Goal: Transaction & Acquisition: Purchase product/service

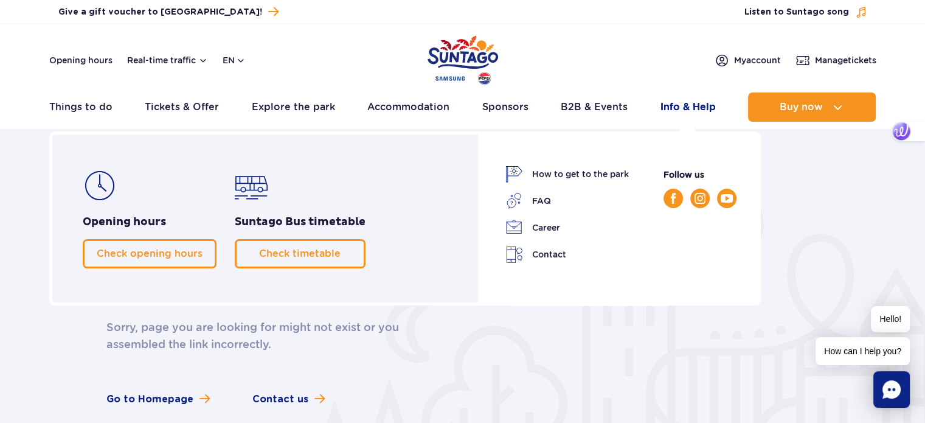
click at [682, 106] on link "Info & Help" at bounding box center [687, 106] width 55 height 29
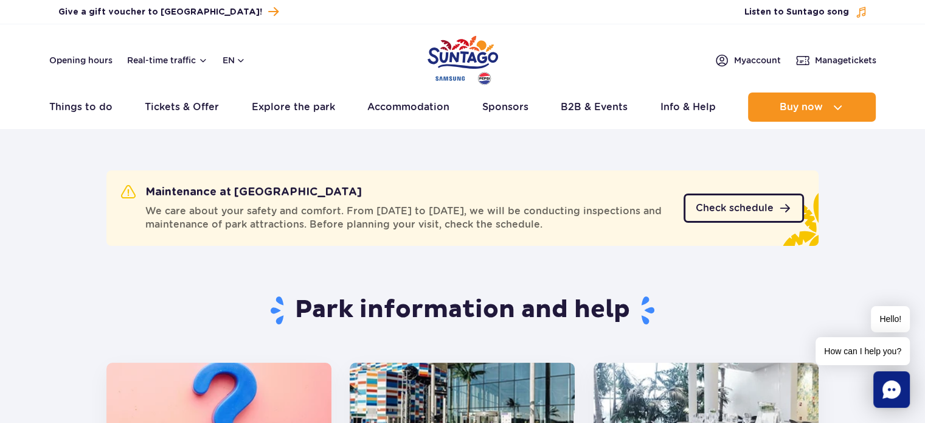
click at [747, 206] on span "Check schedule" at bounding box center [735, 208] width 78 height 10
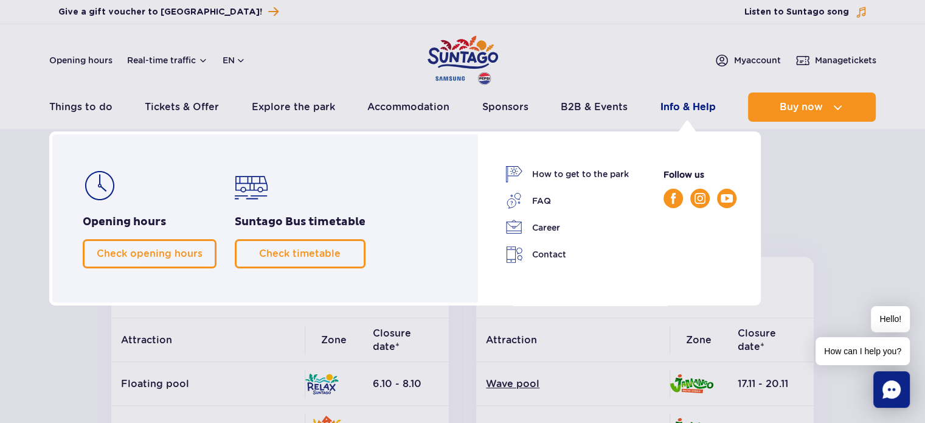
click at [673, 108] on link "Info & Help" at bounding box center [687, 106] width 55 height 29
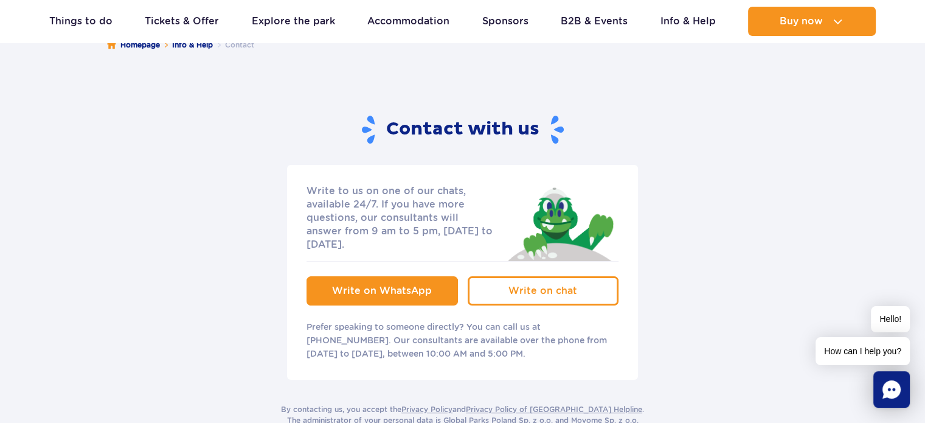
click at [396, 285] on span "Write on WhatsApp" at bounding box center [382, 291] width 100 height 12
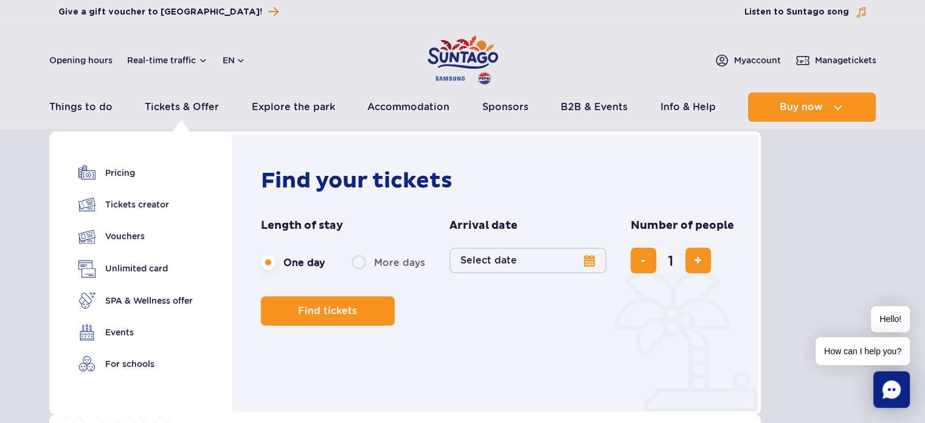
click at [359, 260] on label "More days" at bounding box center [388, 262] width 74 height 26
click at [359, 272] on input "More days" at bounding box center [357, 273] width 13 height 2
radio input "false"
radio input "true"
click at [593, 261] on button "Select date" at bounding box center [527, 260] width 157 height 26
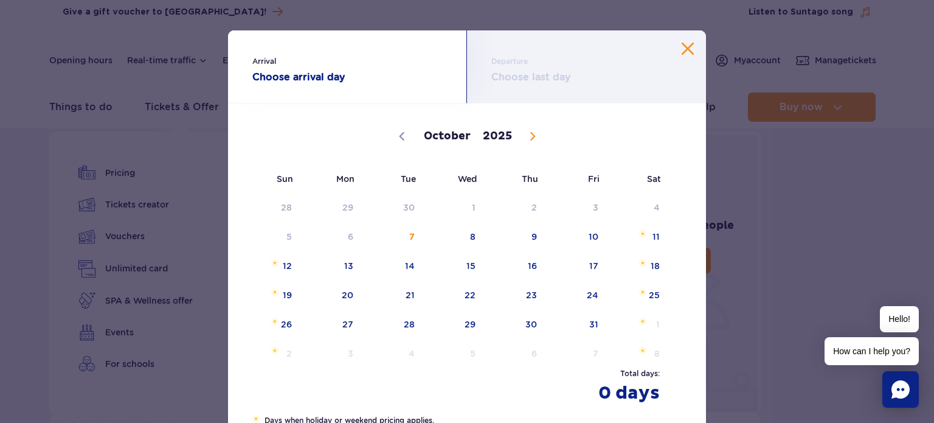
click at [533, 142] on span at bounding box center [532, 136] width 21 height 21
select select "11"
click at [404, 325] on span "30" at bounding box center [393, 324] width 61 height 28
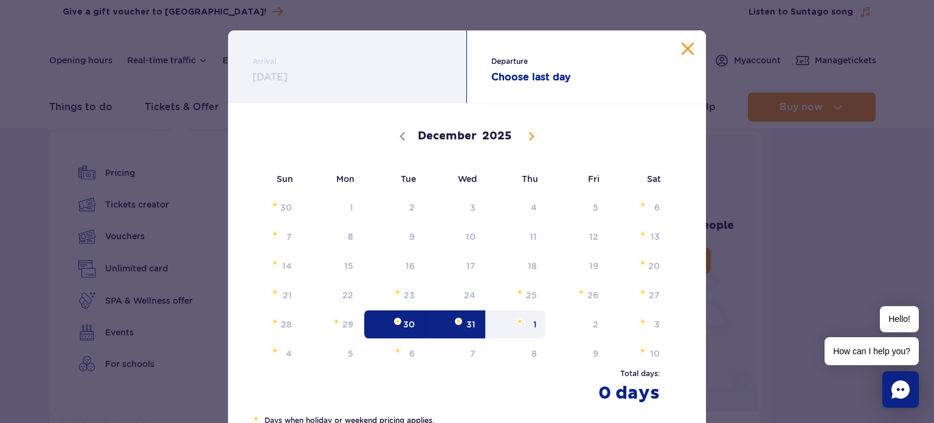
click at [525, 319] on span "1" at bounding box center [515, 324] width 61 height 28
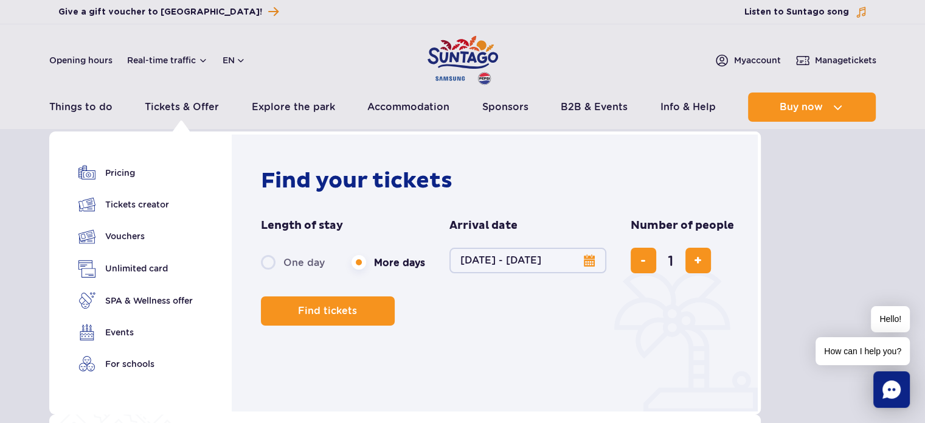
click at [589, 265] on button "30.12.25 - 01.01.26" at bounding box center [527, 260] width 157 height 26
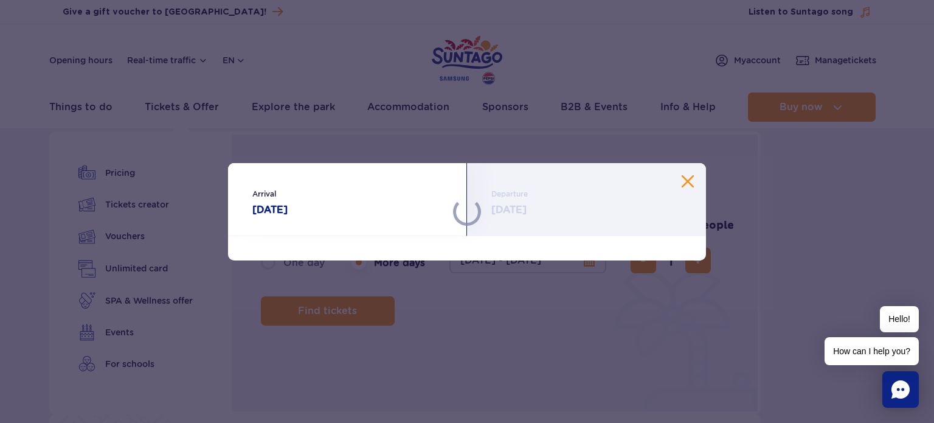
select select "11"
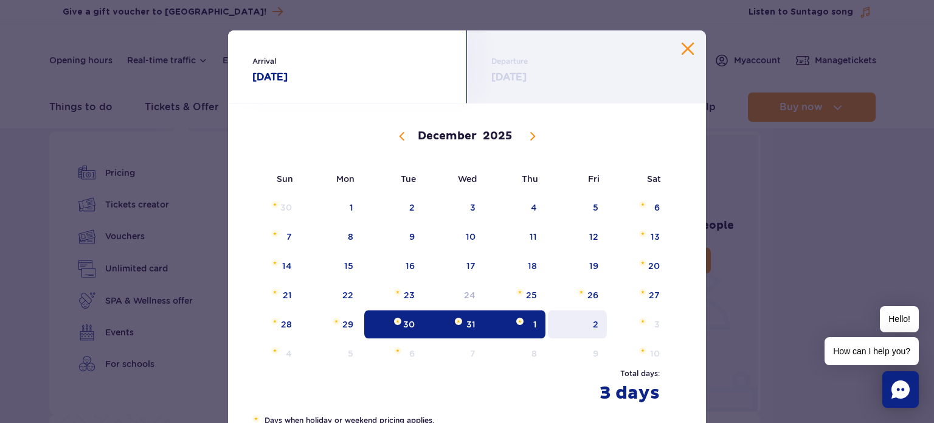
click at [591, 325] on span "2" at bounding box center [577, 324] width 61 height 28
type input "2026"
select select "0"
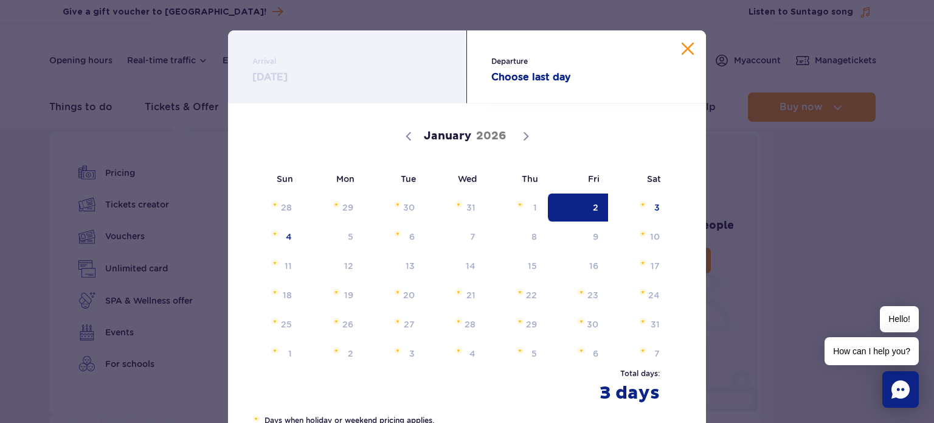
click at [403, 138] on div "January 2026" at bounding box center [466, 135] width 429 height 60
click at [571, 216] on span "2" at bounding box center [577, 207] width 61 height 28
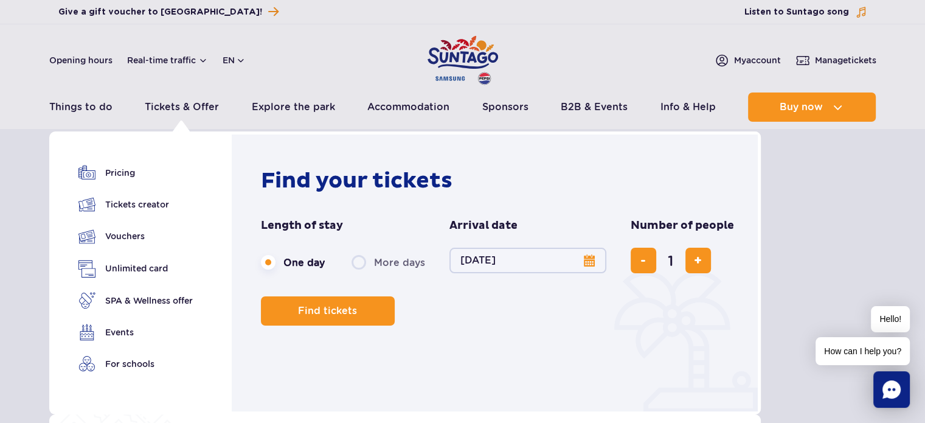
click at [354, 258] on label "More days" at bounding box center [388, 262] width 74 height 26
click at [354, 272] on input "More days" at bounding box center [357, 273] width 13 height 2
radio input "false"
radio input "true"
click at [586, 260] on button "Select date" at bounding box center [527, 260] width 157 height 26
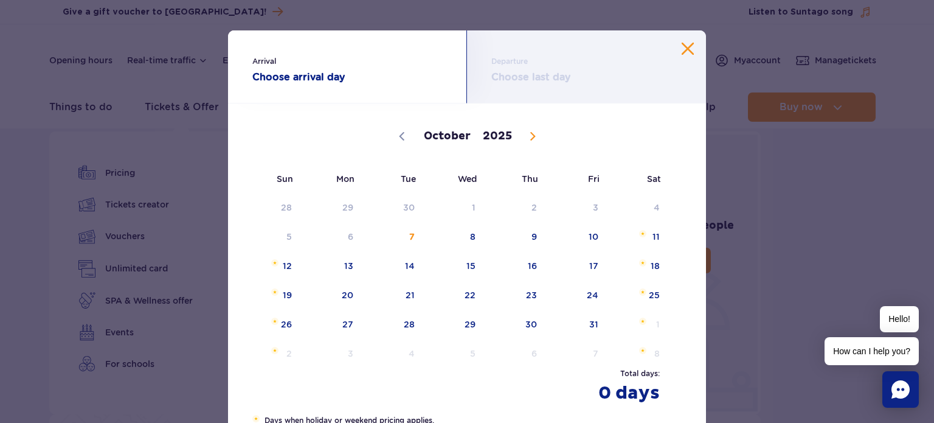
click at [530, 136] on icon at bounding box center [532, 137] width 4 height 8
select select "11"
click at [469, 323] on span "31" at bounding box center [454, 324] width 61 height 28
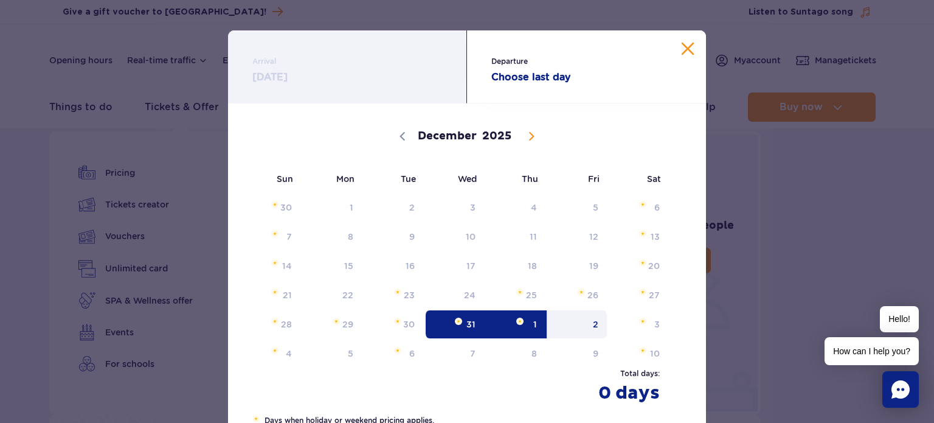
click at [579, 325] on span "2" at bounding box center [577, 324] width 61 height 28
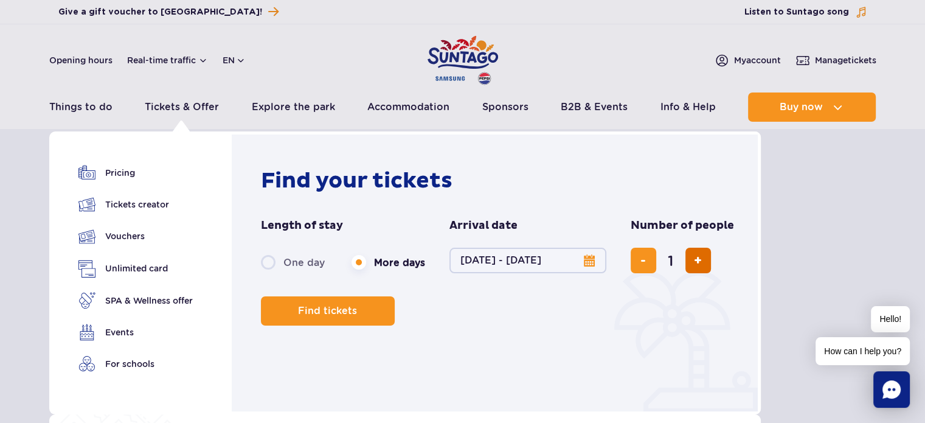
click at [694, 260] on span "add ticket" at bounding box center [698, 260] width 8 height 0
type input "4"
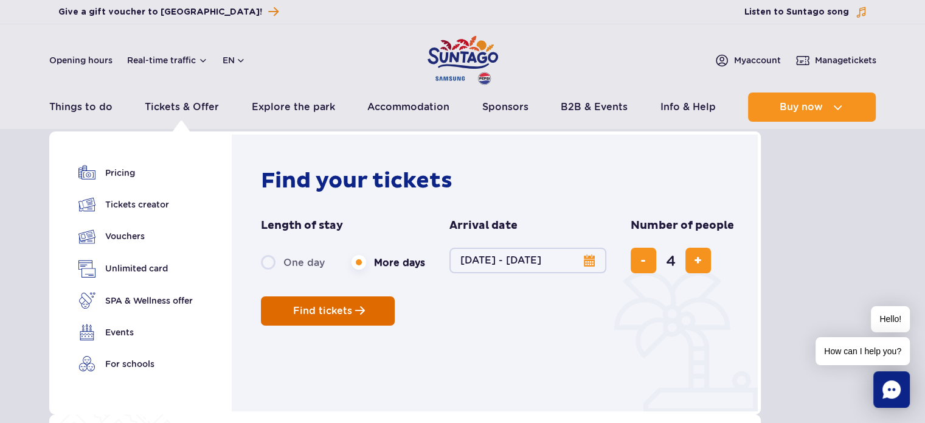
click at [329, 308] on span "Find tickets" at bounding box center [322, 310] width 59 height 11
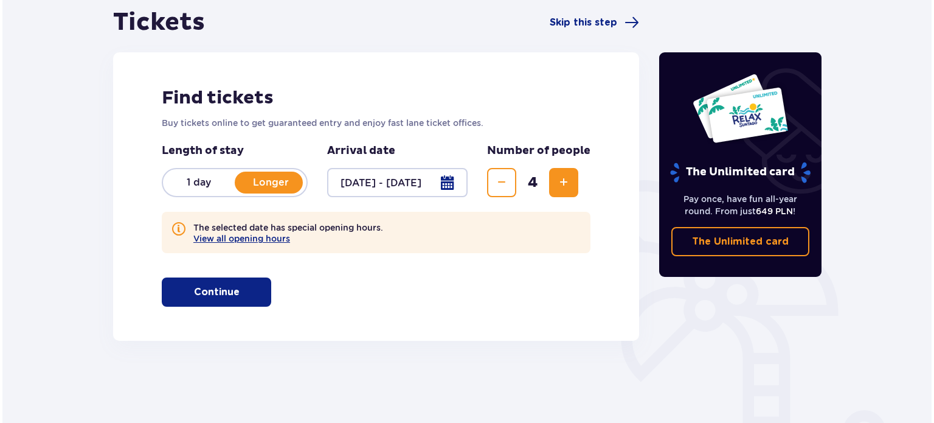
scroll to position [182, 0]
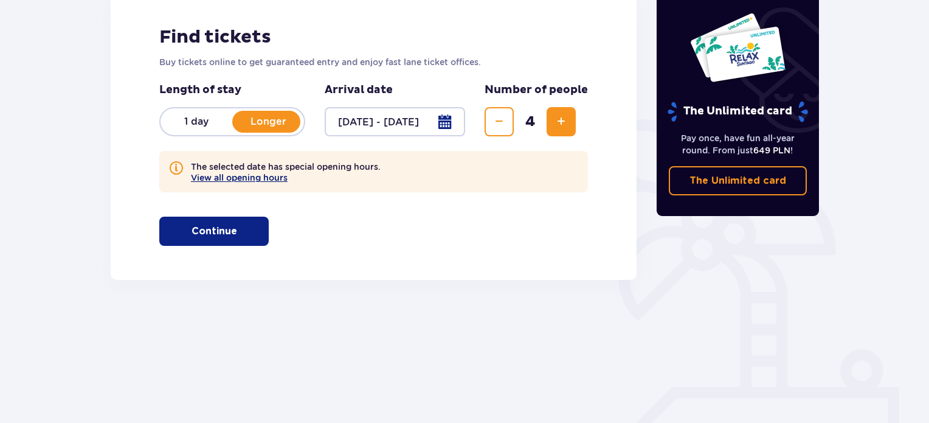
click at [244, 176] on button "View all opening hours" at bounding box center [239, 178] width 97 height 10
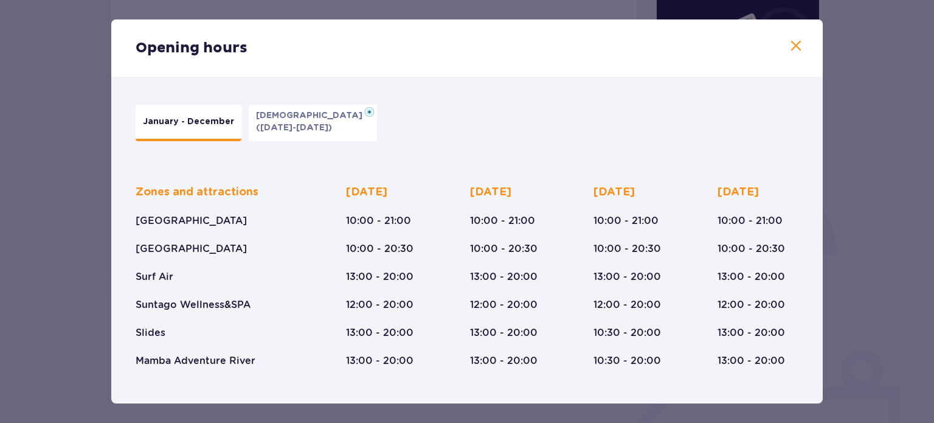
click at [292, 122] on p "(Jan 5-6, 2026)" at bounding box center [294, 128] width 76 height 12
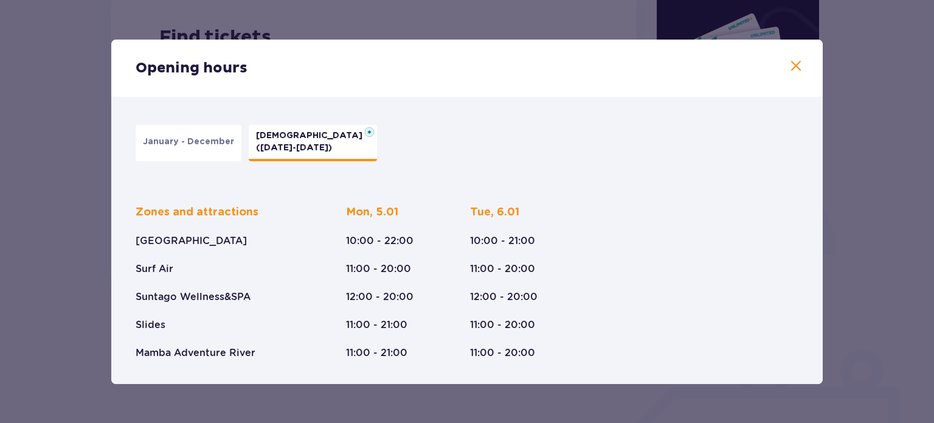
click at [182, 147] on p "January - December" at bounding box center [188, 142] width 91 height 12
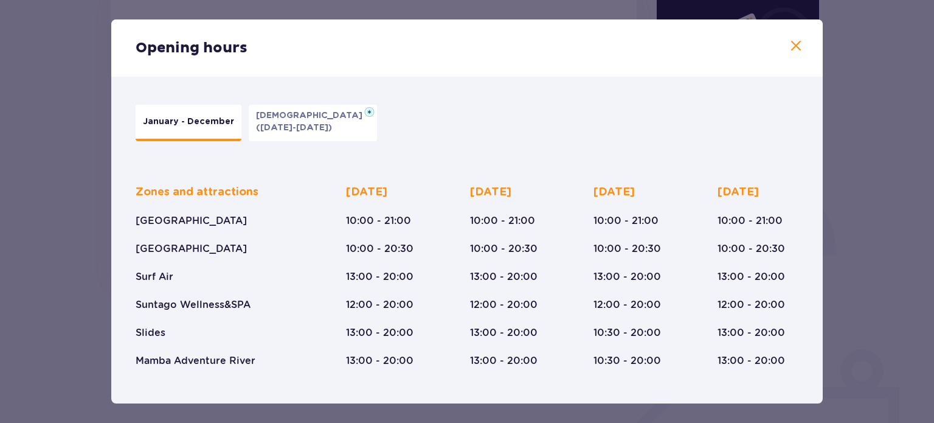
click at [280, 133] on p "(Jan 5-6, 2026)" at bounding box center [294, 128] width 76 height 12
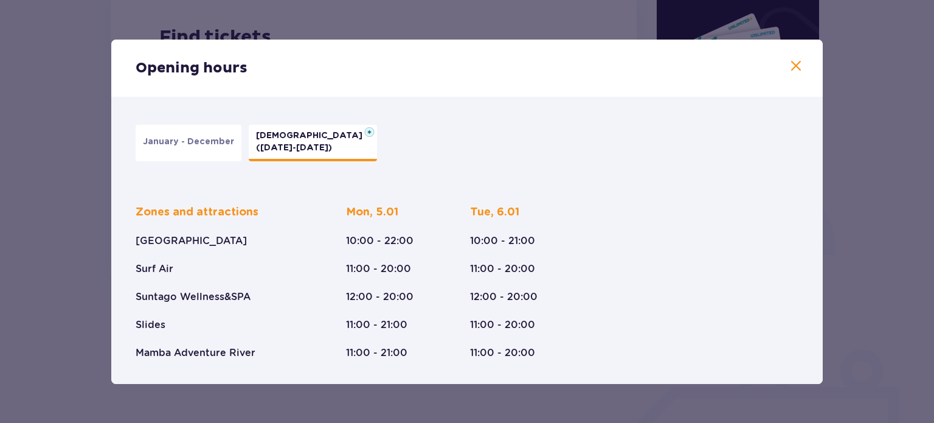
click at [136, 145] on button "January - December" at bounding box center [189, 143] width 106 height 36
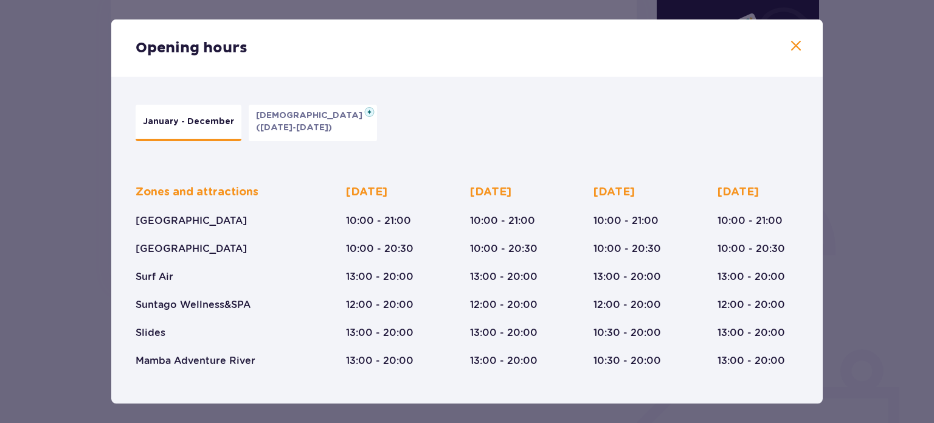
click at [789, 46] on span at bounding box center [796, 46] width 15 height 15
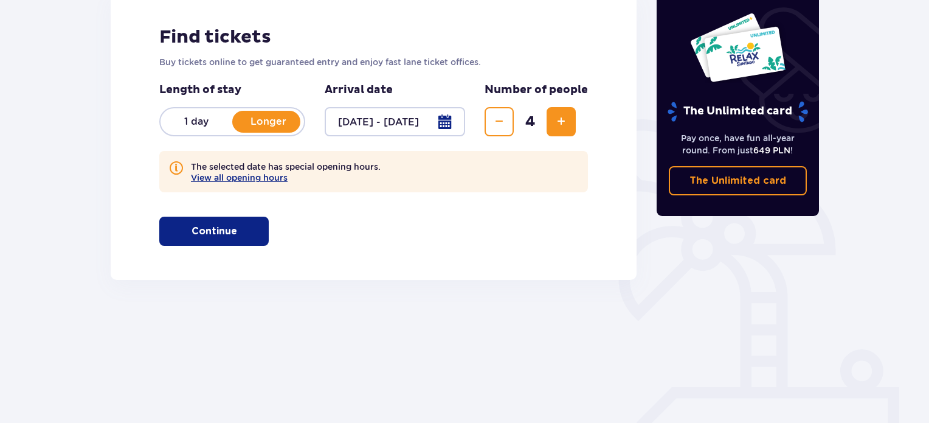
click at [225, 226] on p "Continue" at bounding box center [215, 230] width 46 height 13
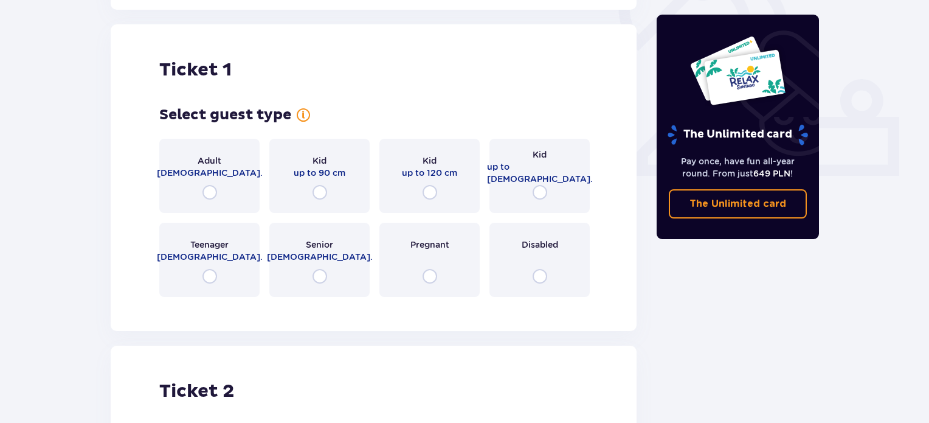
scroll to position [462, 0]
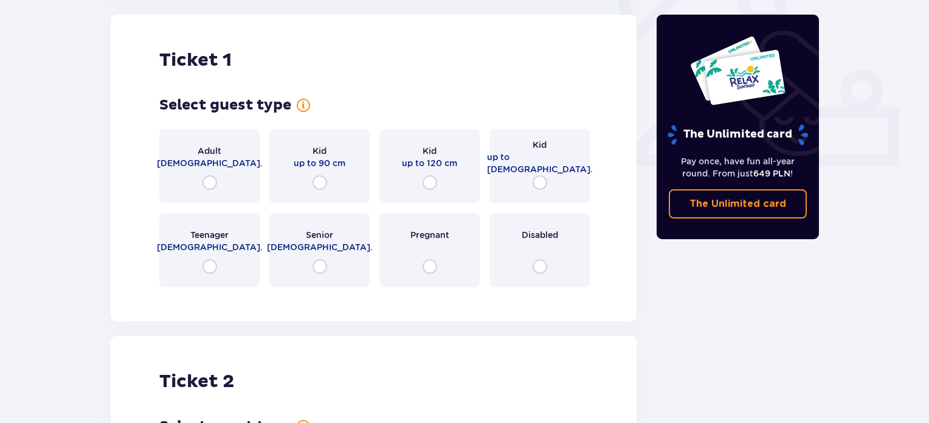
click at [211, 185] on input "radio" at bounding box center [209, 182] width 15 height 15
radio input "true"
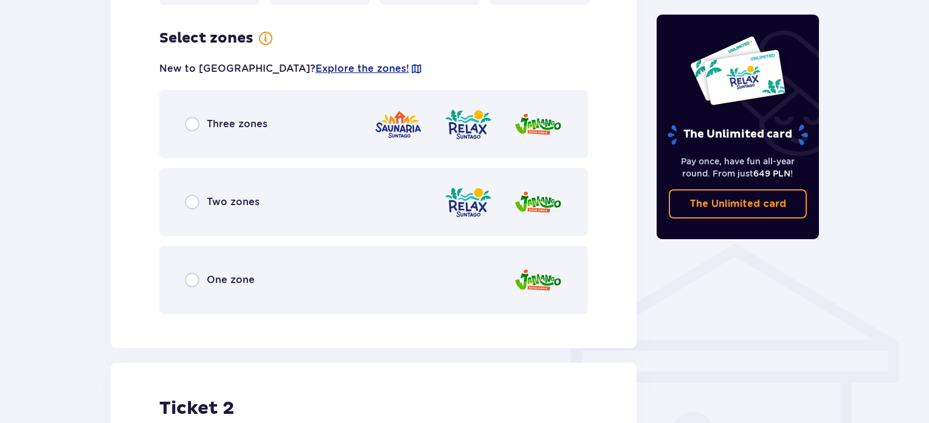
scroll to position [759, 0]
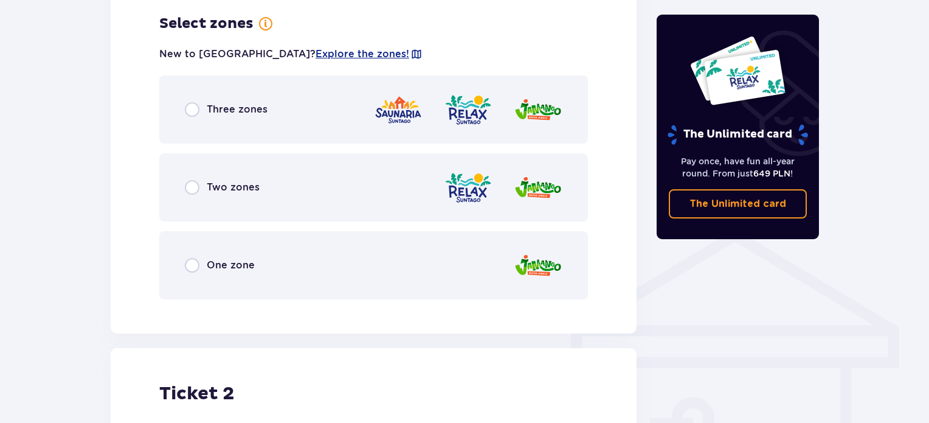
click at [195, 111] on input "radio" at bounding box center [192, 109] width 15 height 15
radio input "true"
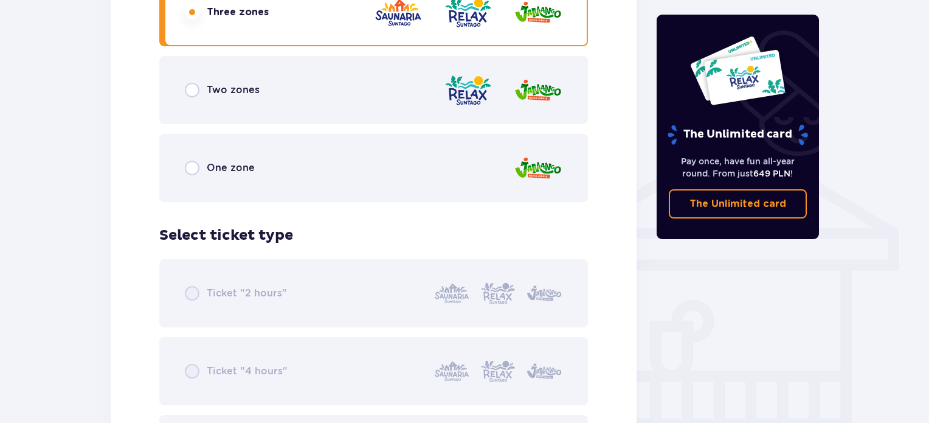
scroll to position [825, 0]
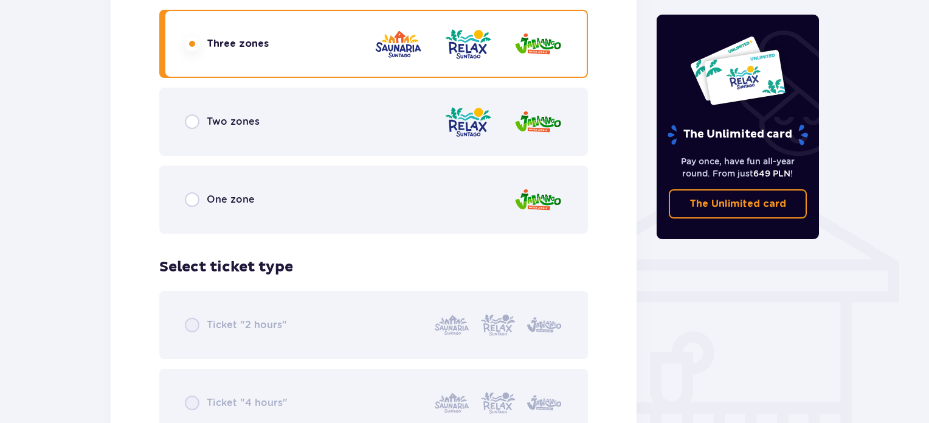
click at [195, 121] on input "radio" at bounding box center [192, 121] width 15 height 15
radio input "true"
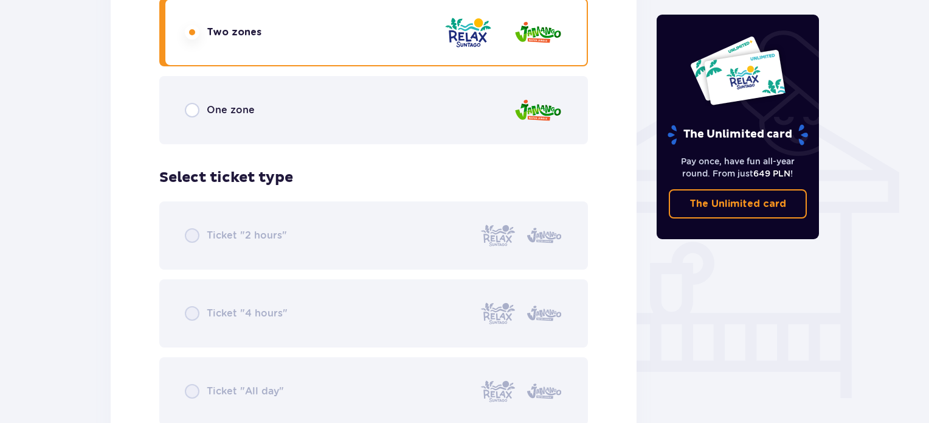
scroll to position [885, 0]
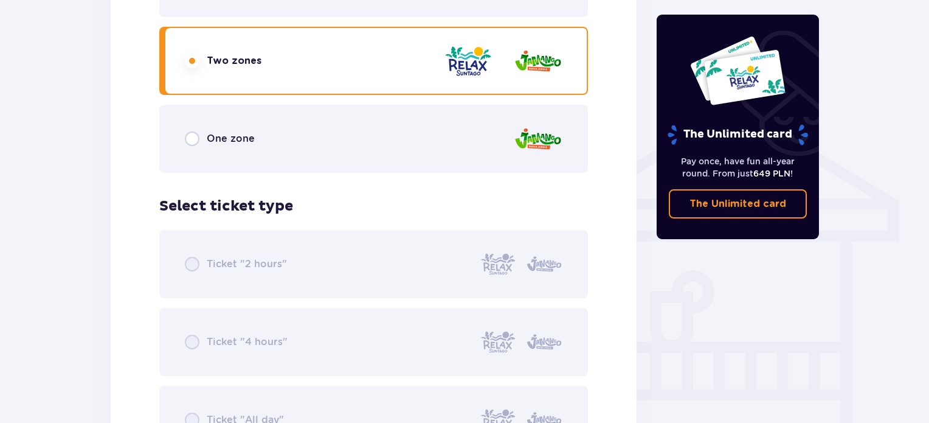
click at [195, 134] on input "radio" at bounding box center [192, 138] width 15 height 15
radio input "true"
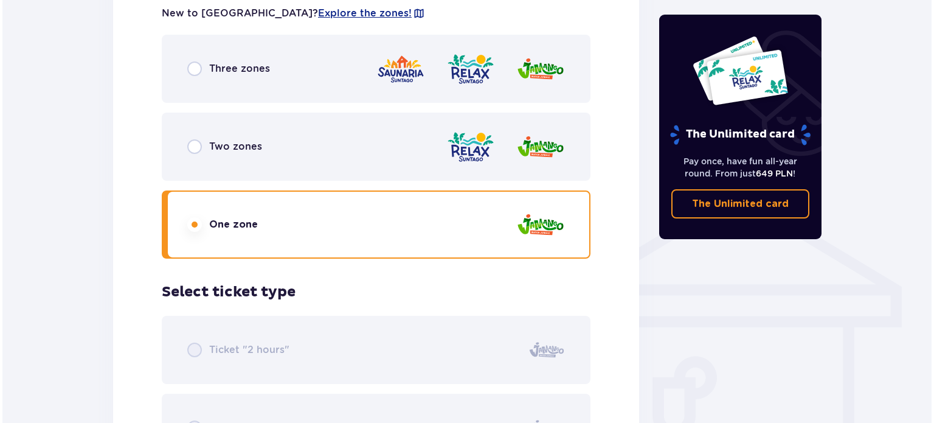
scroll to position [764, 0]
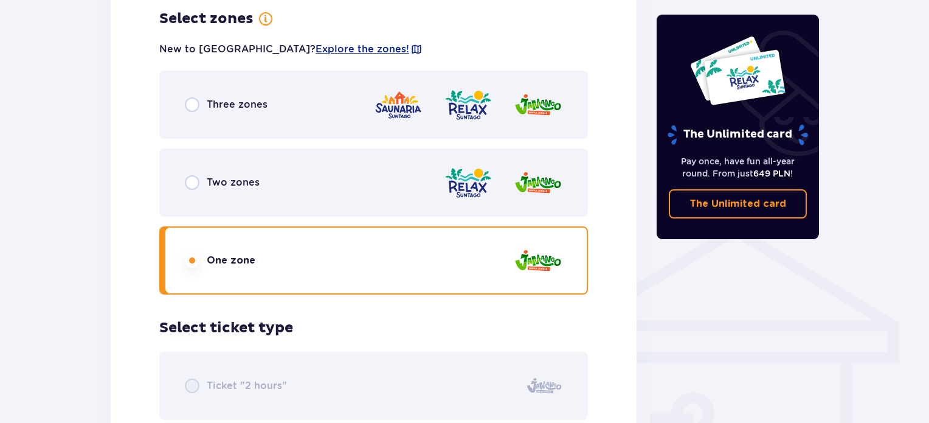
click at [195, 104] on input "radio" at bounding box center [192, 104] width 15 height 15
radio input "true"
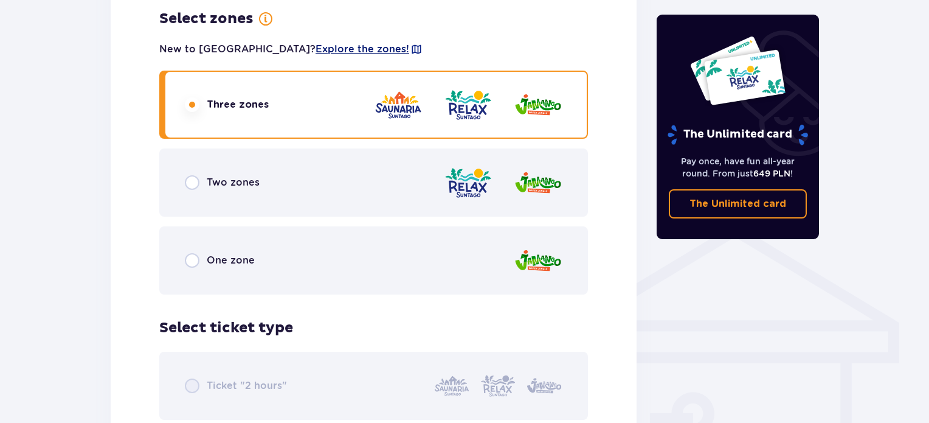
click at [316, 49] on span "Explore the zones!" at bounding box center [363, 49] width 94 height 13
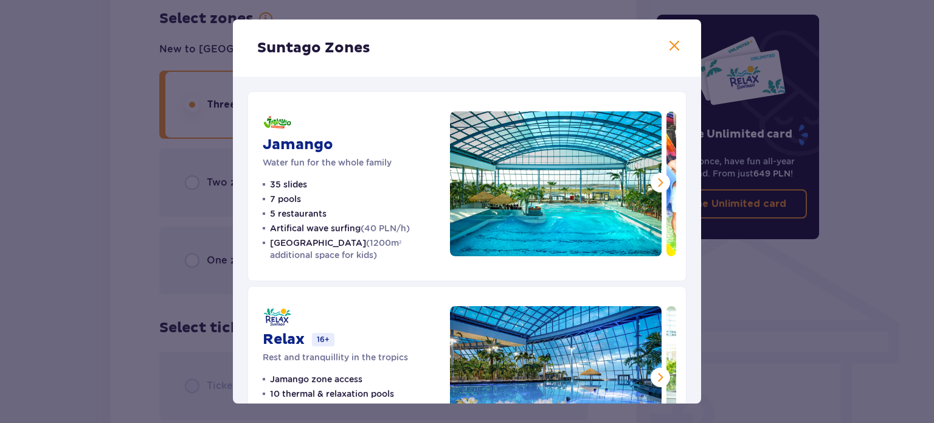
click at [654, 179] on span at bounding box center [660, 182] width 15 height 15
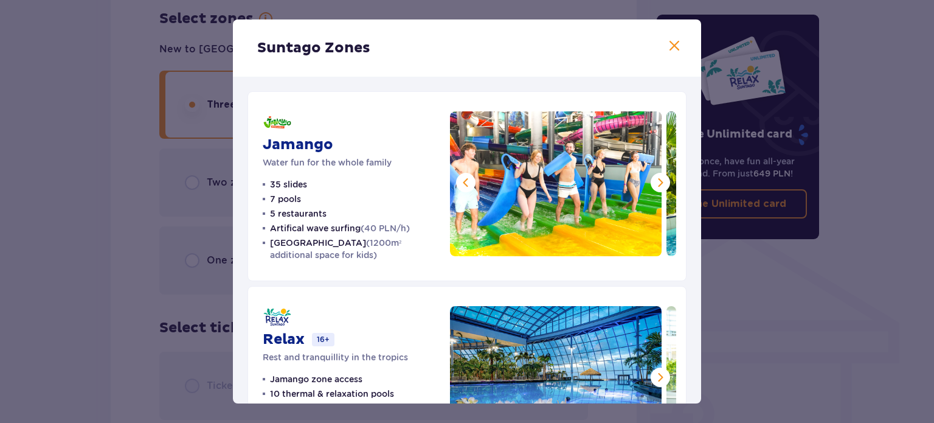
click at [654, 179] on span at bounding box center [660, 182] width 15 height 15
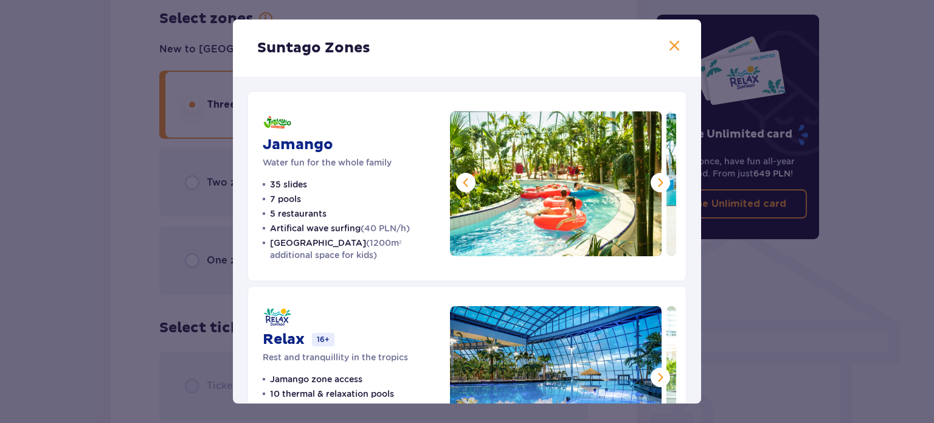
click at [654, 179] on span at bounding box center [660, 182] width 15 height 15
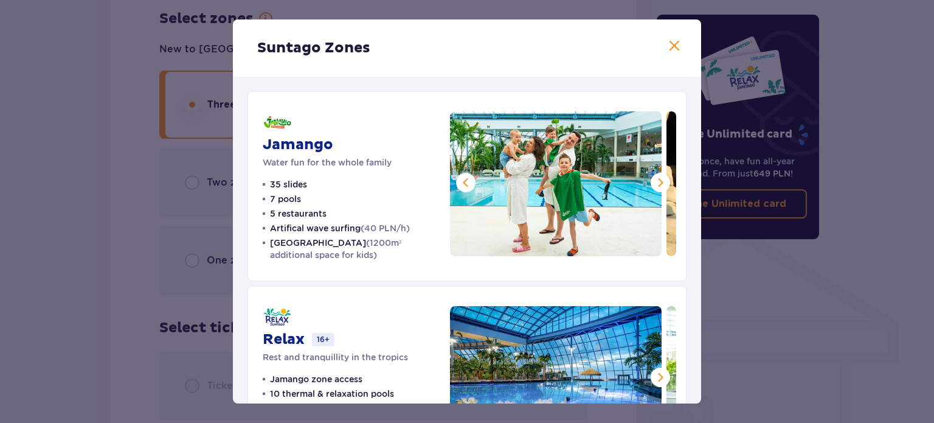
click at [654, 179] on span at bounding box center [660, 182] width 15 height 15
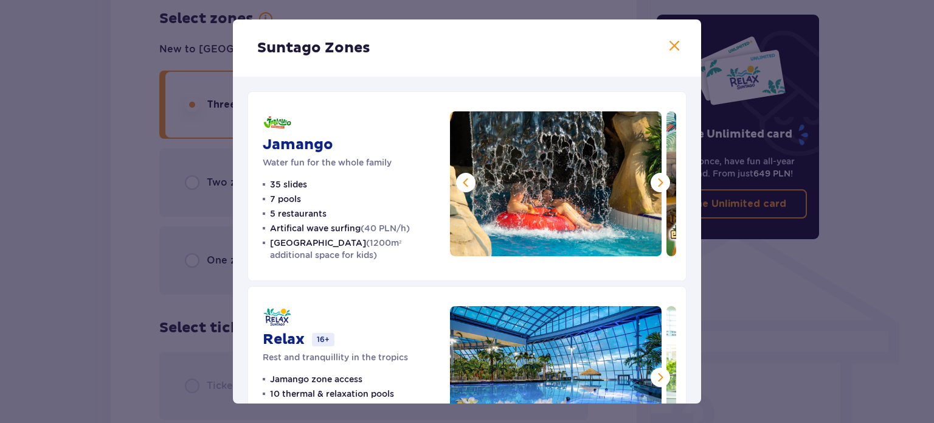
click at [654, 179] on span at bounding box center [660, 182] width 15 height 15
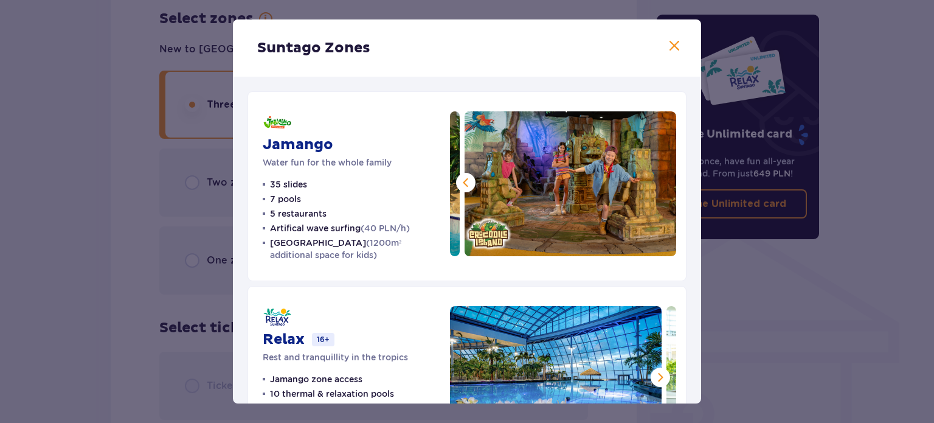
click at [654, 179] on img at bounding box center [571, 183] width 212 height 145
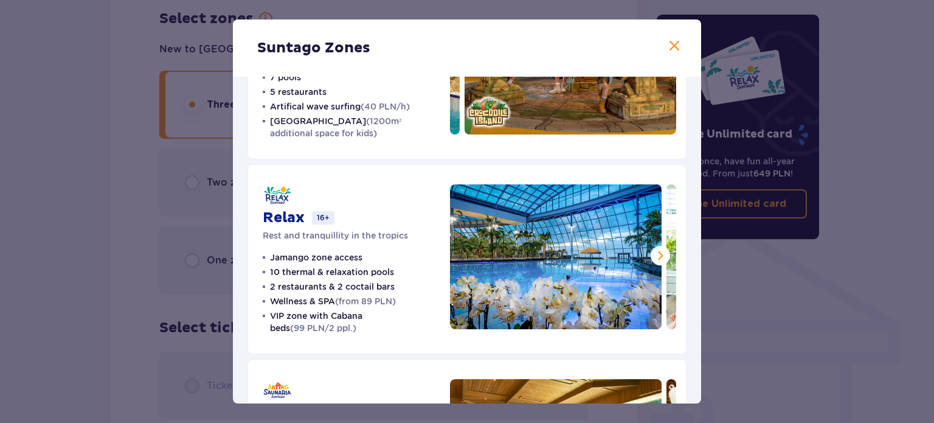
click at [657, 258] on span at bounding box center [660, 255] width 15 height 15
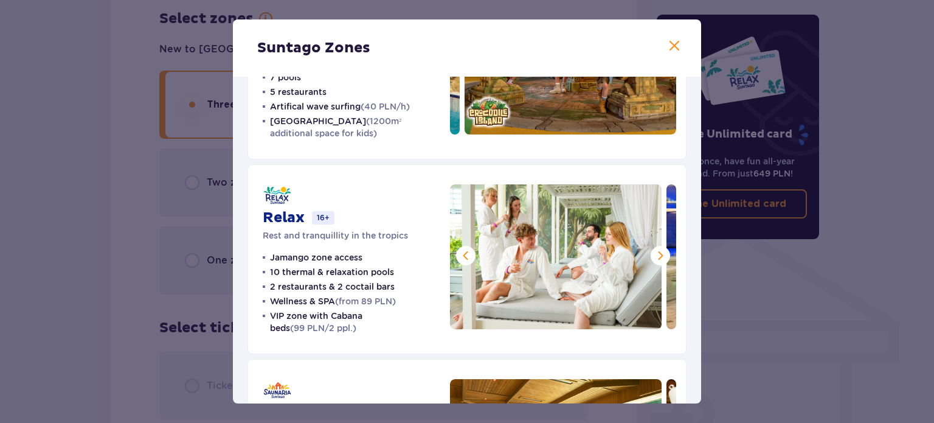
click at [657, 258] on span at bounding box center [660, 255] width 15 height 15
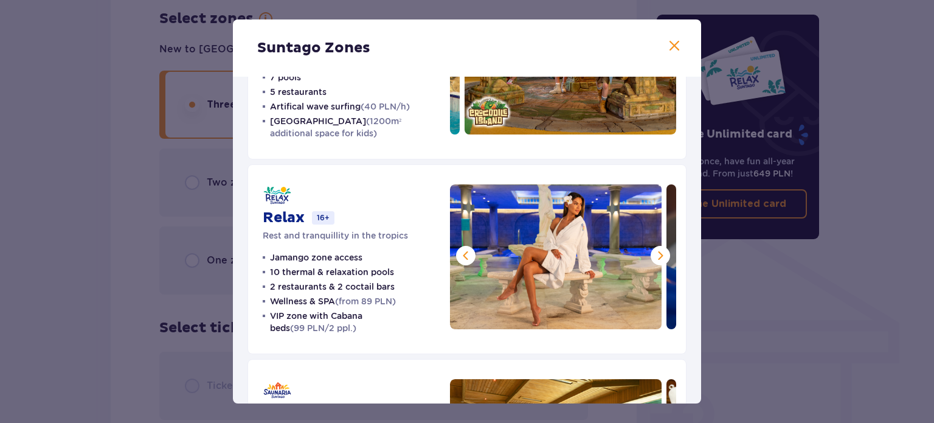
click at [658, 258] on span at bounding box center [660, 255] width 15 height 15
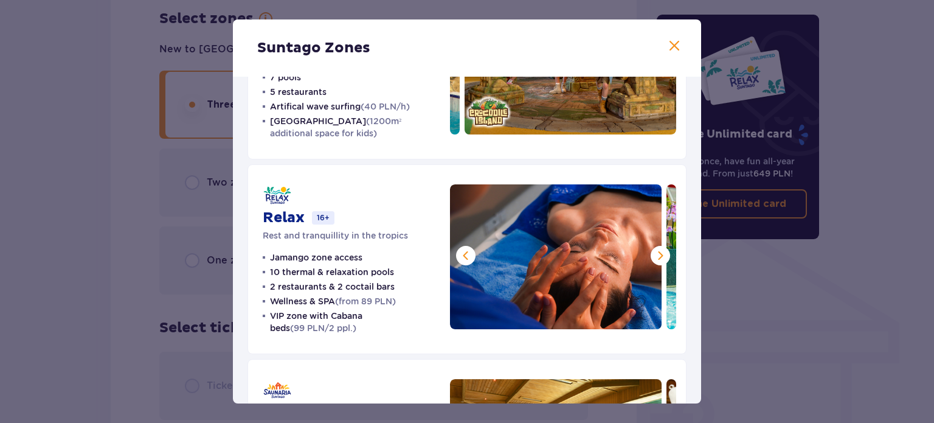
click at [659, 257] on span at bounding box center [660, 255] width 15 height 15
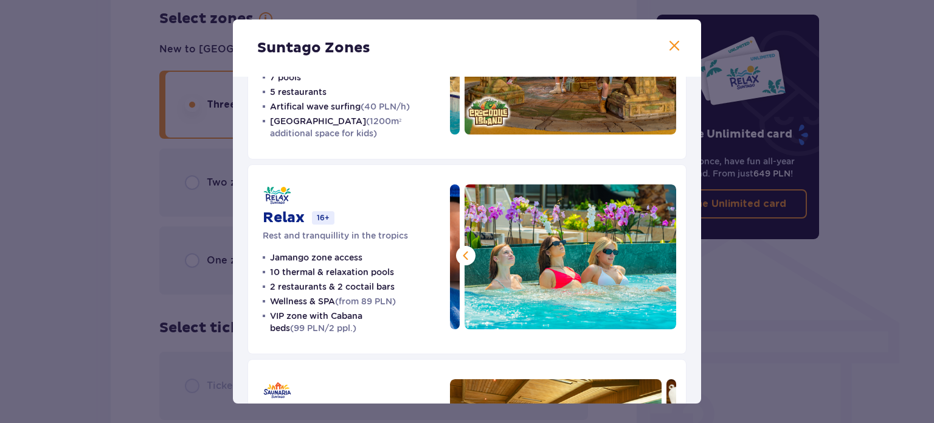
click at [659, 257] on img at bounding box center [571, 256] width 212 height 145
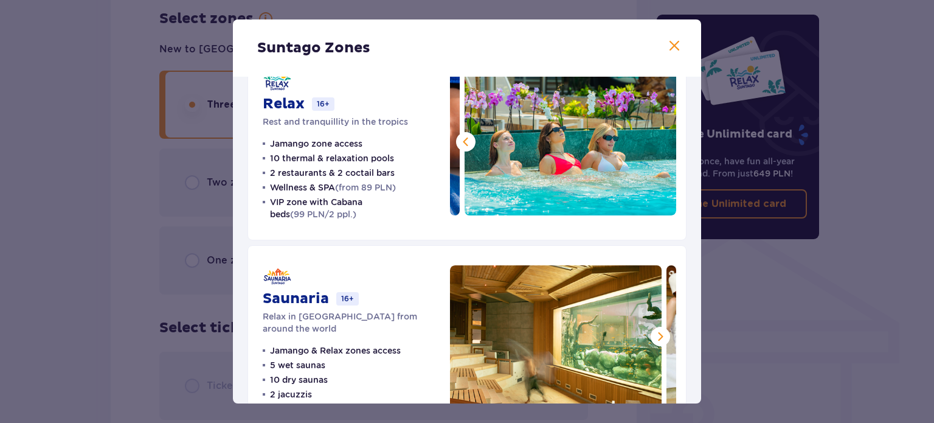
scroll to position [275, 0]
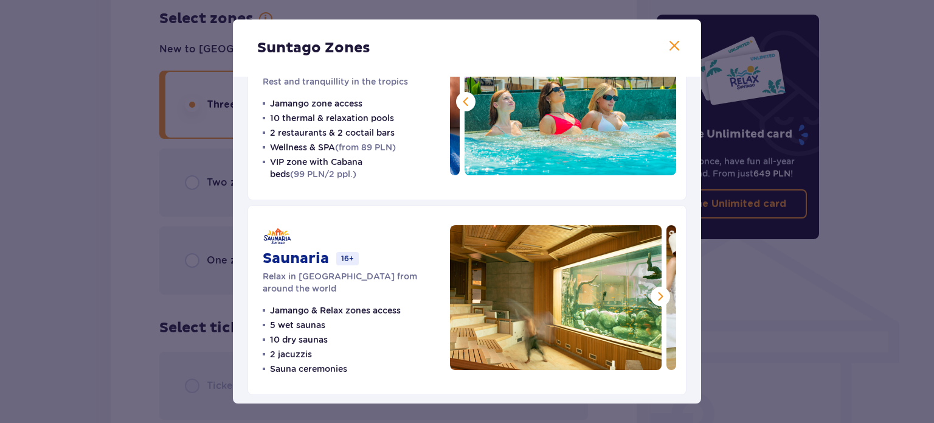
click at [654, 295] on span at bounding box center [660, 296] width 15 height 15
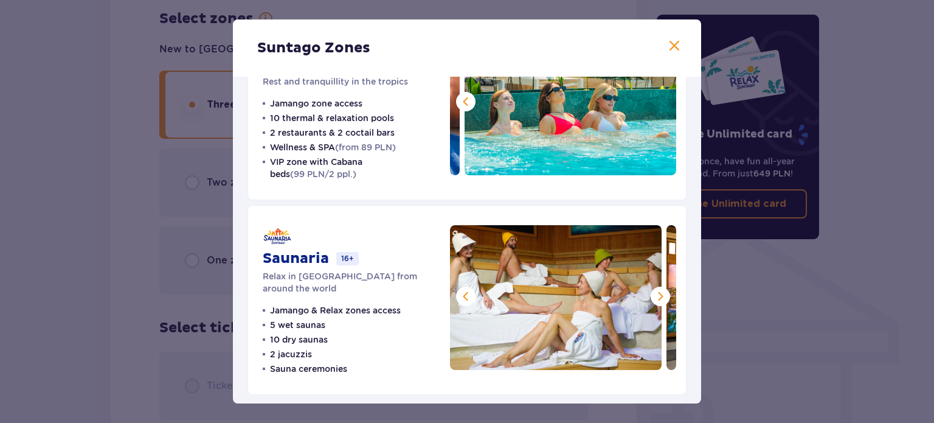
click at [654, 295] on span at bounding box center [660, 296] width 15 height 15
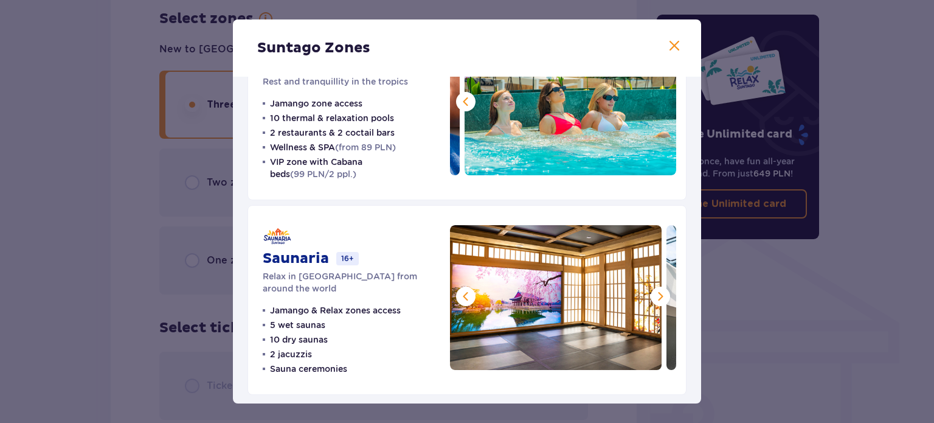
click at [654, 294] on span at bounding box center [660, 296] width 15 height 15
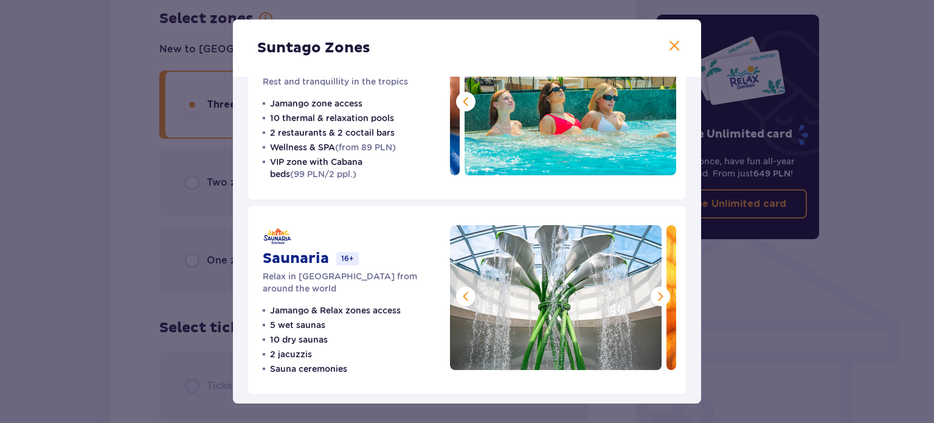
click at [655, 294] on span at bounding box center [660, 296] width 15 height 15
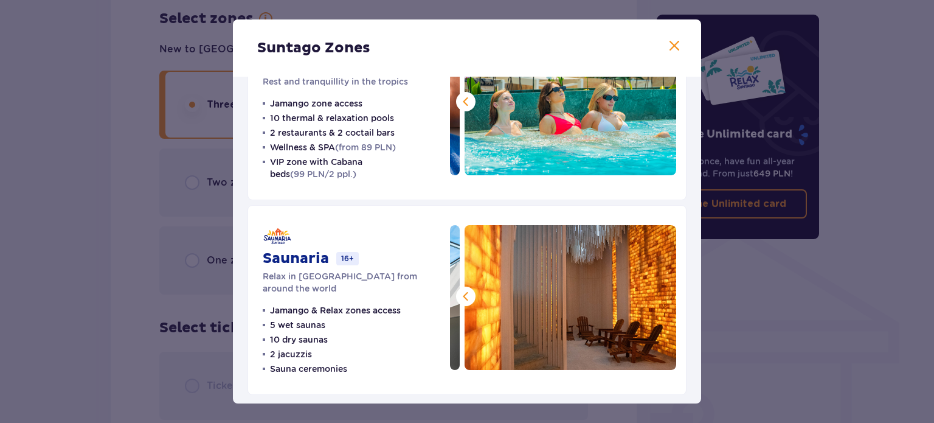
click at [655, 294] on img at bounding box center [571, 297] width 212 height 145
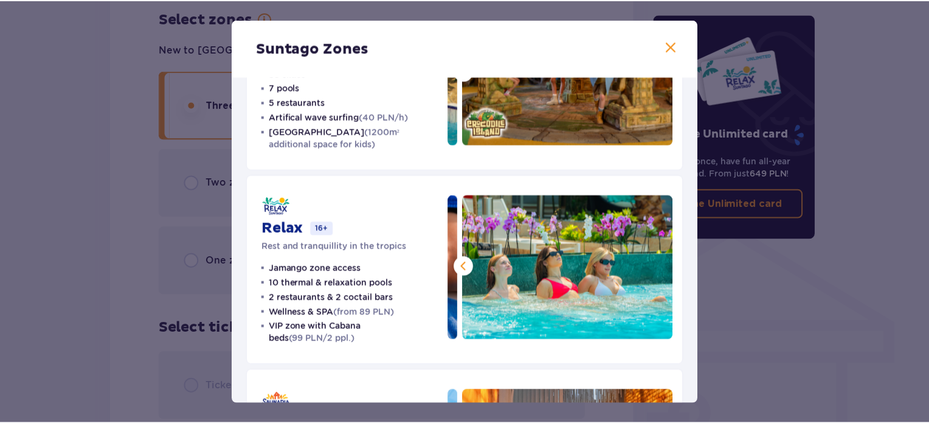
scroll to position [0, 0]
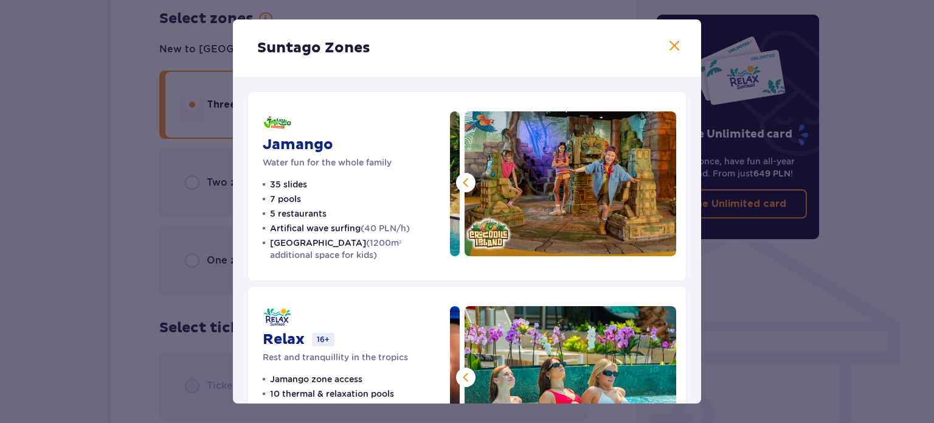
click at [668, 50] on span at bounding box center [674, 46] width 15 height 15
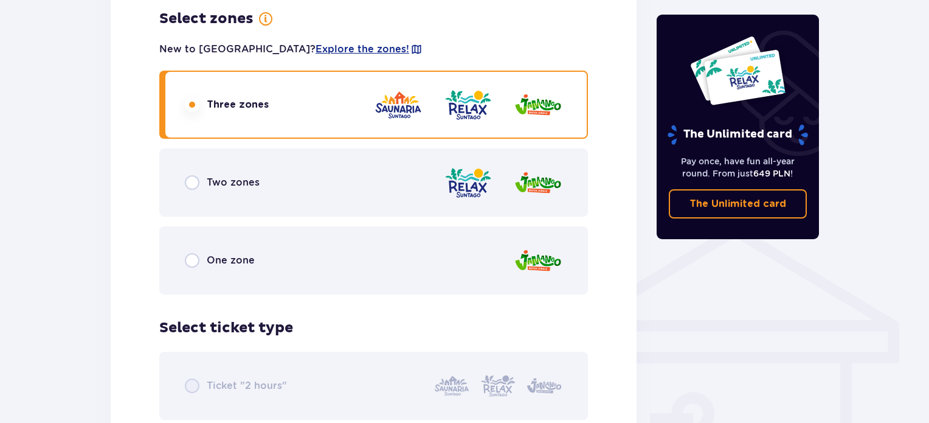
click at [185, 257] on input "radio" at bounding box center [192, 260] width 15 height 15
radio input "true"
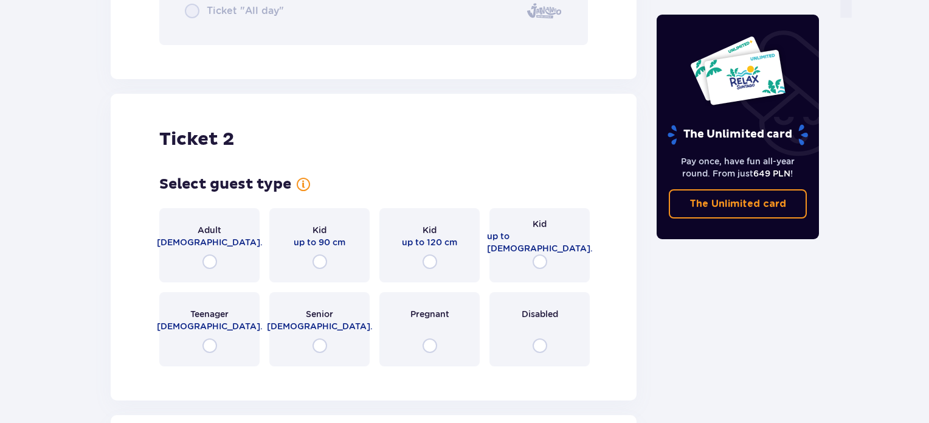
scroll to position [1311, 0]
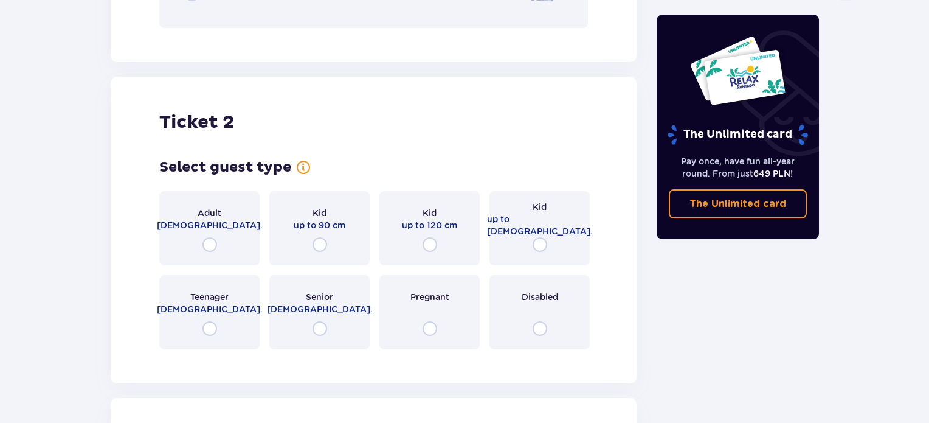
click at [212, 240] on input "radio" at bounding box center [209, 244] width 15 height 15
radio input "true"
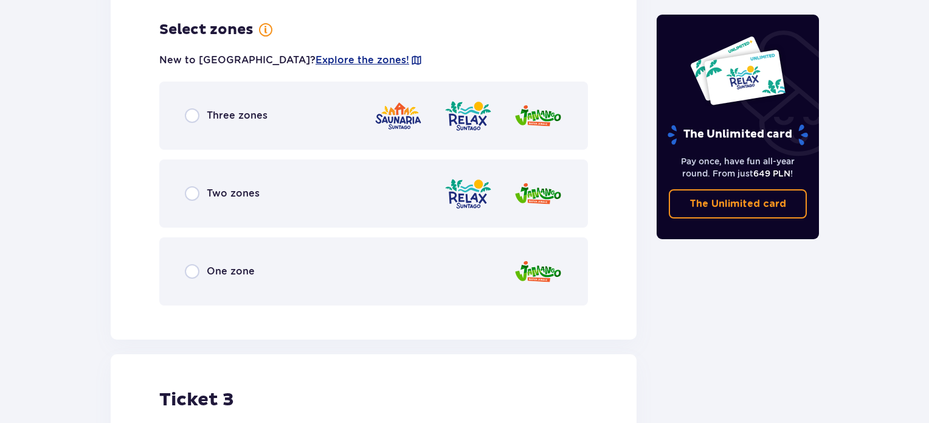
scroll to position [1707, 0]
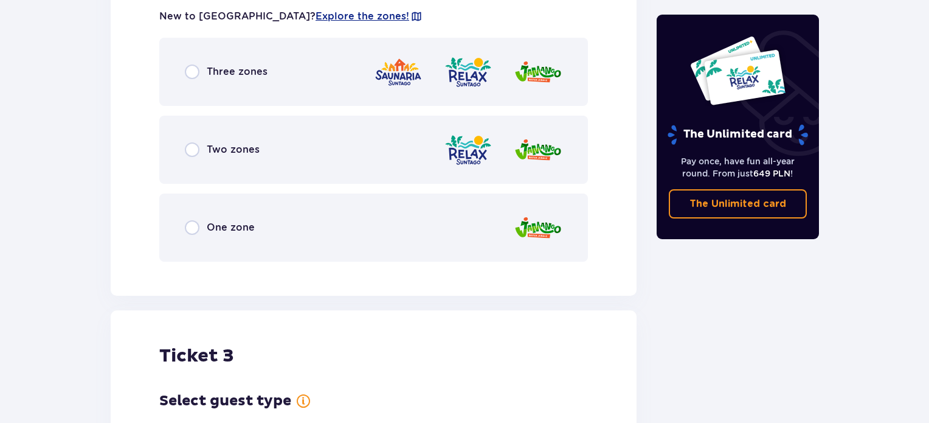
click at [198, 224] on input "radio" at bounding box center [192, 227] width 15 height 15
radio input "true"
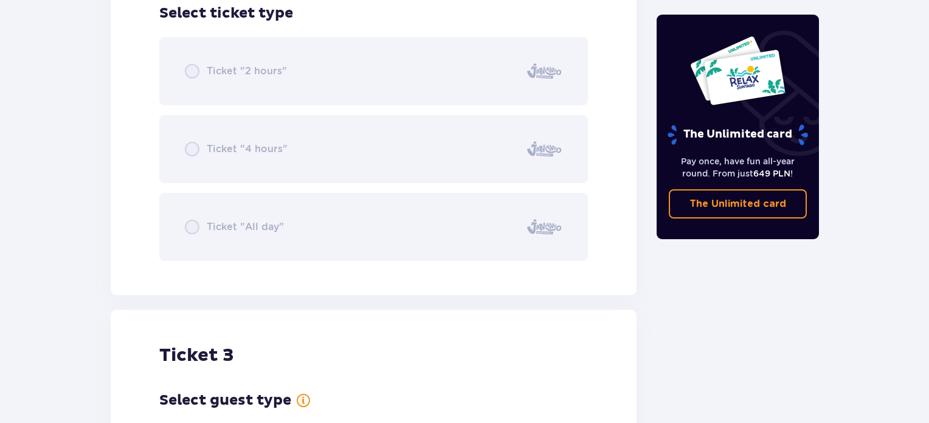
scroll to position [2283, 0]
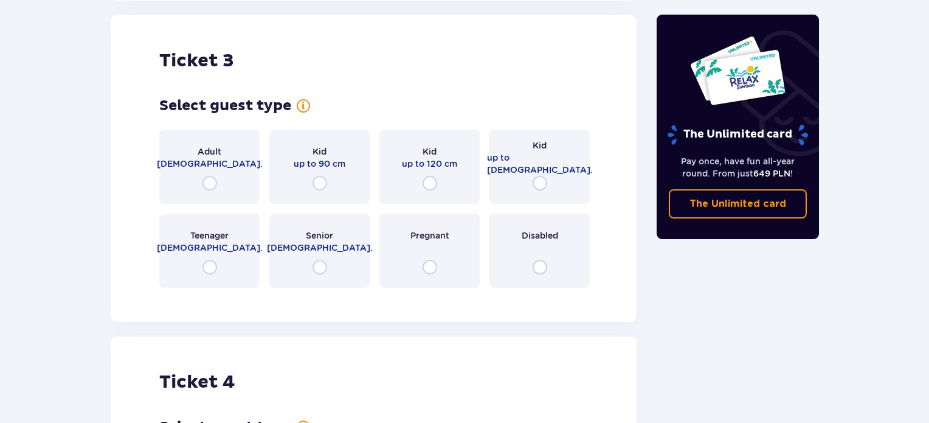
click at [426, 185] on input "radio" at bounding box center [430, 183] width 15 height 15
radio input "true"
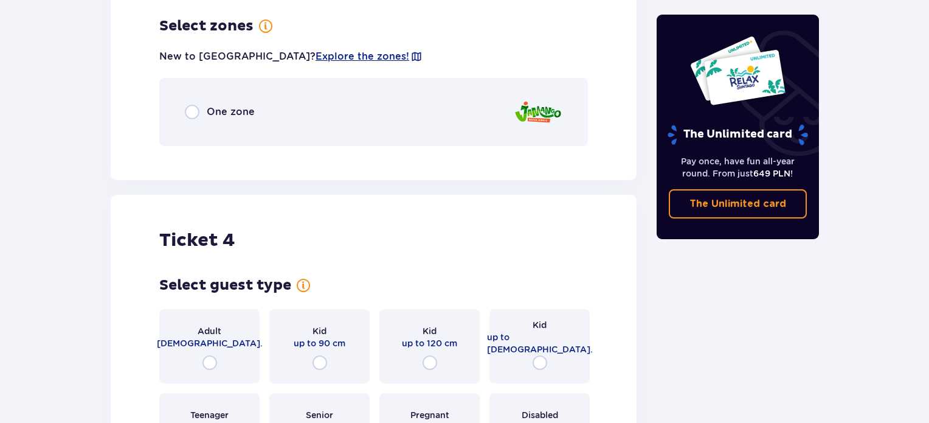
scroll to position [2581, 0]
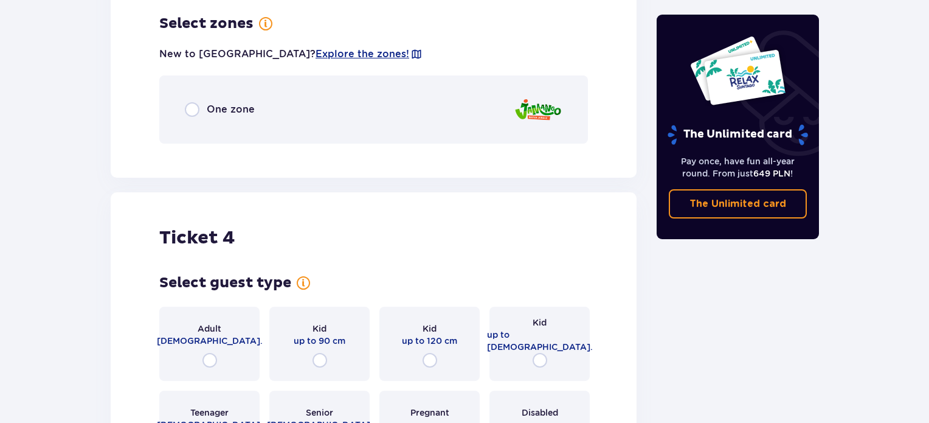
click at [188, 111] on input "radio" at bounding box center [192, 109] width 15 height 15
radio input "true"
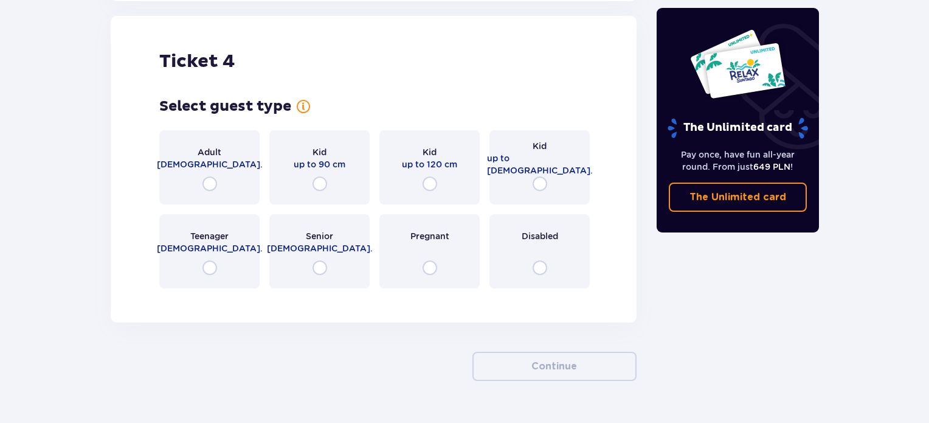
scroll to position [3038, 0]
click at [535, 184] on input "radio" at bounding box center [540, 183] width 15 height 15
radio input "true"
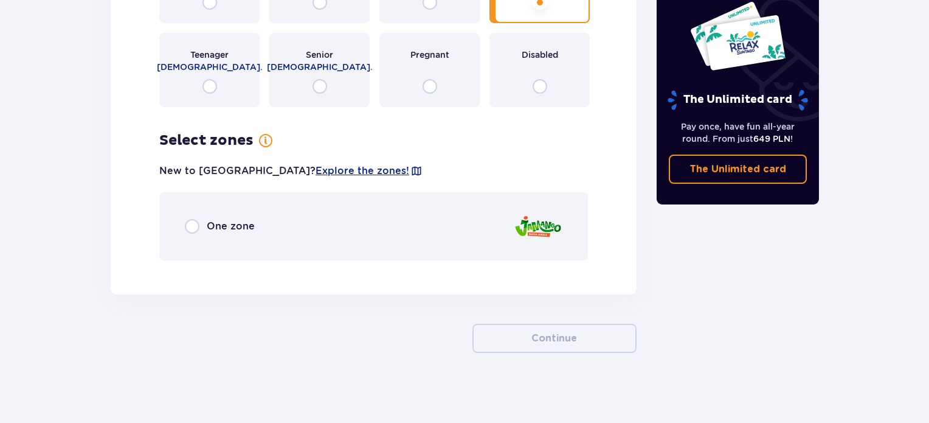
scroll to position [3223, 0]
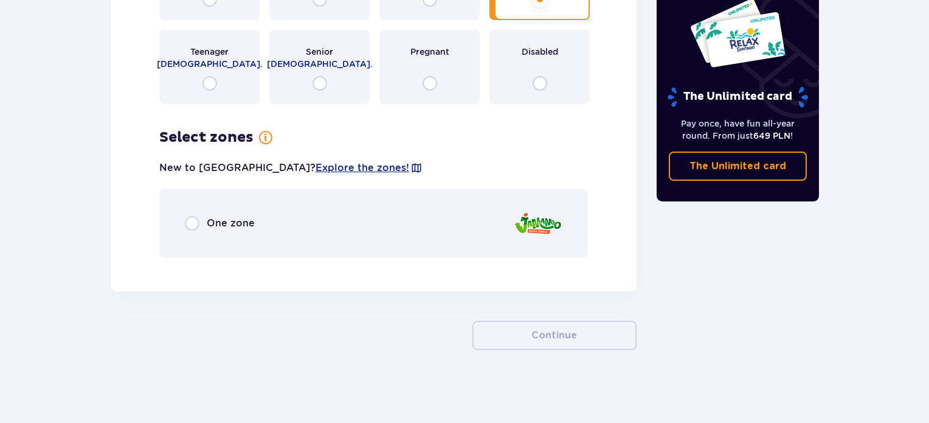
click at [199, 225] on div "One zone" at bounding box center [220, 223] width 70 height 15
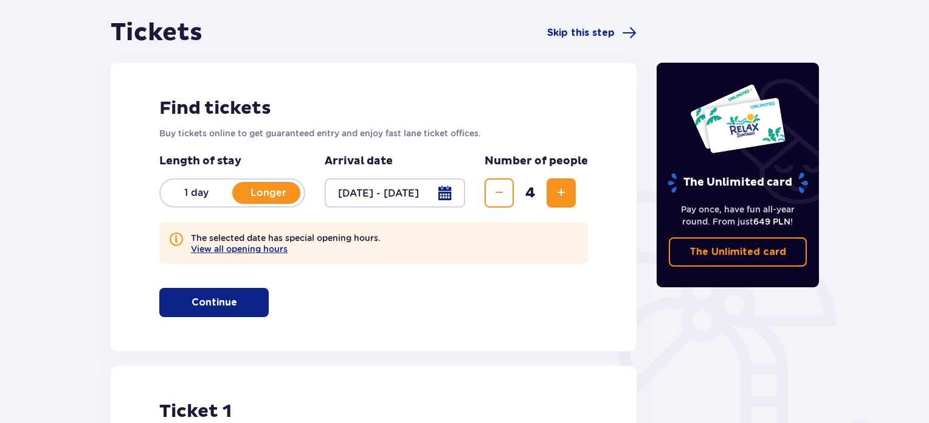
scroll to position [98, 0]
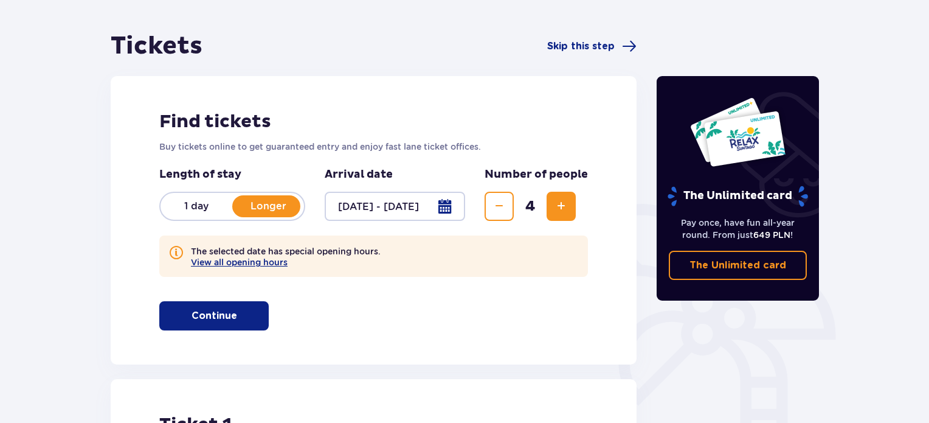
click at [230, 327] on button "Continue" at bounding box center [213, 315] width 109 height 29
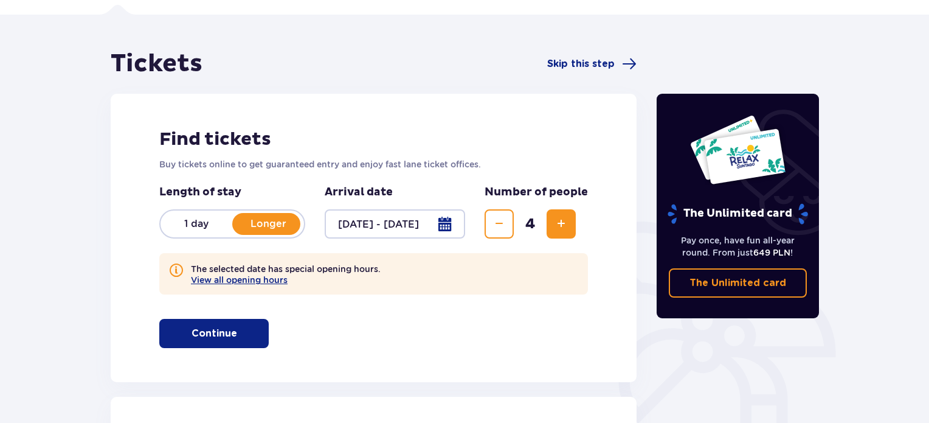
scroll to position [61, 0]
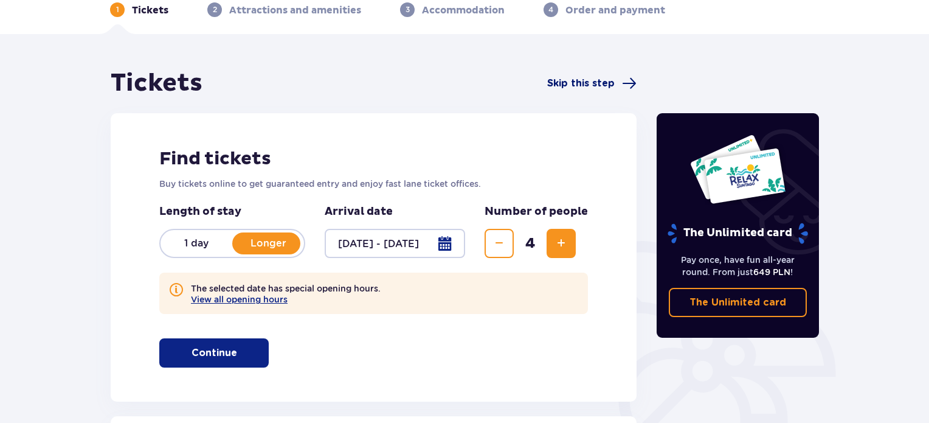
click at [574, 86] on span "Skip this step" at bounding box center [580, 83] width 67 height 13
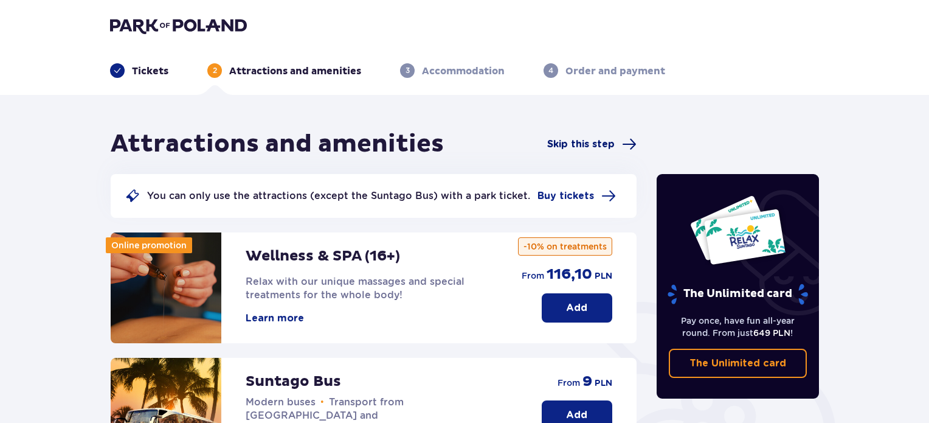
click at [573, 145] on span "Skip this step" at bounding box center [580, 143] width 67 height 13
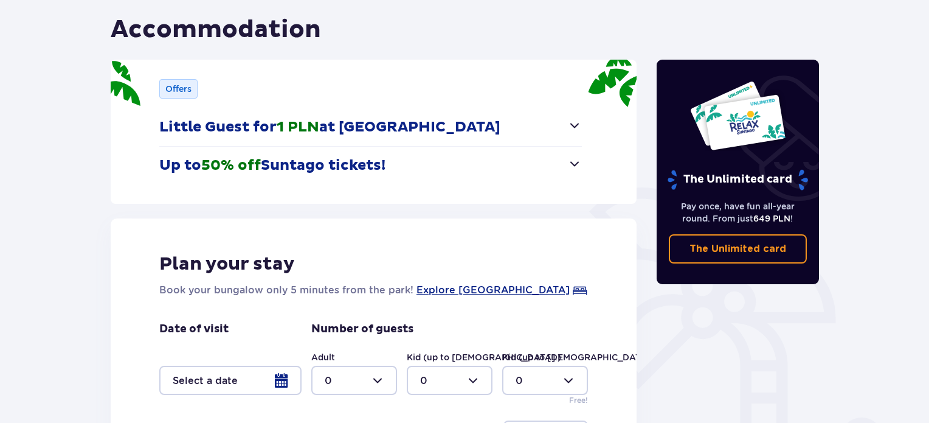
scroll to position [247, 0]
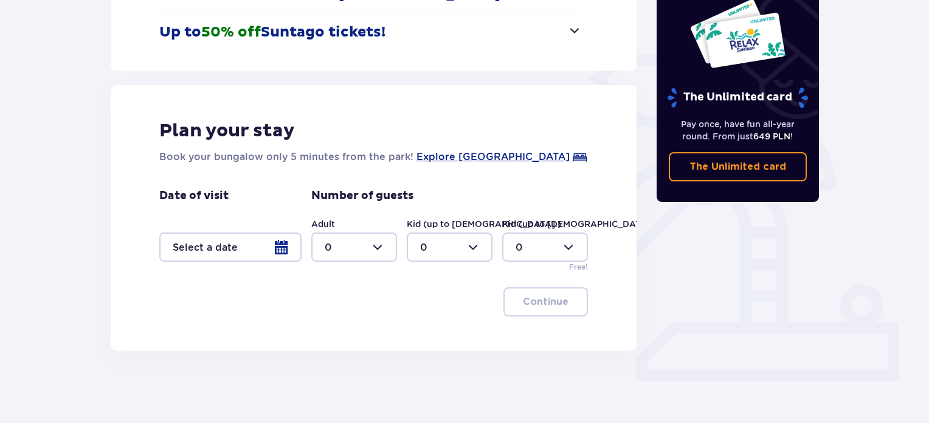
click at [282, 247] on div at bounding box center [230, 246] width 142 height 29
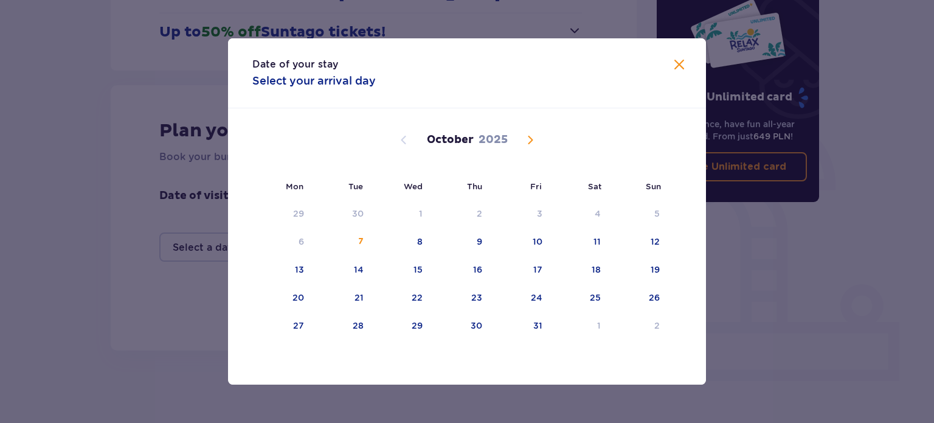
click at [533, 134] on span "Next month" at bounding box center [530, 140] width 15 height 15
click at [367, 327] on div "30" at bounding box center [341, 326] width 60 height 27
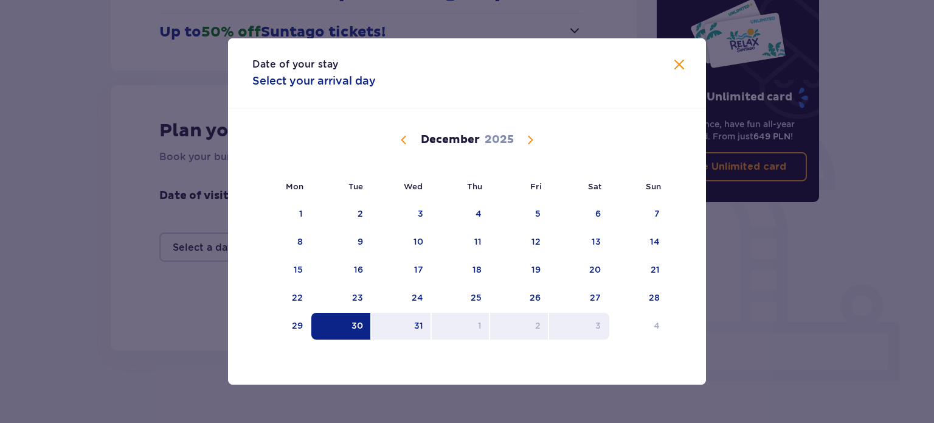
click at [593, 324] on div "3" at bounding box center [579, 326] width 60 height 27
type input "30.12.25 - 03.01.26"
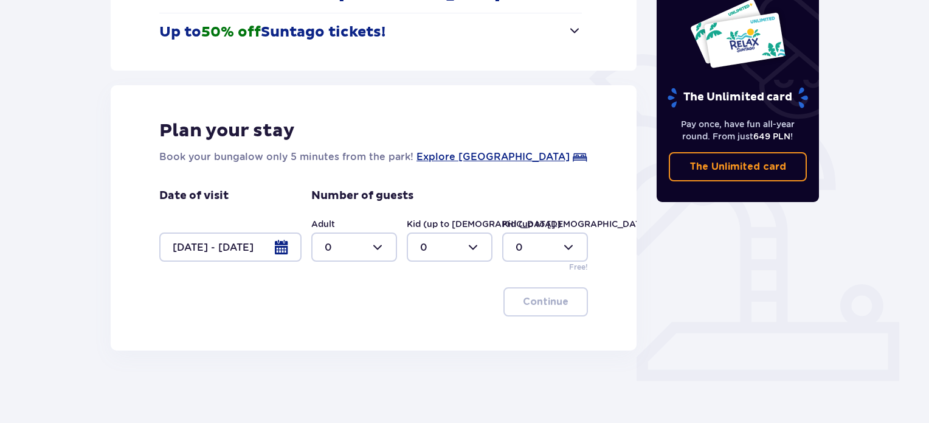
click at [375, 251] on div at bounding box center [354, 246] width 86 height 29
click at [325, 331] on p "2" at bounding box center [328, 334] width 6 height 13
type input "2"
click at [451, 243] on div at bounding box center [450, 246] width 86 height 29
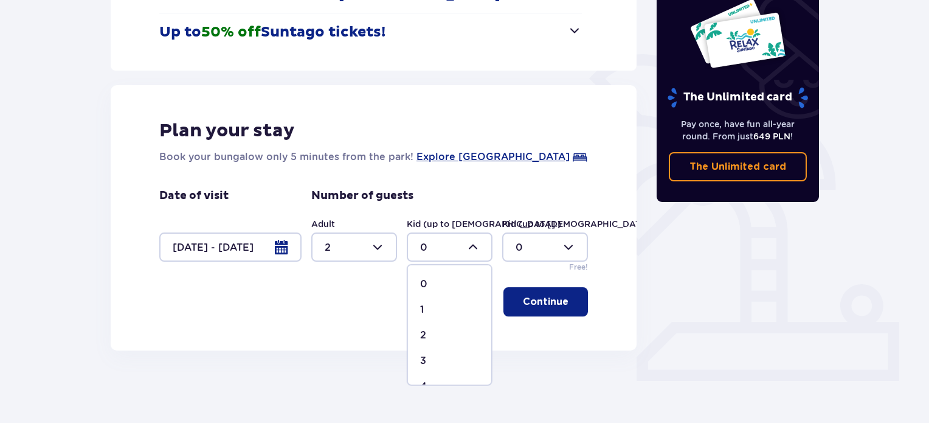
click at [424, 330] on p "2" at bounding box center [423, 334] width 6 height 13
type input "2"
click at [533, 302] on p "Continue" at bounding box center [546, 301] width 46 height 13
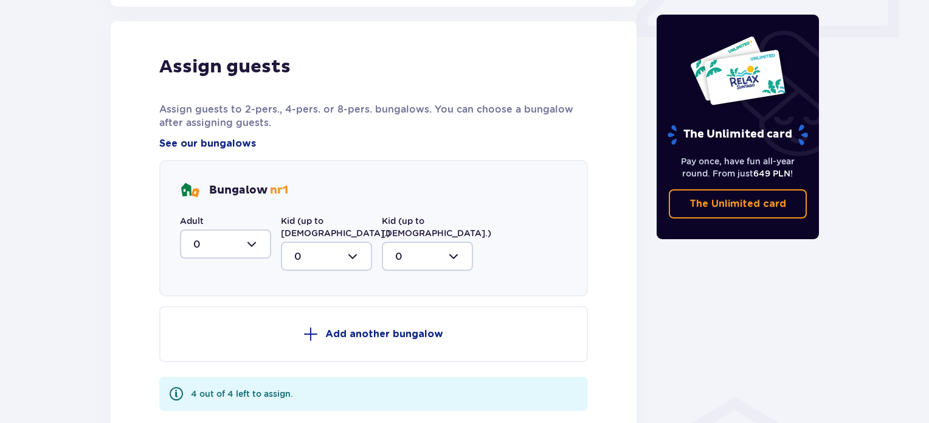
scroll to position [597, 0]
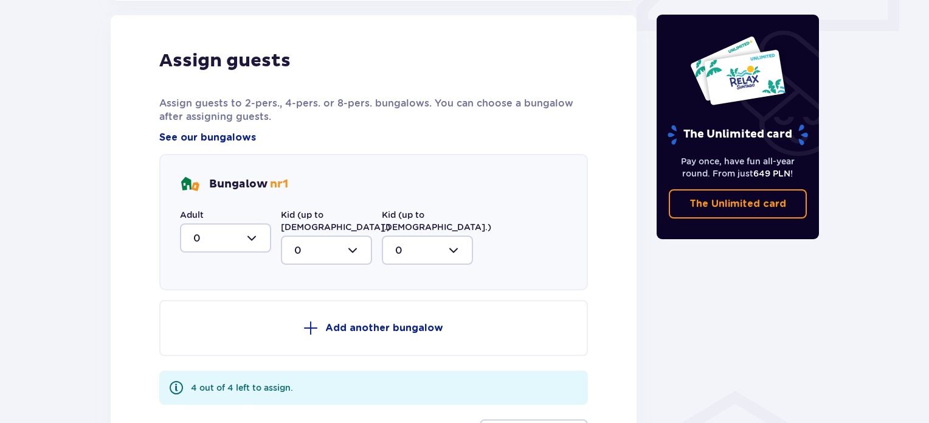
click at [247, 233] on div at bounding box center [225, 237] width 91 height 29
click at [210, 321] on div "2" at bounding box center [225, 325] width 64 height 13
type input "2"
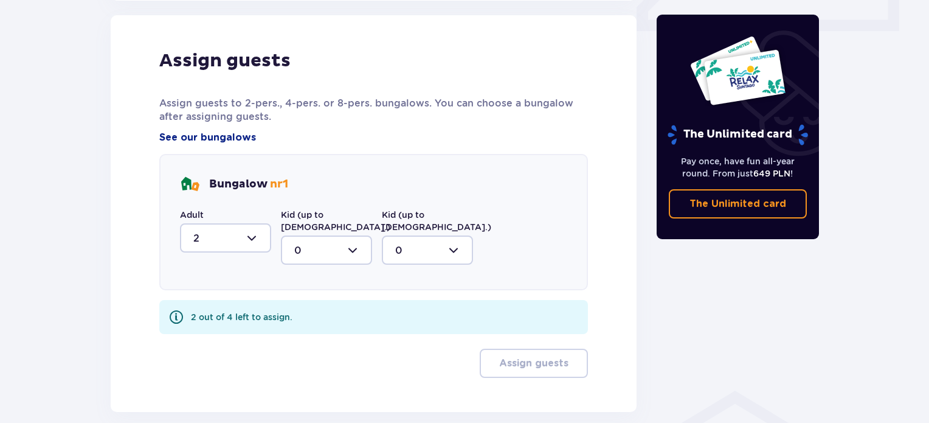
click at [320, 253] on div "Bungalow nr 1 Adult 2 Kid (up to 12 y.o.) 0 Kid (up to 3 y.o.) 0" at bounding box center [373, 222] width 429 height 136
click at [331, 235] on div at bounding box center [326, 249] width 91 height 29
click at [317, 334] on span "2" at bounding box center [326, 338] width 89 height 26
type input "2"
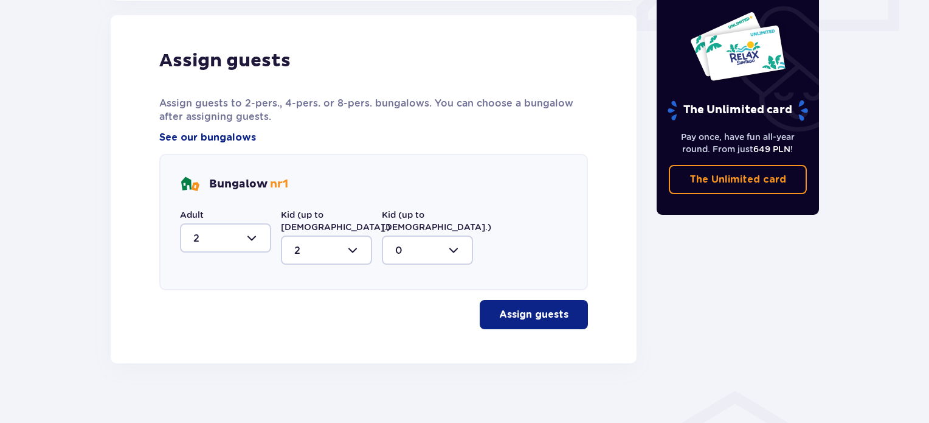
click at [561, 301] on button "Assign guests" at bounding box center [534, 314] width 108 height 29
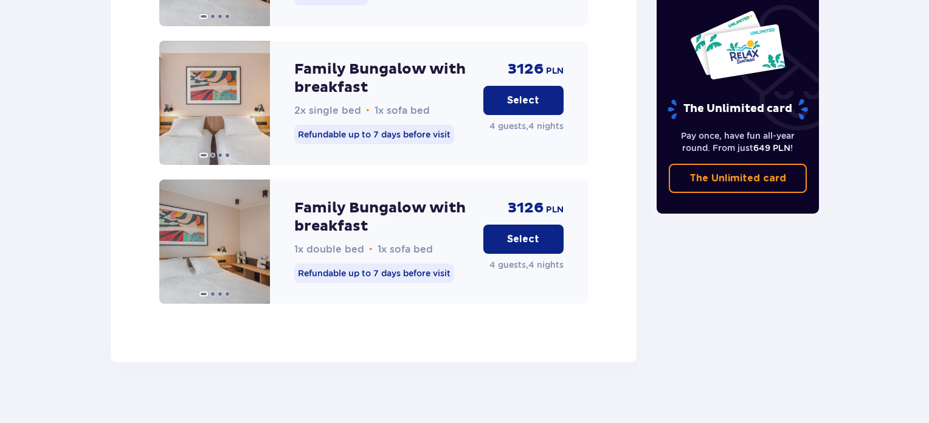
scroll to position [1943, 0]
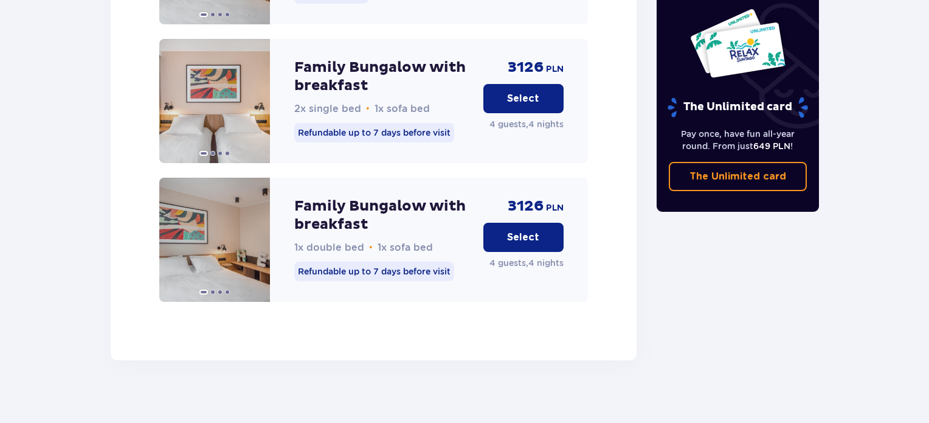
click at [519, 230] on p "Select" at bounding box center [523, 236] width 32 height 13
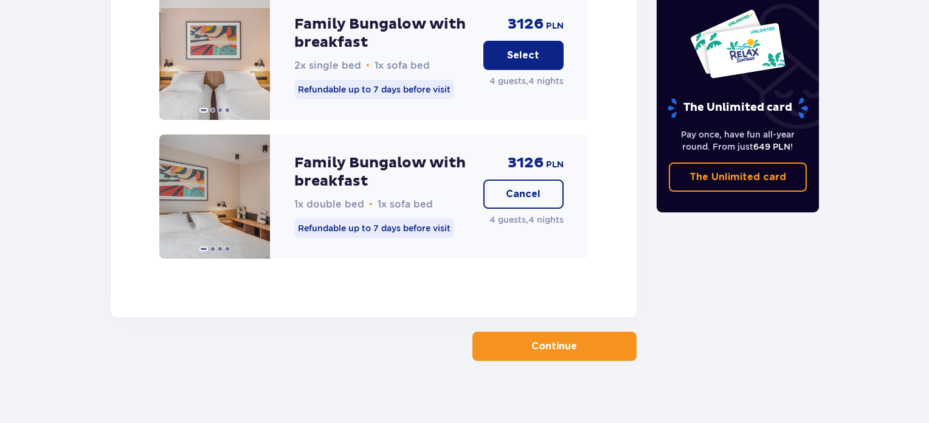
scroll to position [1987, 0]
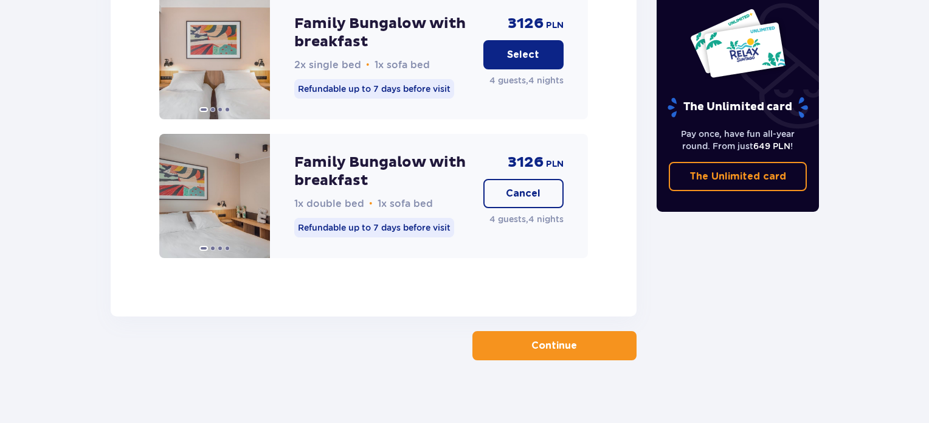
click at [541, 339] on p "Continue" at bounding box center [554, 345] width 46 height 13
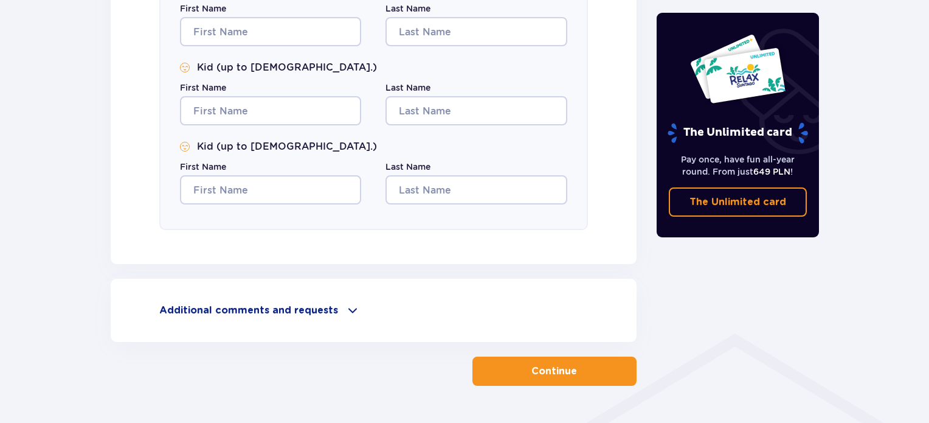
scroll to position [690, 0]
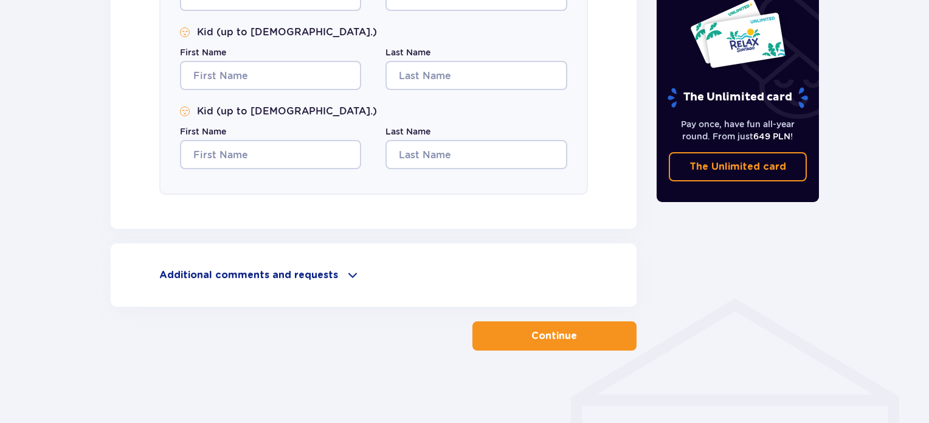
click at [348, 274] on span at bounding box center [352, 275] width 15 height 15
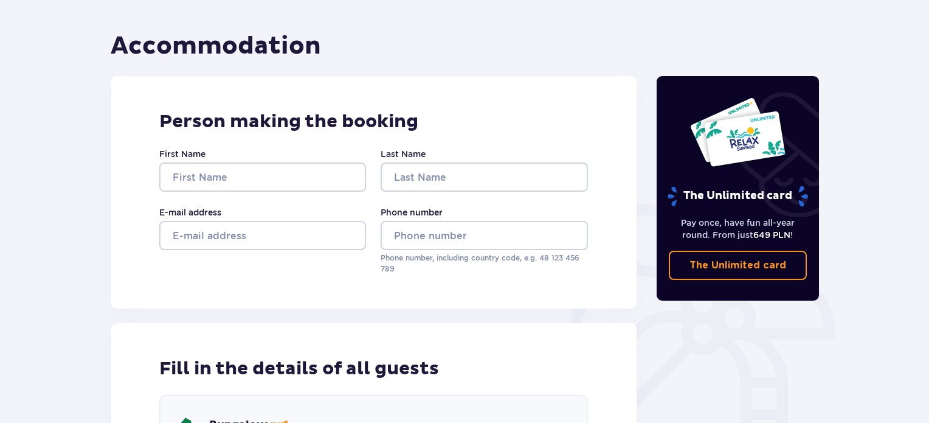
scroll to position [0, 0]
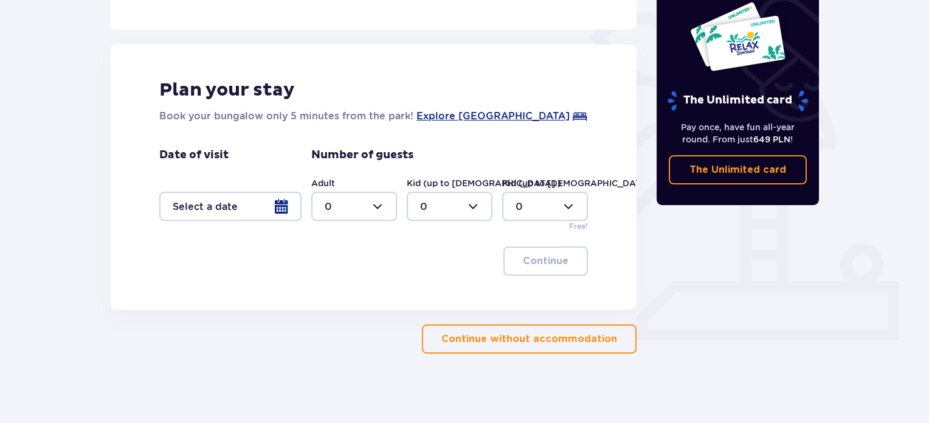
scroll to position [291, 0]
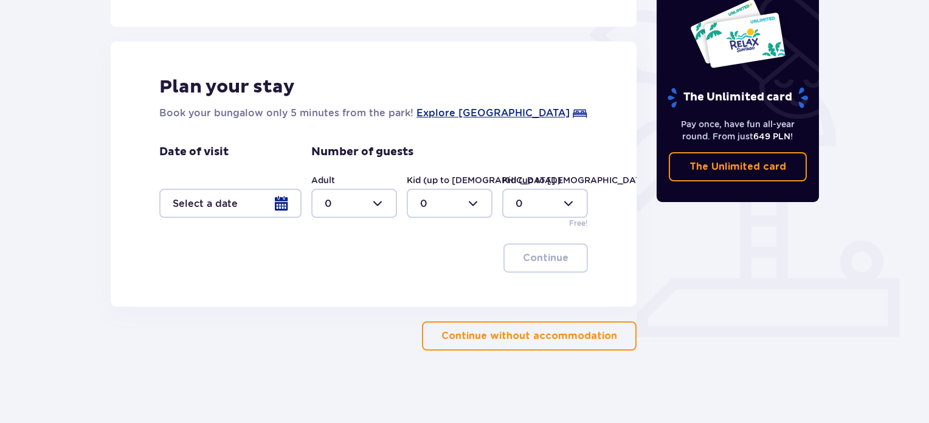
click at [284, 202] on div at bounding box center [230, 202] width 142 height 29
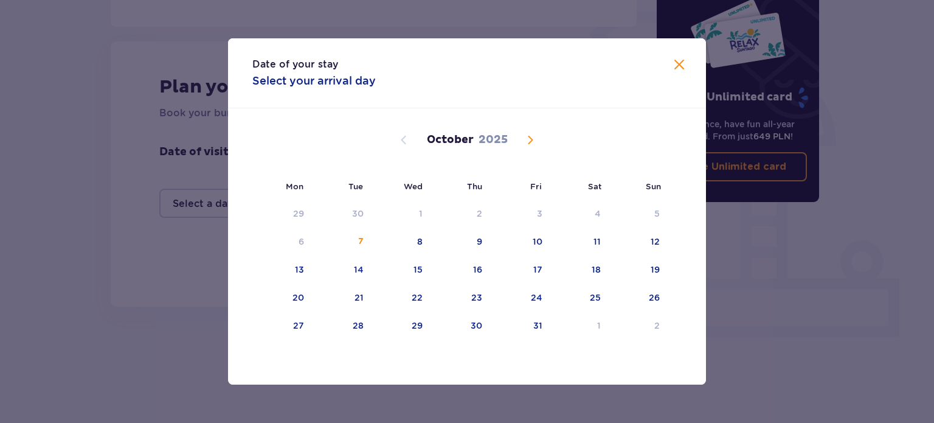
click at [530, 139] on span "Next month" at bounding box center [530, 140] width 15 height 15
click at [362, 320] on div "30" at bounding box center [357, 325] width 12 height 12
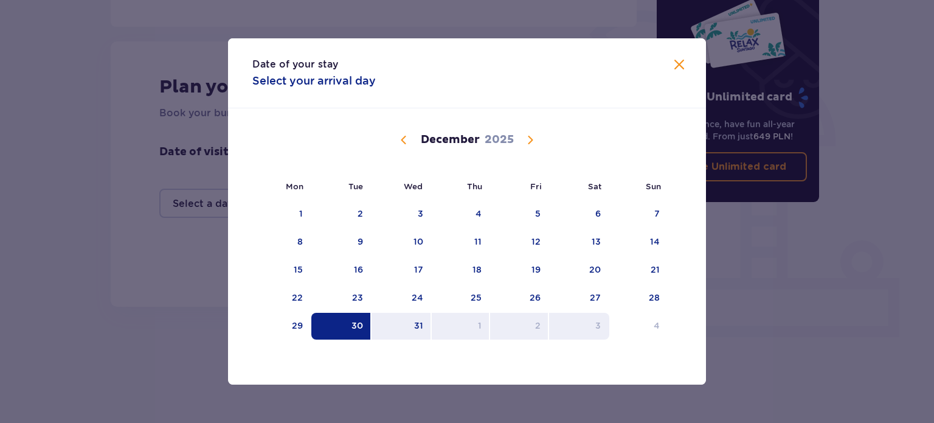
click at [583, 327] on div "3" at bounding box center [579, 326] width 60 height 27
type input "30.12.25 - 03.01.26"
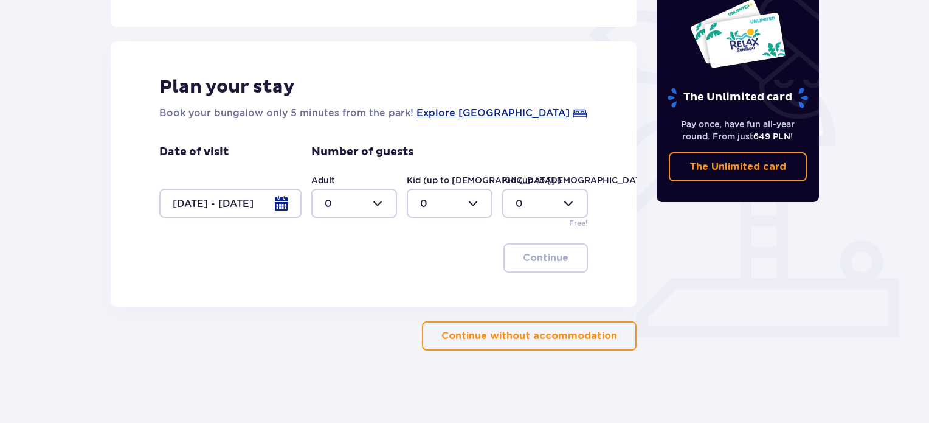
click at [358, 210] on div at bounding box center [354, 202] width 86 height 29
click at [328, 292] on p "2" at bounding box center [328, 291] width 6 height 13
type input "2"
click at [438, 202] on div at bounding box center [450, 202] width 86 height 29
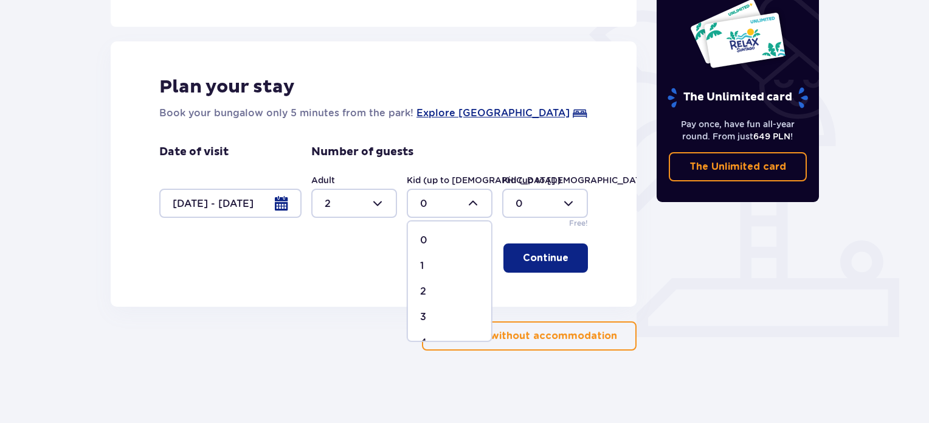
click at [426, 285] on div "2" at bounding box center [449, 291] width 59 height 13
type input "2"
click at [523, 260] on p "Continue" at bounding box center [546, 257] width 46 height 13
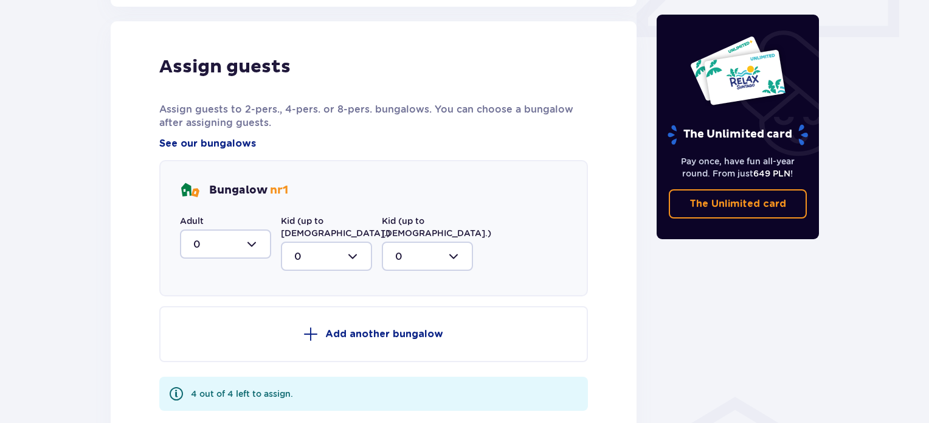
scroll to position [597, 0]
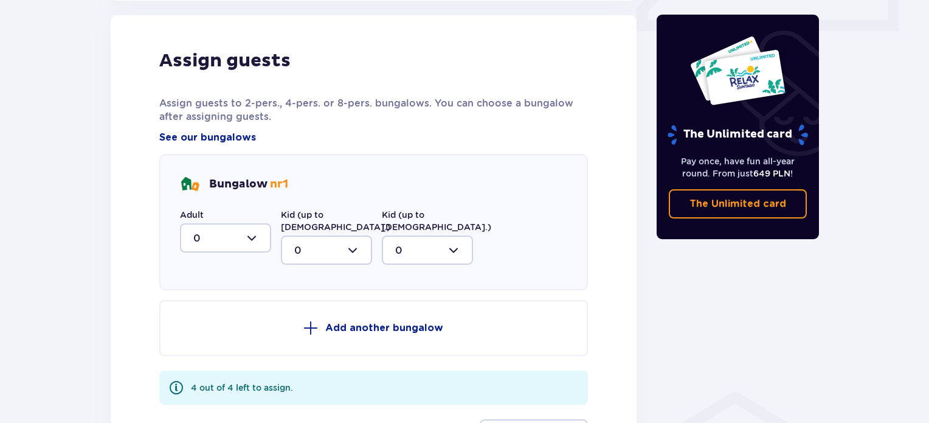
click at [255, 240] on div at bounding box center [225, 237] width 91 height 29
click at [225, 319] on div "2" at bounding box center [225, 325] width 64 height 13
type input "2"
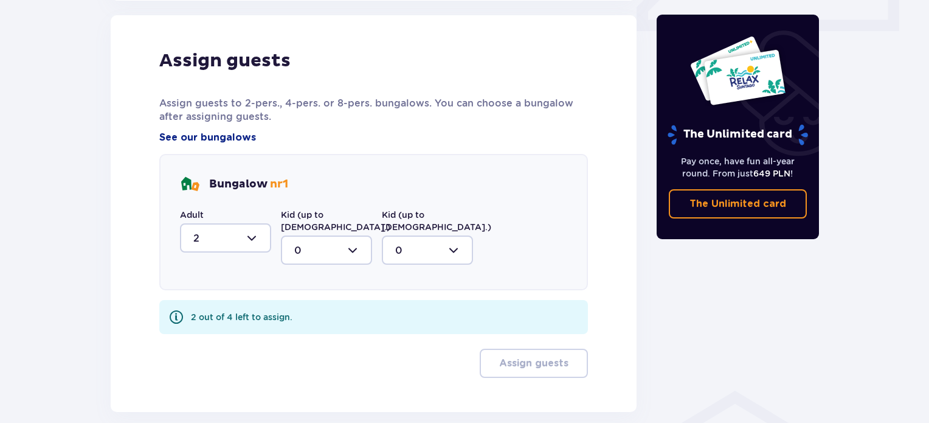
click at [317, 240] on div at bounding box center [326, 249] width 91 height 29
click at [299, 331] on p "2" at bounding box center [297, 337] width 6 height 13
type input "2"
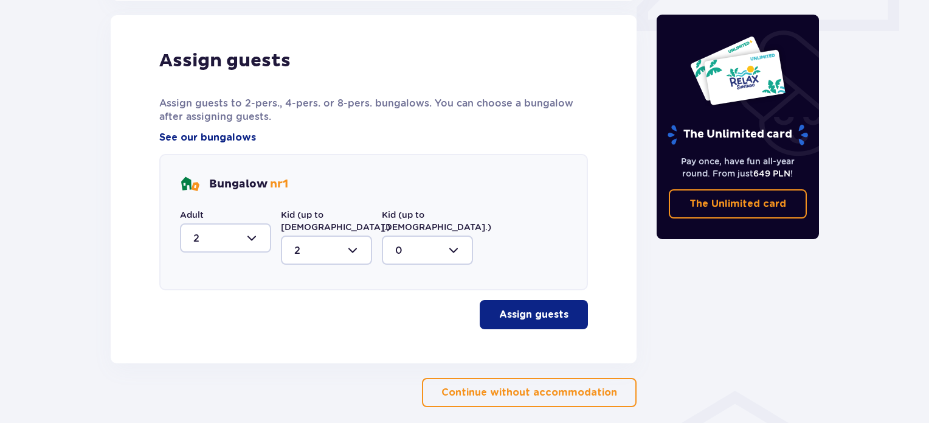
click at [515, 308] on p "Assign guests" at bounding box center [533, 314] width 69 height 13
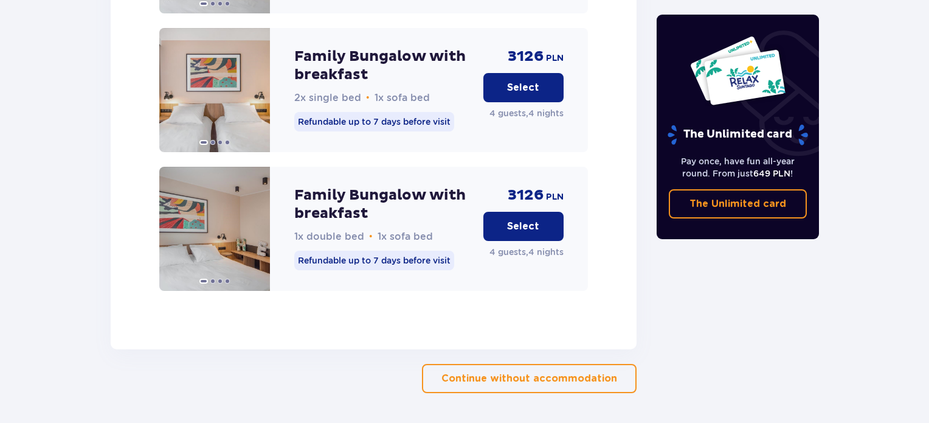
scroll to position [1987, 0]
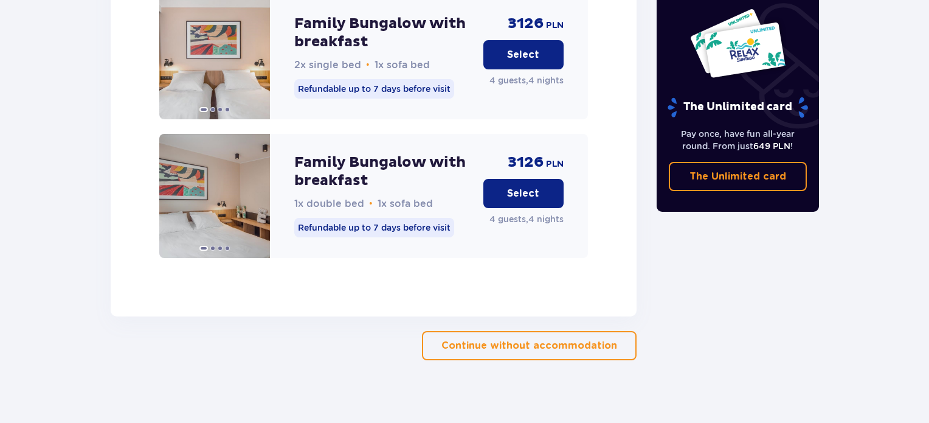
click at [530, 187] on p "Select" at bounding box center [523, 193] width 32 height 13
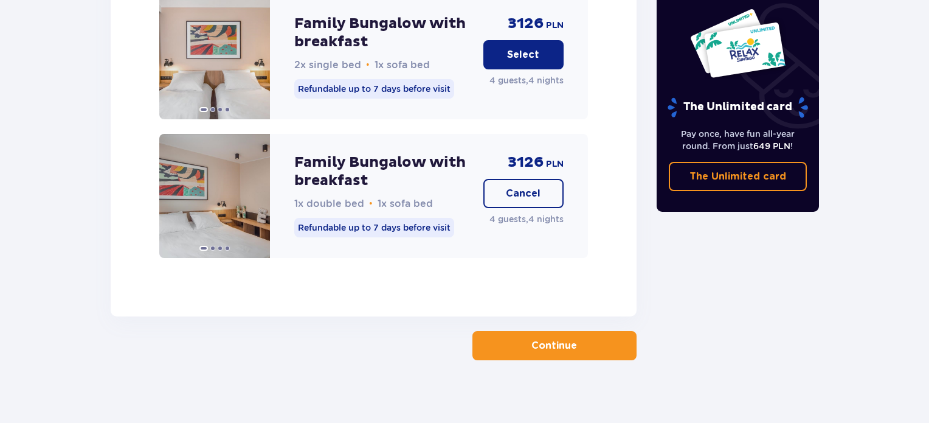
click at [542, 339] on p "Continue" at bounding box center [554, 345] width 46 height 13
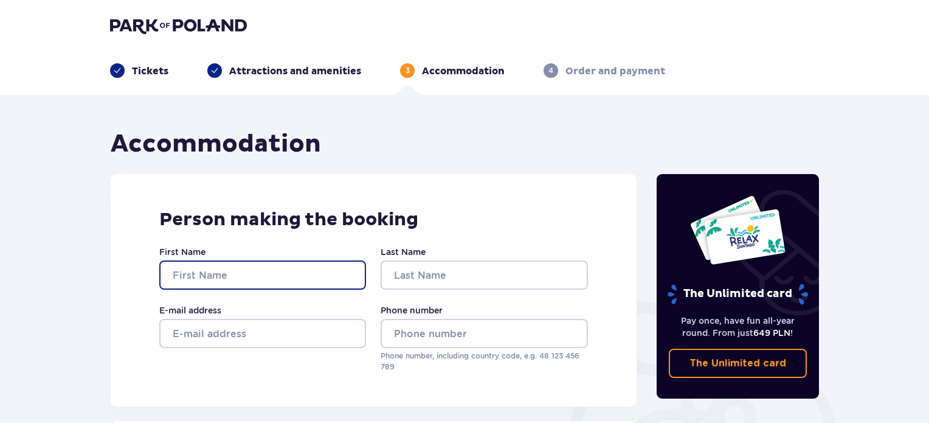
click at [277, 270] on input "First Name" at bounding box center [262, 274] width 207 height 29
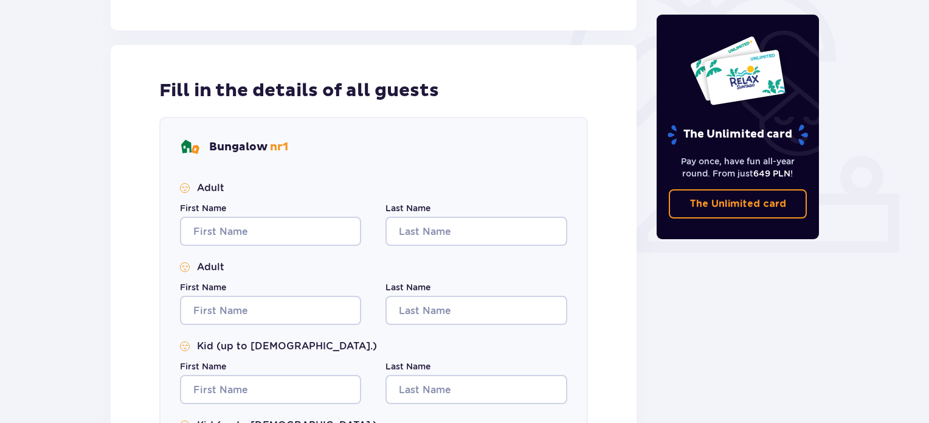
scroll to position [21, 0]
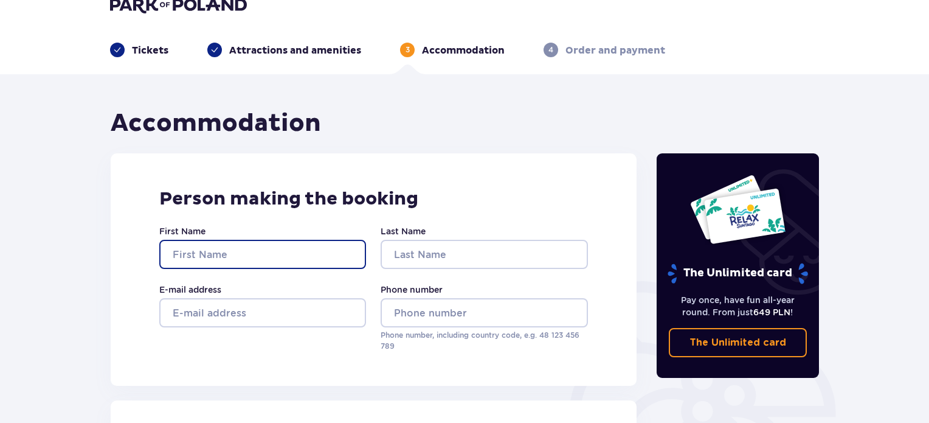
click at [273, 257] on input "First Name" at bounding box center [262, 254] width 207 height 29
type input "Fouad"
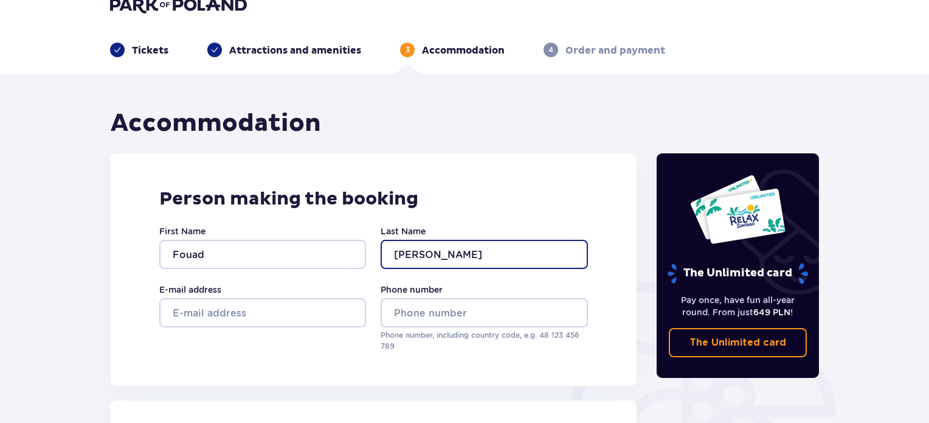
type input "Habash"
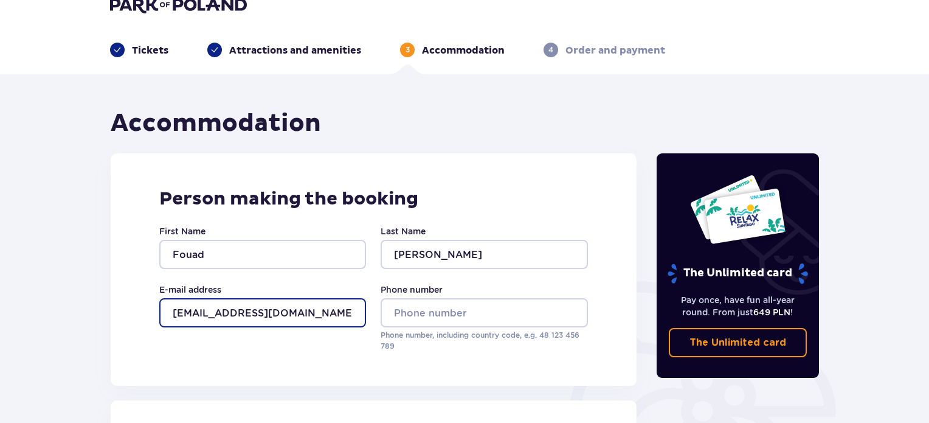
type input "fouadh1981@gmail.com"
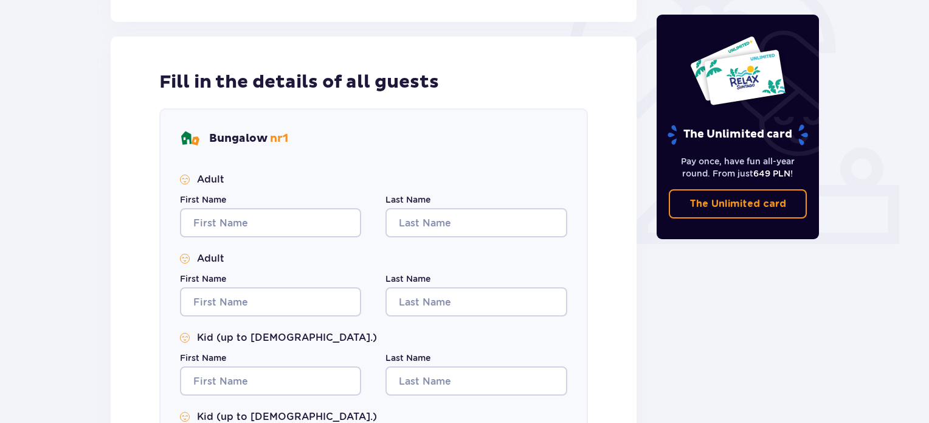
scroll to position [386, 0]
type input "+972544629637"
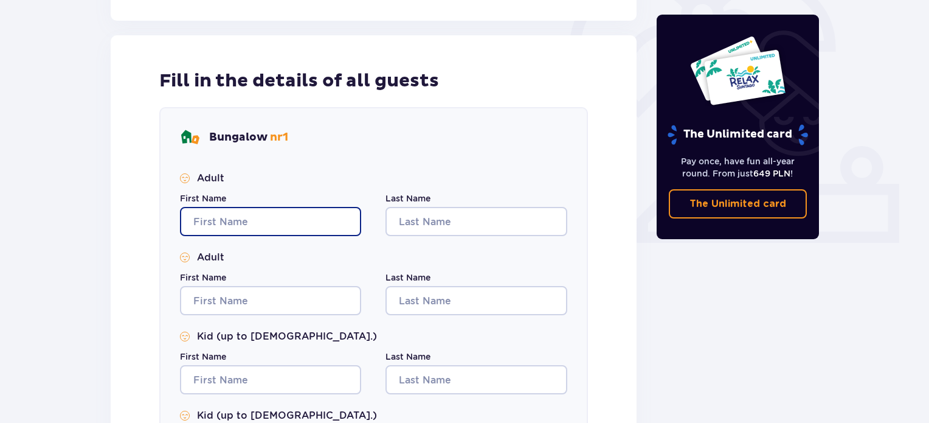
click at [220, 217] on input "First Name" at bounding box center [270, 221] width 181 height 29
type input "Fouad"
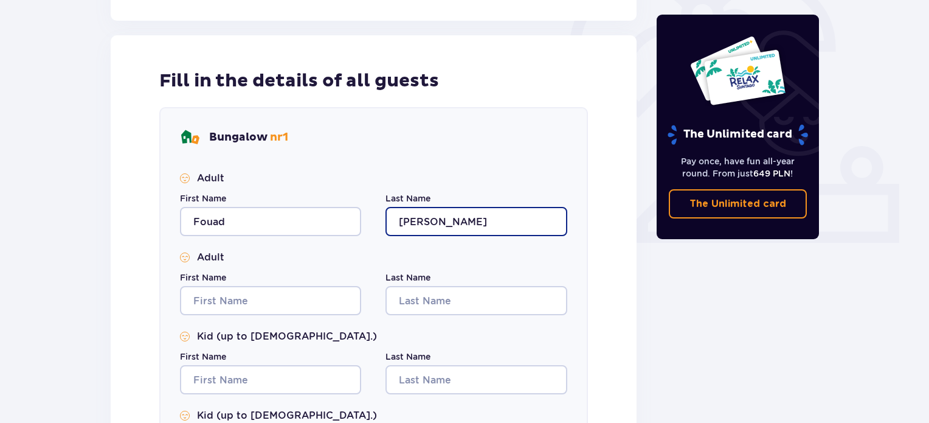
type input "Habash"
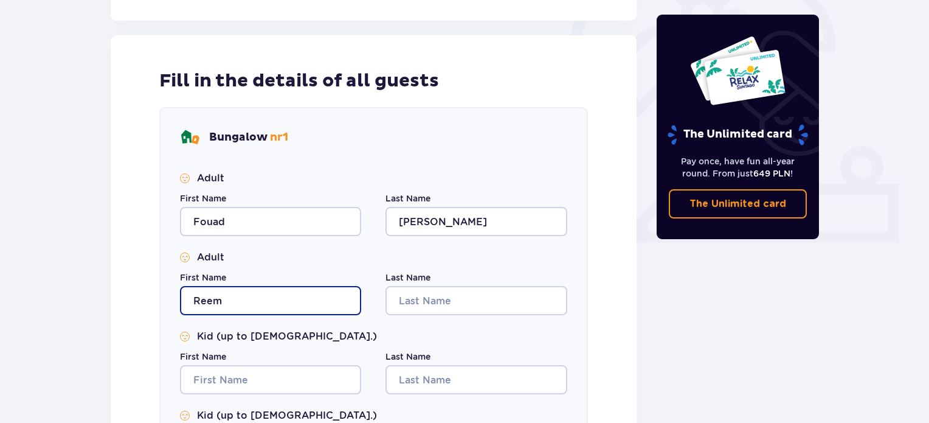
type input "Reem"
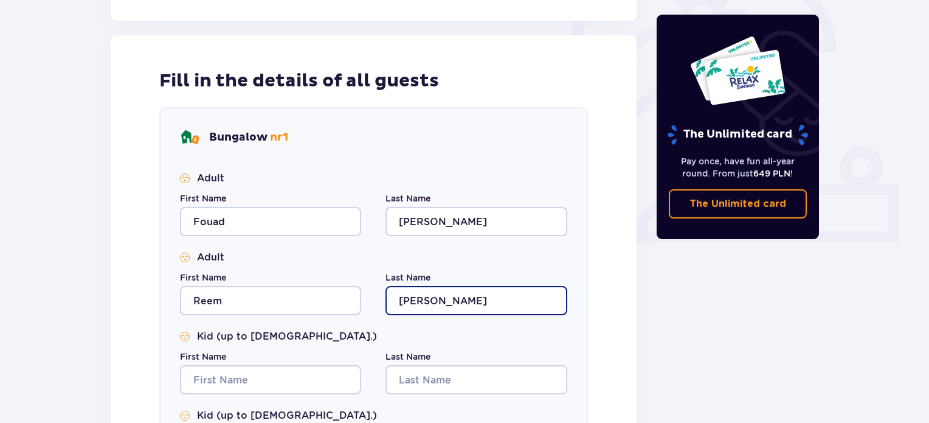
type input "Habash"
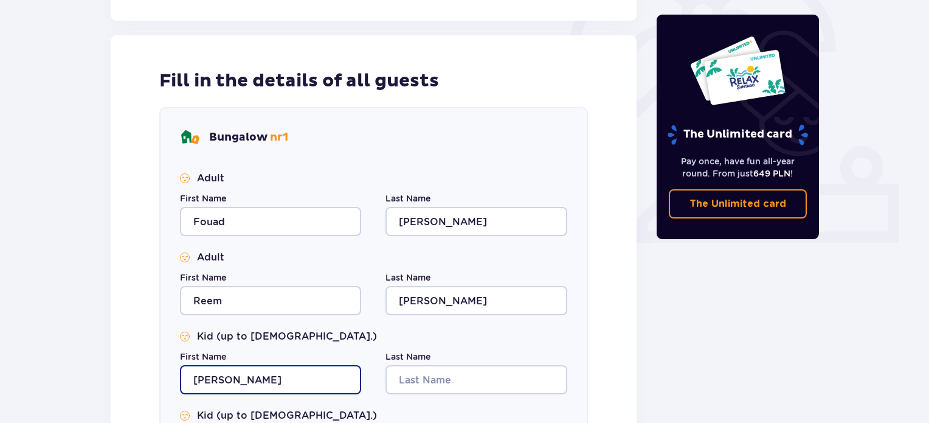
type input "Emily"
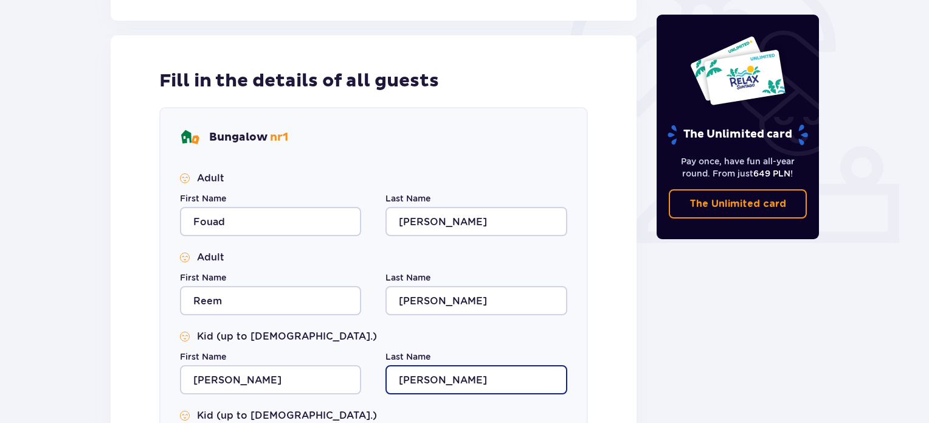
type input "Habash"
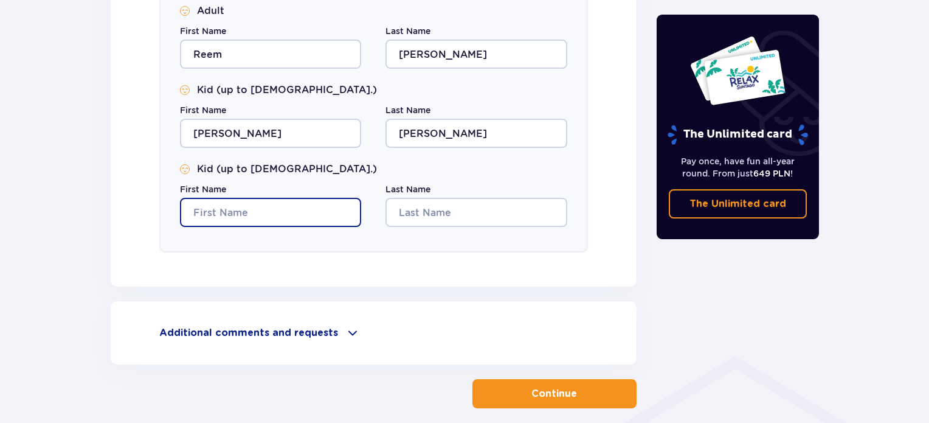
scroll to position [632, 0]
type input "Andrew Andreus"
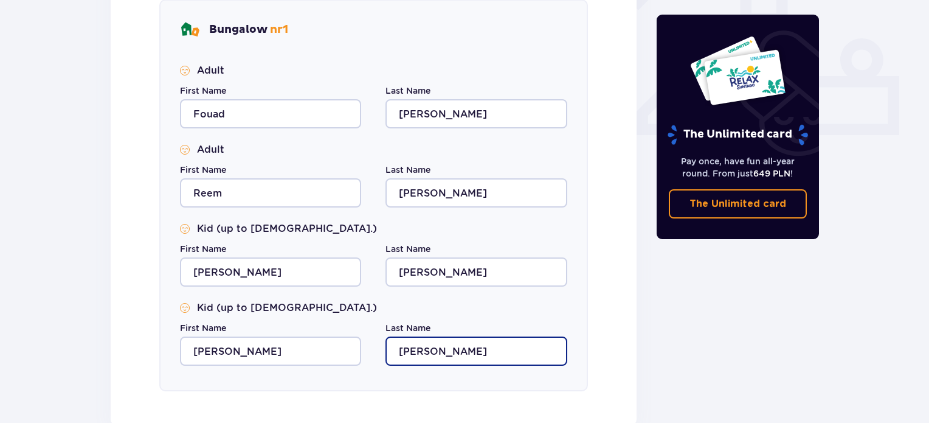
scroll to position [450, 0]
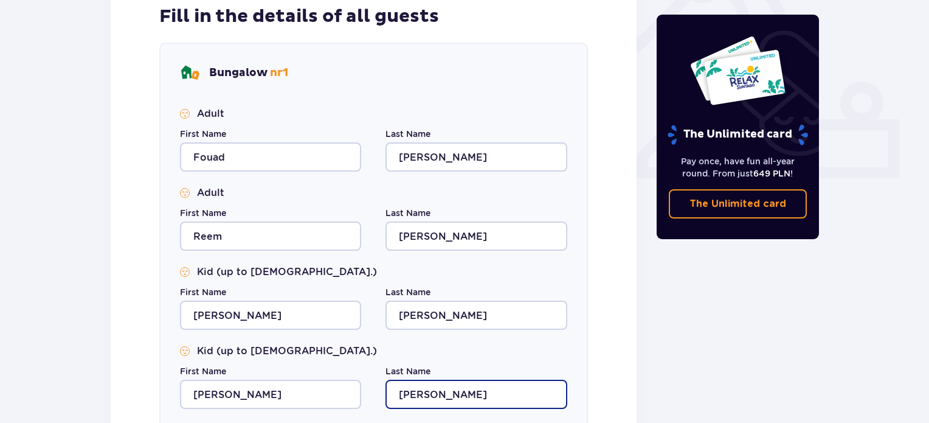
type input "Habash"
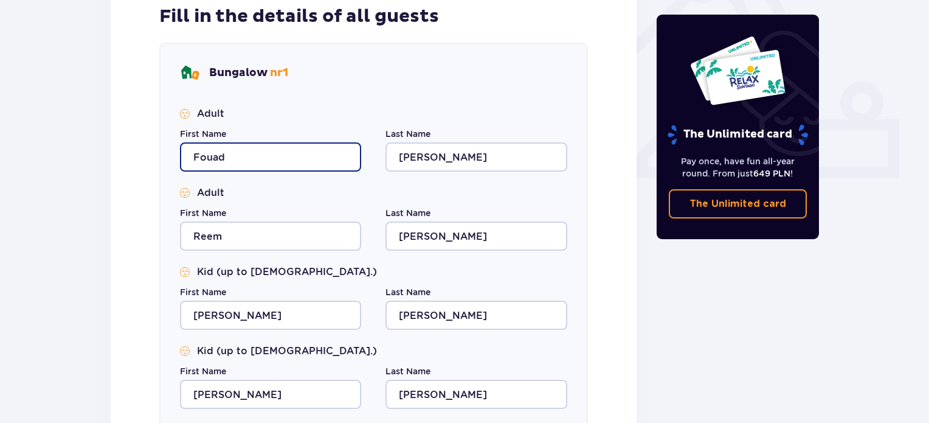
click at [302, 156] on input "Fouad" at bounding box center [270, 156] width 181 height 29
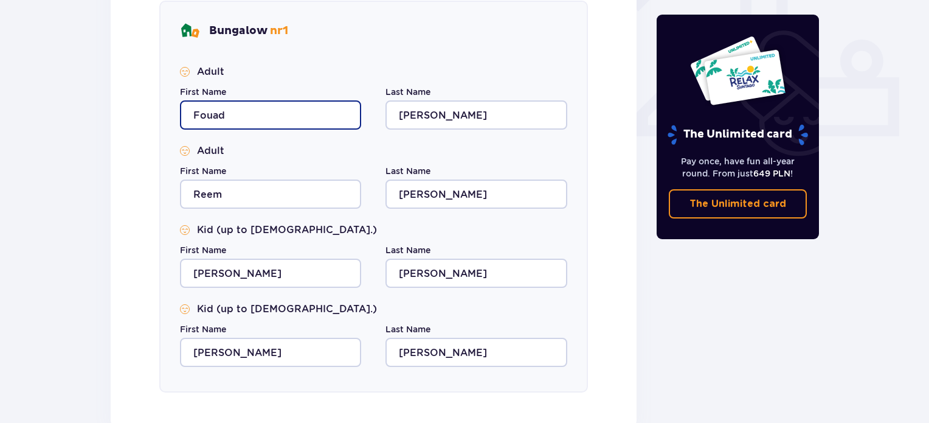
scroll to position [690, 0]
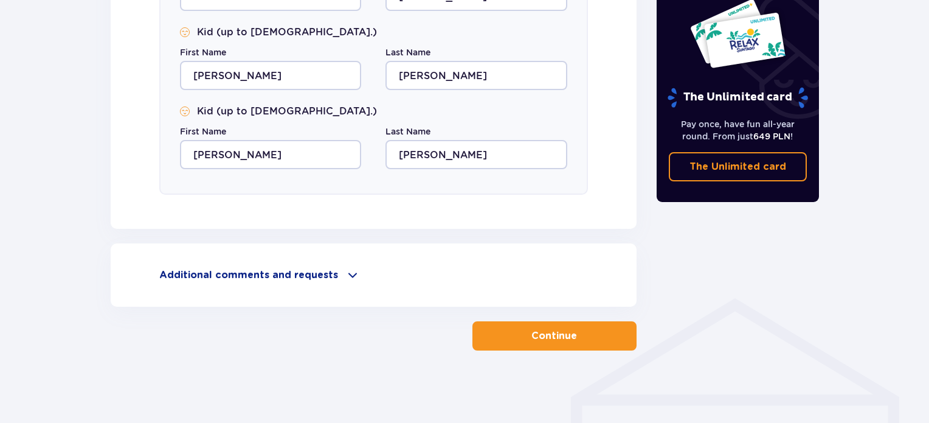
type input "Fouad"
click at [568, 333] on button "Continue" at bounding box center [554, 335] width 164 height 29
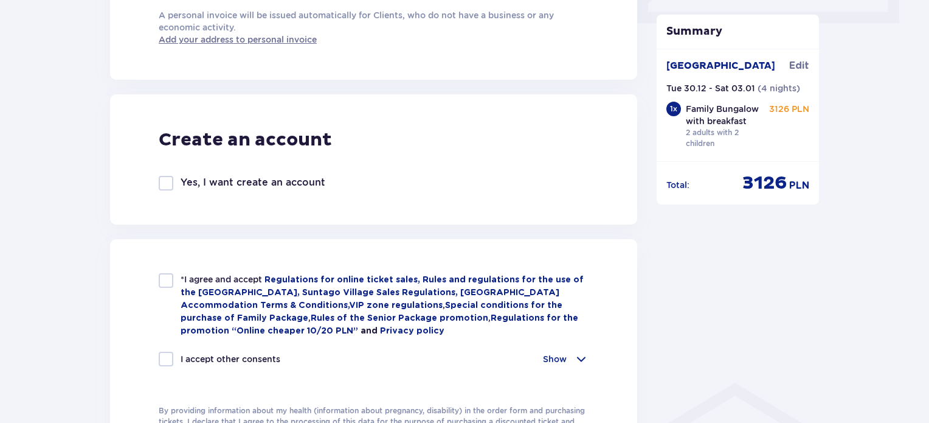
scroll to position [608, 0]
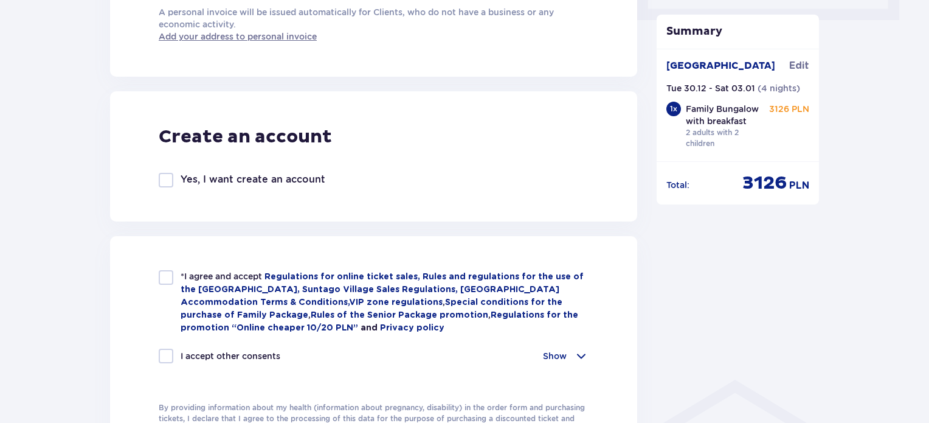
click at [170, 183] on div at bounding box center [166, 180] width 15 height 15
checkbox input "true"
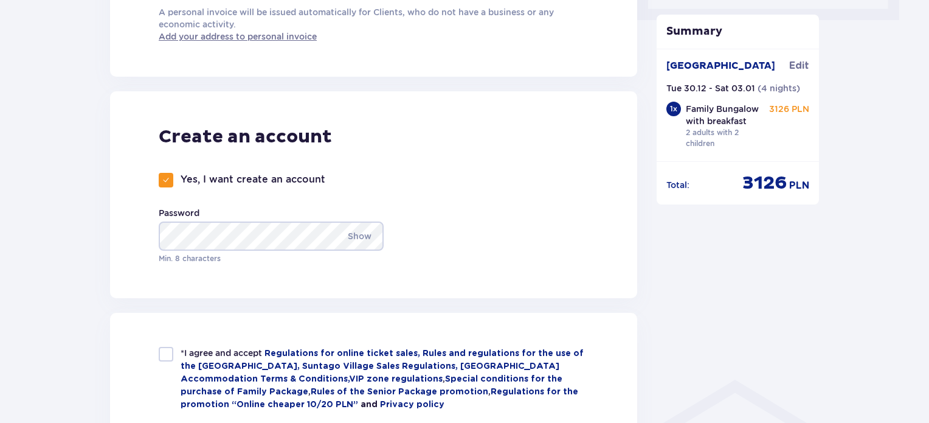
click at [431, 228] on div "Create an account Yes, I want create an account Password Show Min. 8 characters" at bounding box center [373, 194] width 527 height 207
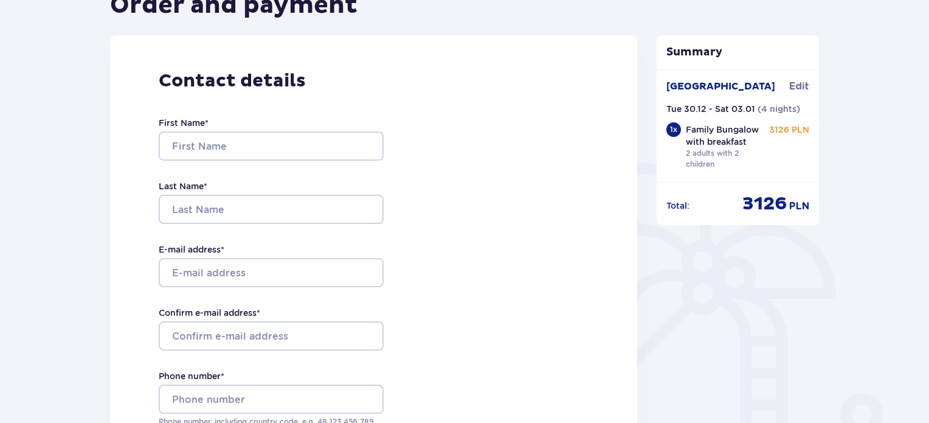
scroll to position [61, 0]
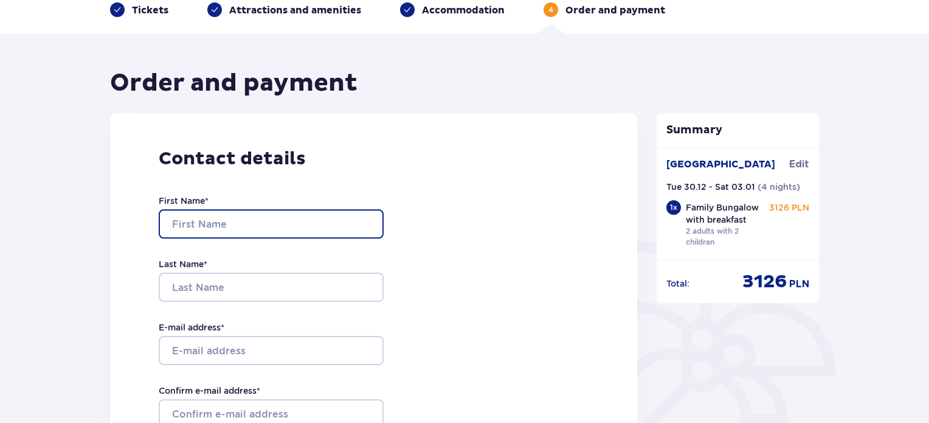
click at [260, 223] on input "First Name *" at bounding box center [271, 223] width 225 height 29
type input "Fouad"
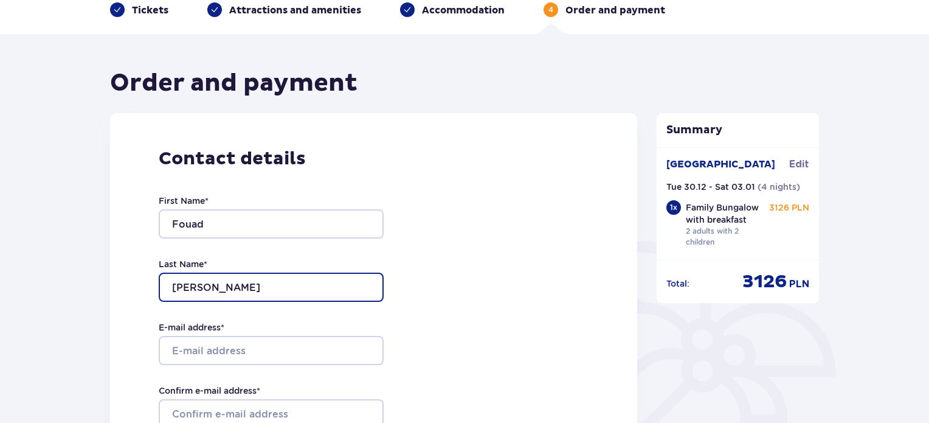
type input "Habash"
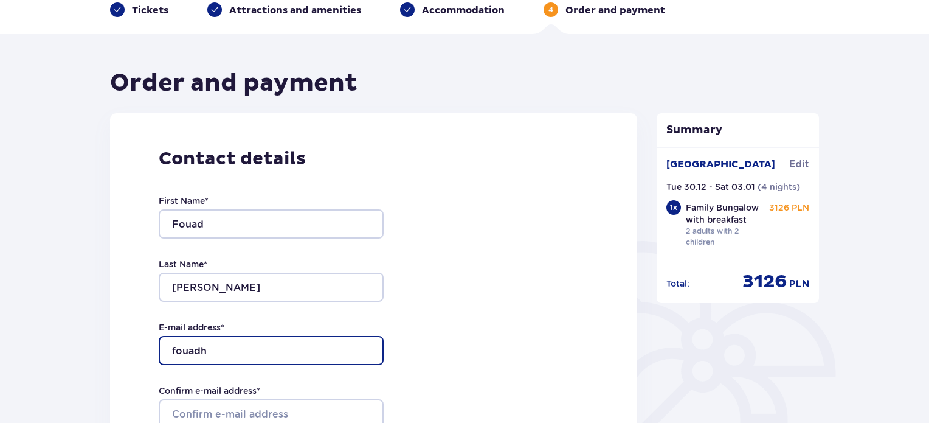
type input "fouadh1981@gmail.com"
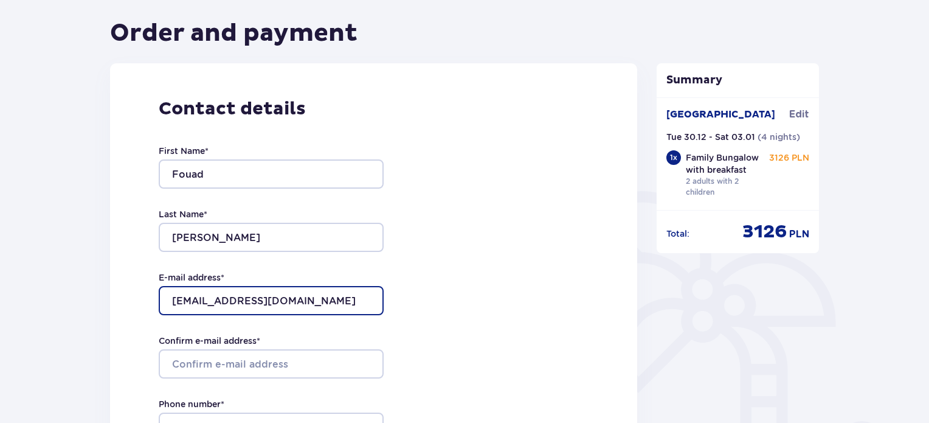
scroll to position [304, 0]
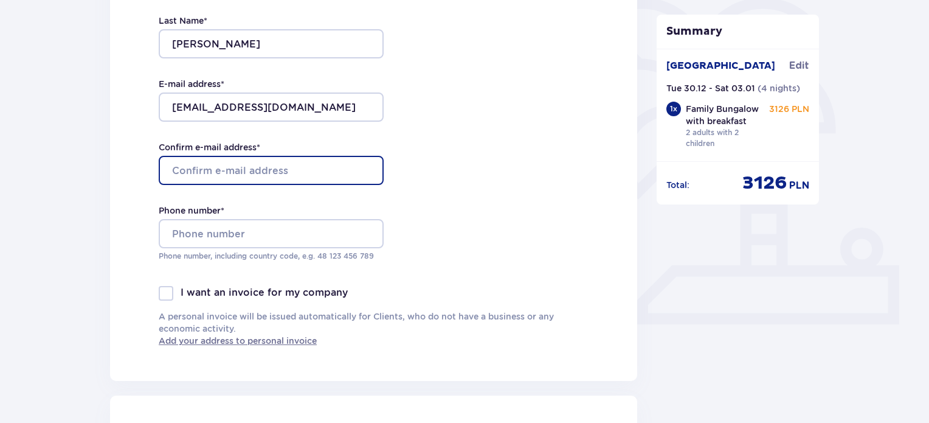
click at [227, 183] on input "Confirm e-mail address *" at bounding box center [271, 170] width 225 height 29
click at [230, 173] on input "Confirm e-mail address *" at bounding box center [271, 170] width 225 height 29
type input "fouadh1981@gmail.com"
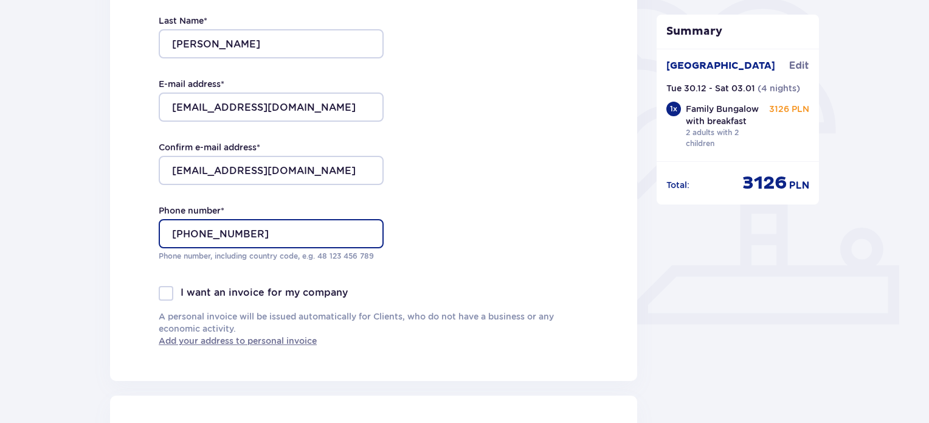
type input "+972544629637"
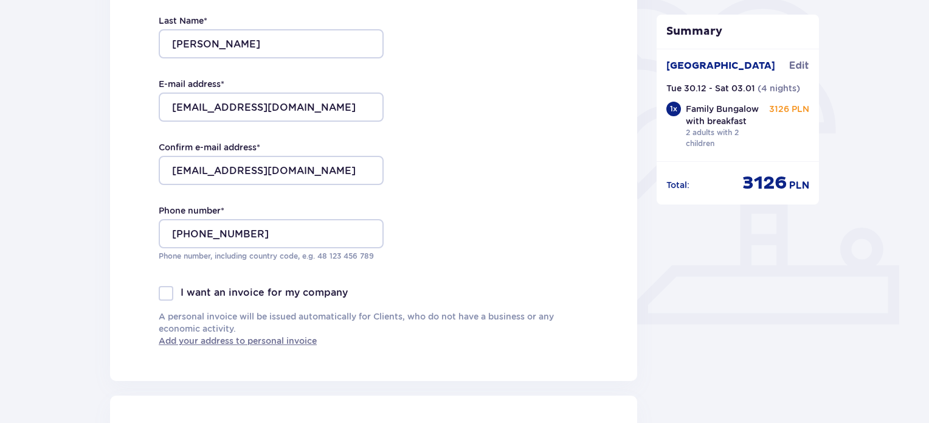
click at [129, 288] on div "Contact details First Name * Fouad Last Name * Habash E-mail address * fouadh19…" at bounding box center [373, 125] width 527 height 511
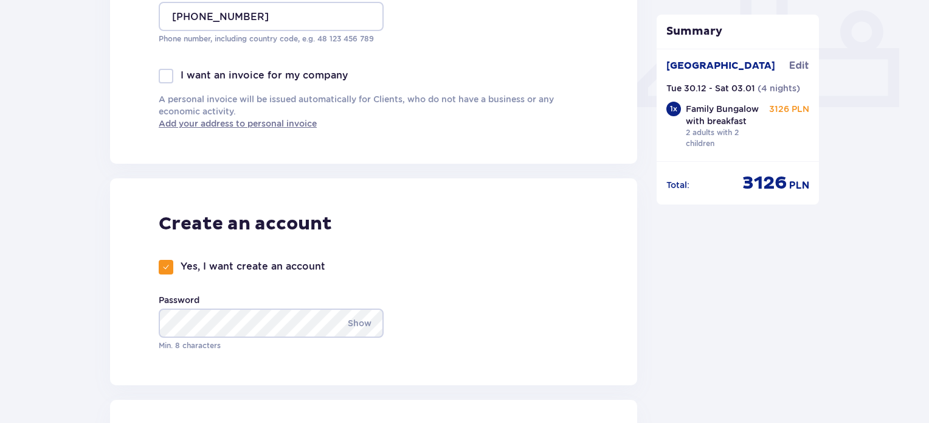
scroll to position [547, 0]
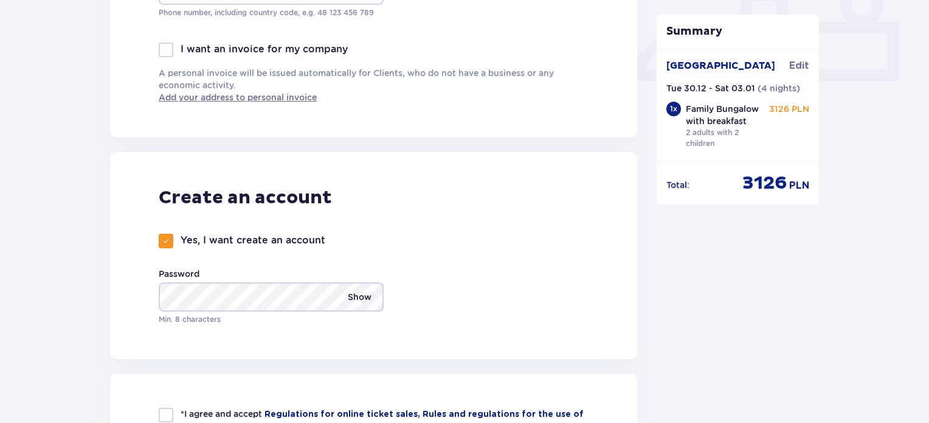
click at [367, 296] on p "Show" at bounding box center [360, 296] width 24 height 29
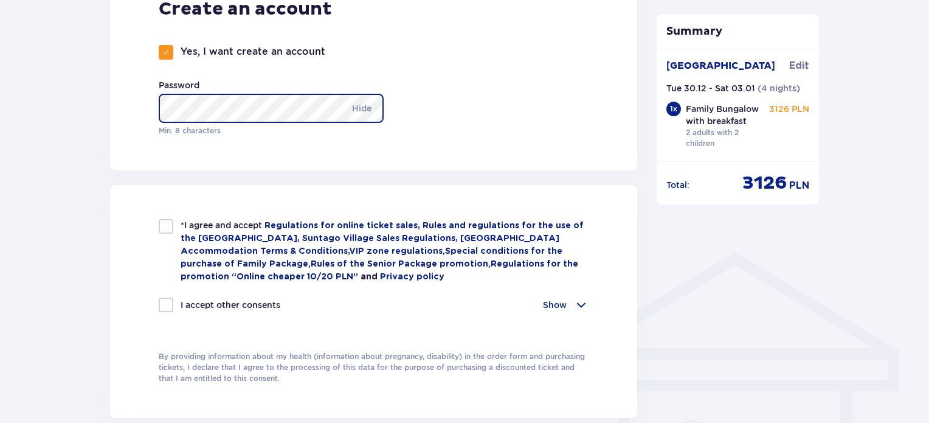
scroll to position [790, 0]
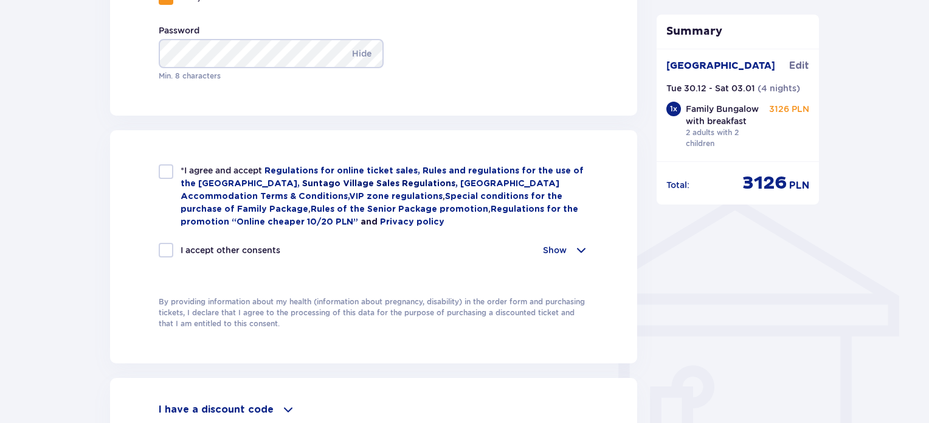
click at [302, 185] on link "Suntago Village Sales Regulations," at bounding box center [381, 183] width 158 height 9
click at [168, 176] on div at bounding box center [166, 171] width 15 height 15
checkbox input "true"
click at [164, 247] on div at bounding box center [166, 250] width 15 height 15
checkbox input "true"
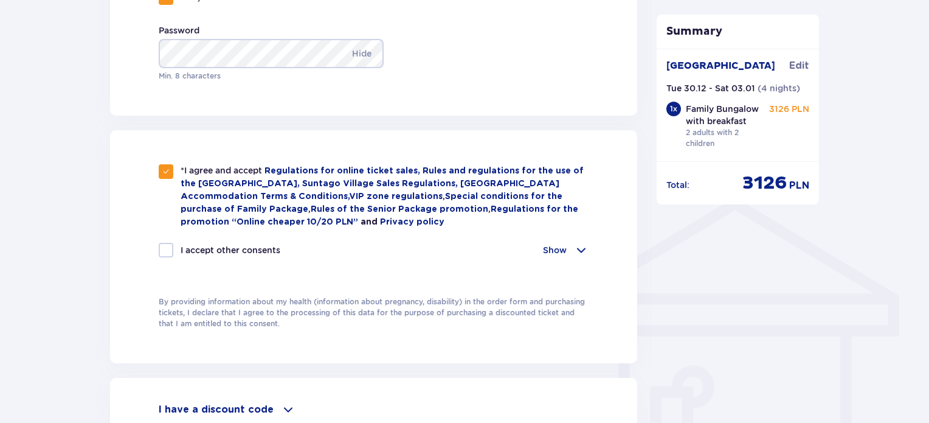
checkbox input "true"
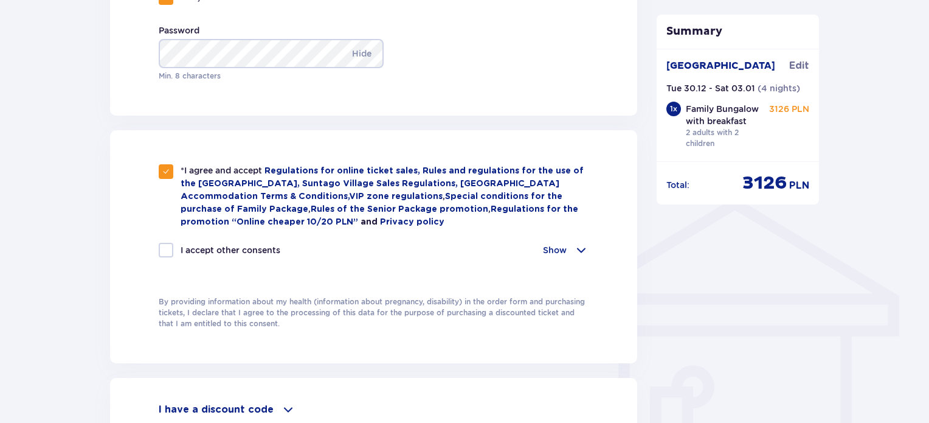
checkbox input "true"
click at [583, 247] on span at bounding box center [581, 250] width 15 height 15
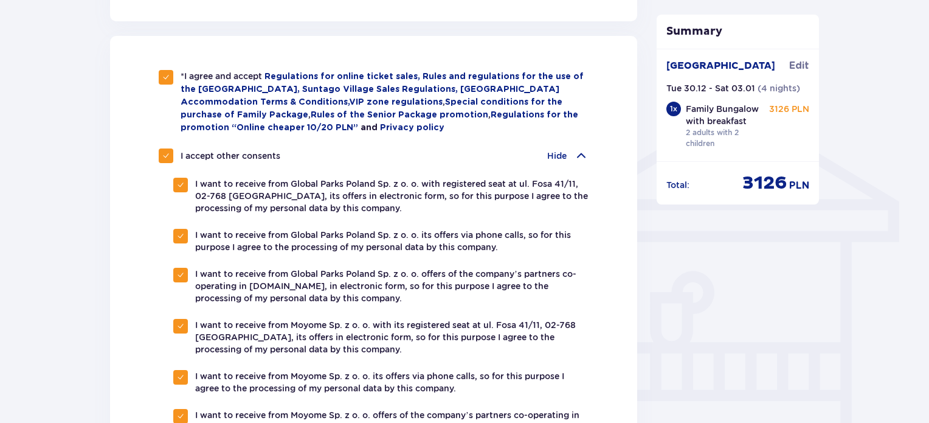
scroll to position [912, 0]
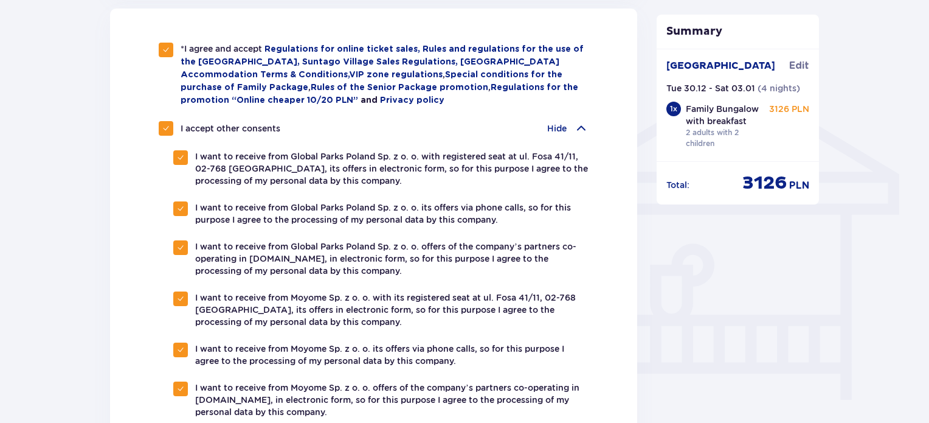
click at [240, 172] on p "I want to receive from Global Parks Poland Sp. z o. o. with registered seat at …" at bounding box center [391, 168] width 393 height 36
checkbox input "false"
click at [243, 167] on p "I want to receive from Global Parks Poland Sp. z o. o. with registered seat at …" at bounding box center [391, 168] width 393 height 36
checkbox input "true"
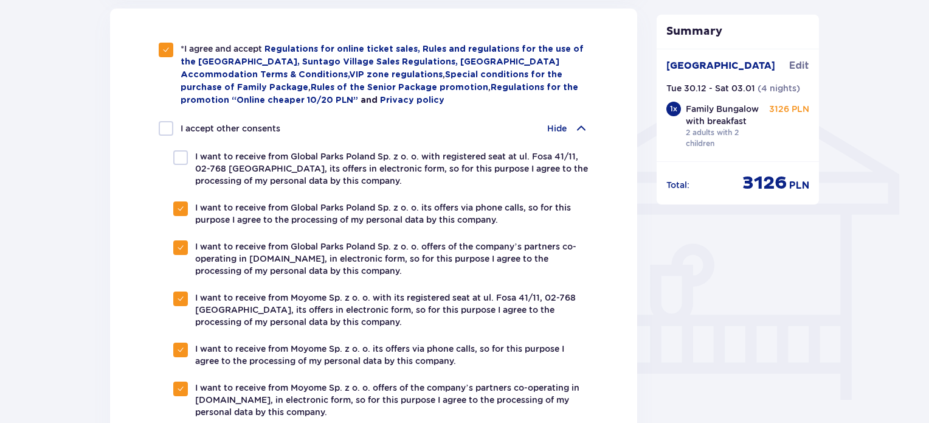
checkbox input "true"
click at [161, 125] on div at bounding box center [166, 128] width 15 height 15
checkbox input "false"
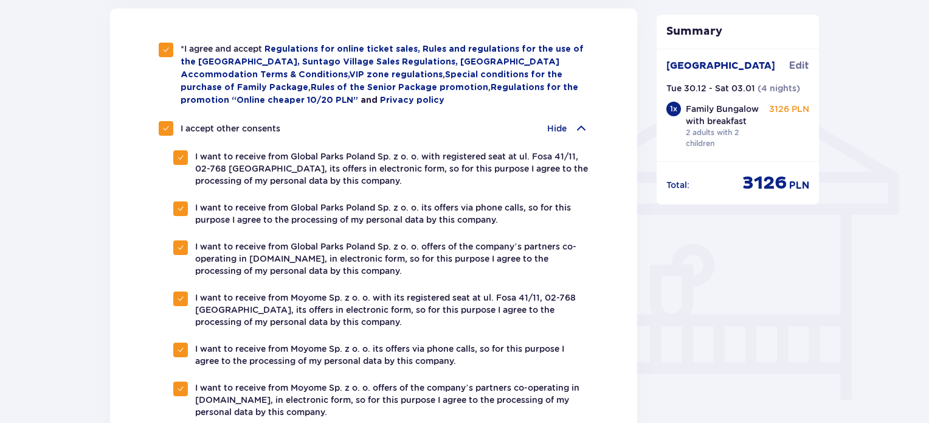
checkbox input "false"
click at [582, 130] on span at bounding box center [581, 128] width 15 height 15
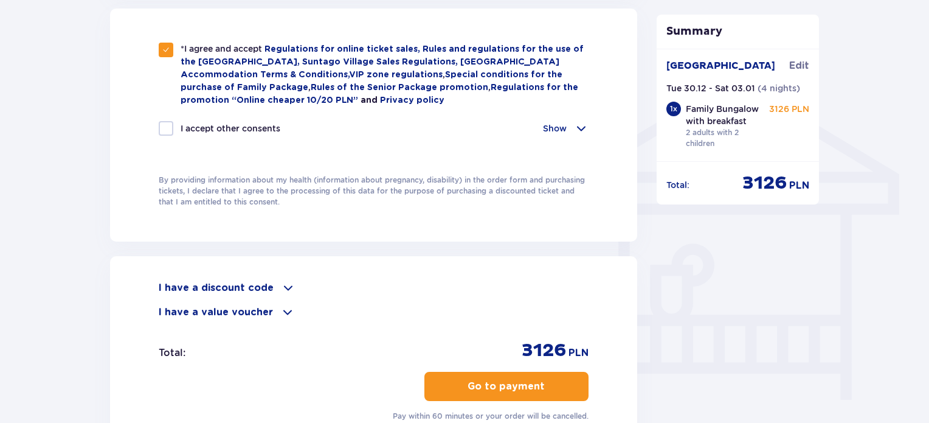
click at [285, 282] on span at bounding box center [288, 287] width 15 height 15
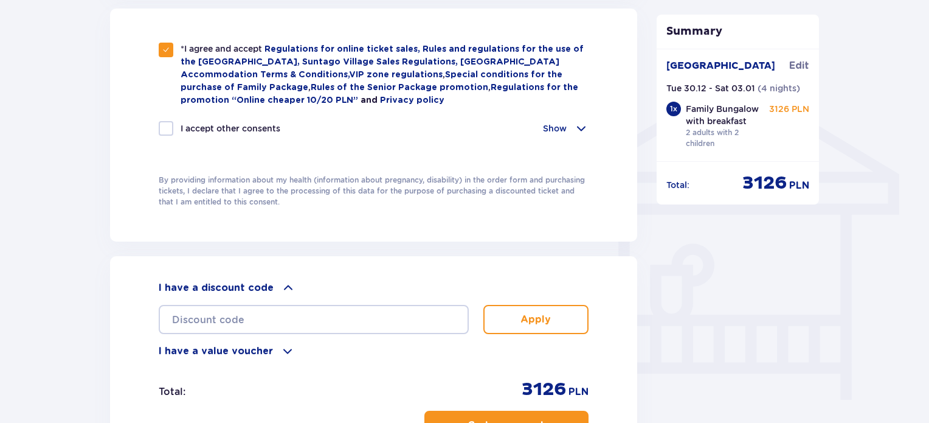
click at [285, 282] on span at bounding box center [288, 287] width 15 height 15
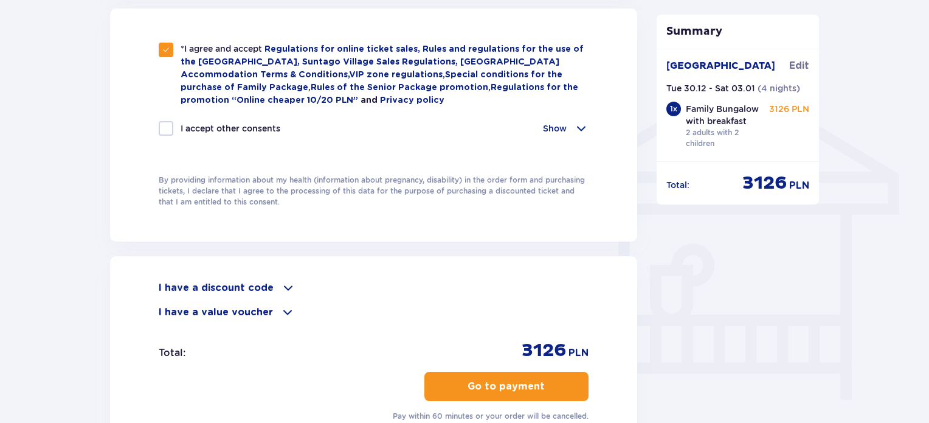
click at [284, 305] on span at bounding box center [287, 312] width 15 height 15
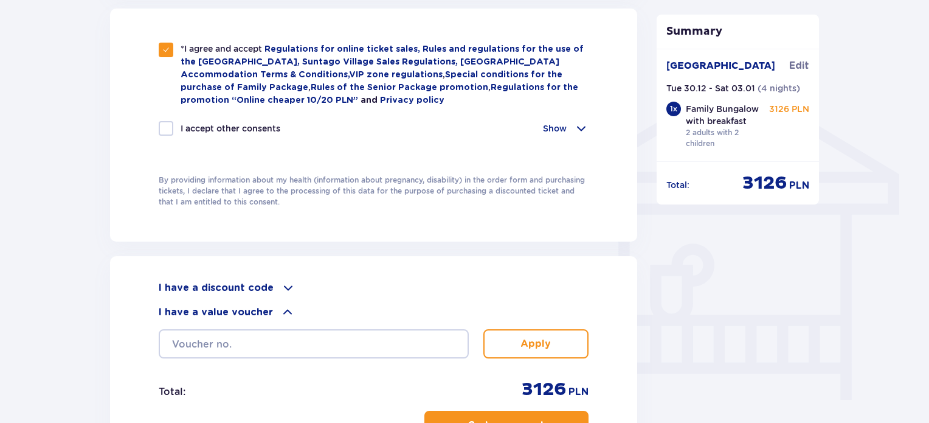
click at [284, 305] on span at bounding box center [287, 312] width 15 height 15
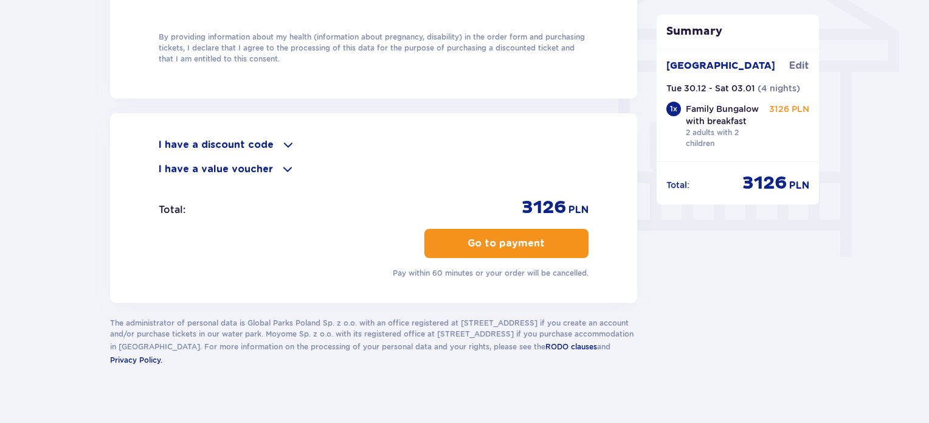
scroll to position [1065, 0]
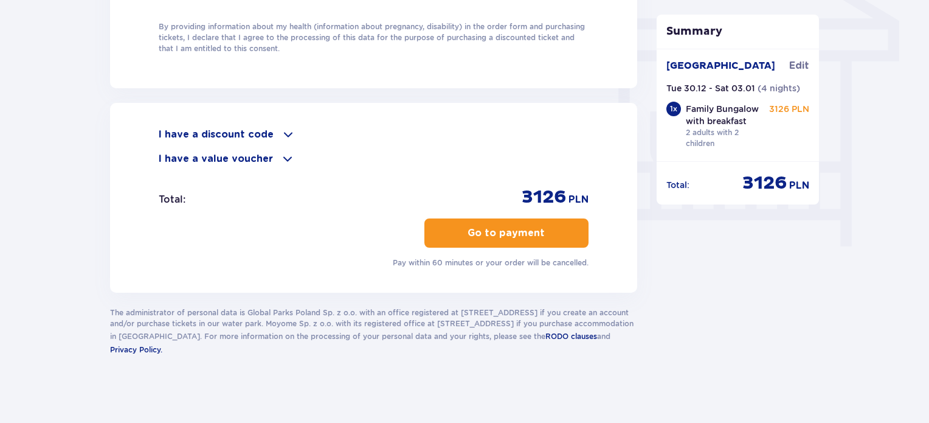
click at [508, 229] on p "Go to payment" at bounding box center [506, 232] width 77 height 13
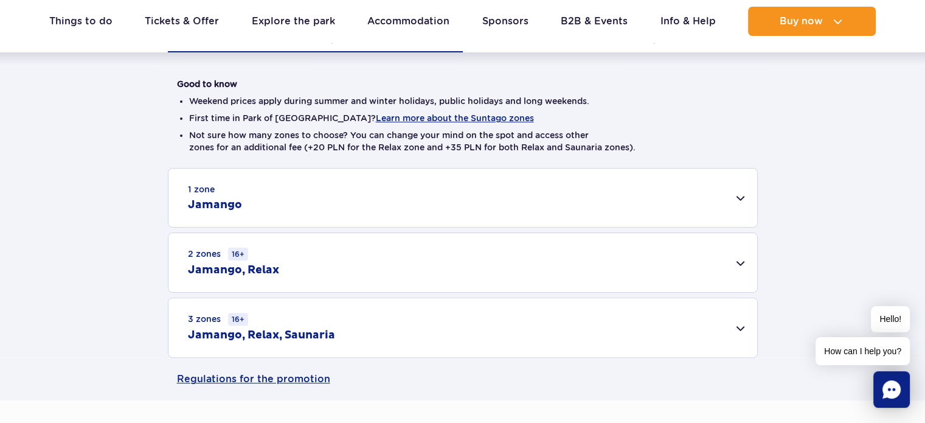
scroll to position [304, 0]
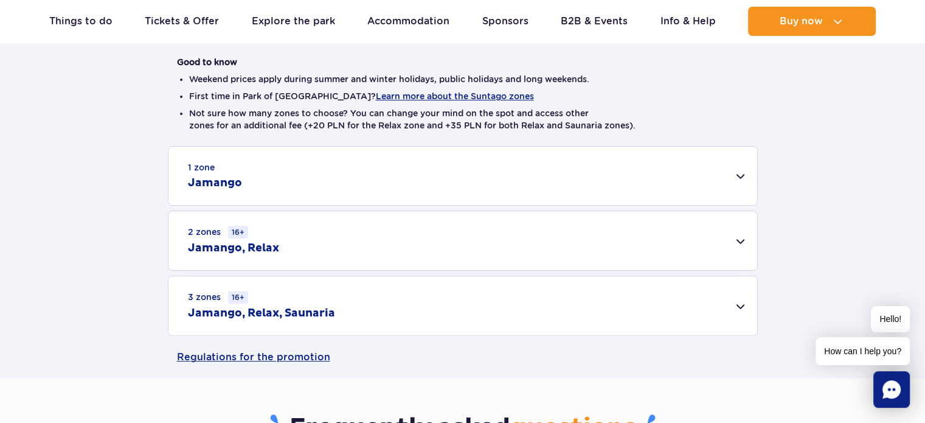
click at [737, 181] on div "1 zone Jamango" at bounding box center [462, 176] width 589 height 58
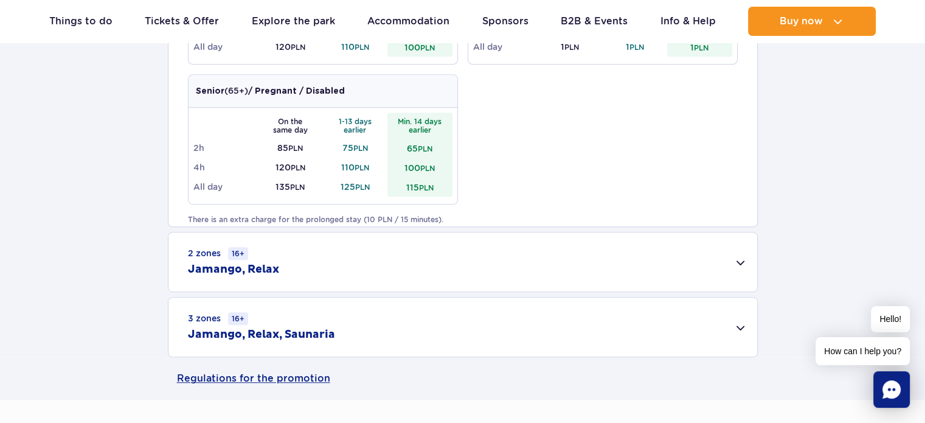
scroll to position [790, 0]
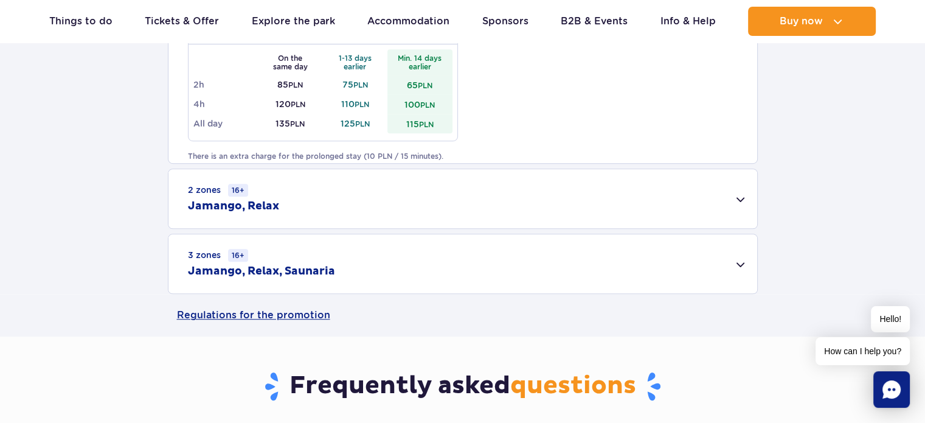
click at [739, 199] on div "2 zones 16+ [GEOGRAPHIC_DATA], Relax" at bounding box center [462, 198] width 589 height 59
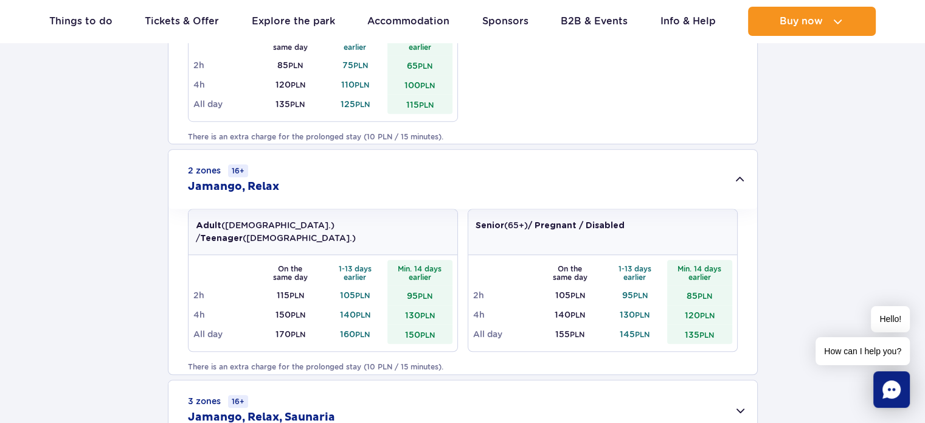
scroll to position [851, 0]
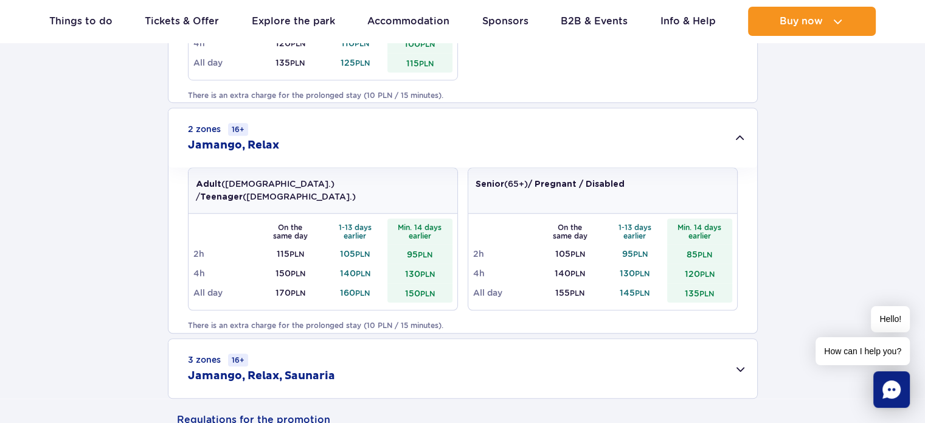
click at [735, 131] on div "2 zones 16+ [GEOGRAPHIC_DATA], Relax" at bounding box center [462, 137] width 589 height 59
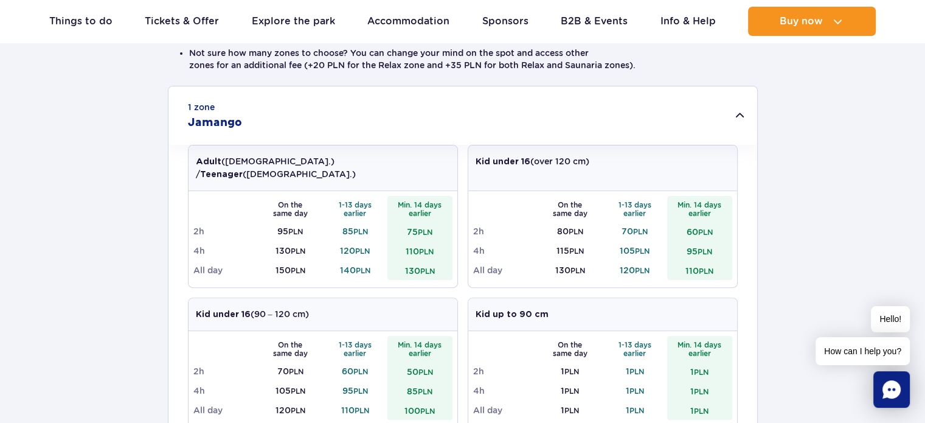
scroll to position [365, 0]
drag, startPoint x: 548, startPoint y: 157, endPoint x: 595, endPoint y: 157, distance: 46.8
click at [595, 157] on div "Kid under 16 (over 120 cm)" at bounding box center [602, 168] width 269 height 46
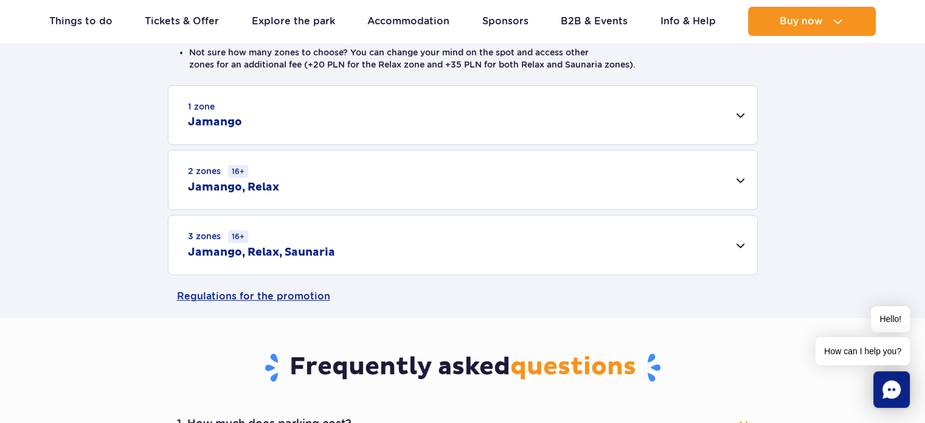
click at [593, 106] on div "1 zone Jamango" at bounding box center [462, 115] width 589 height 58
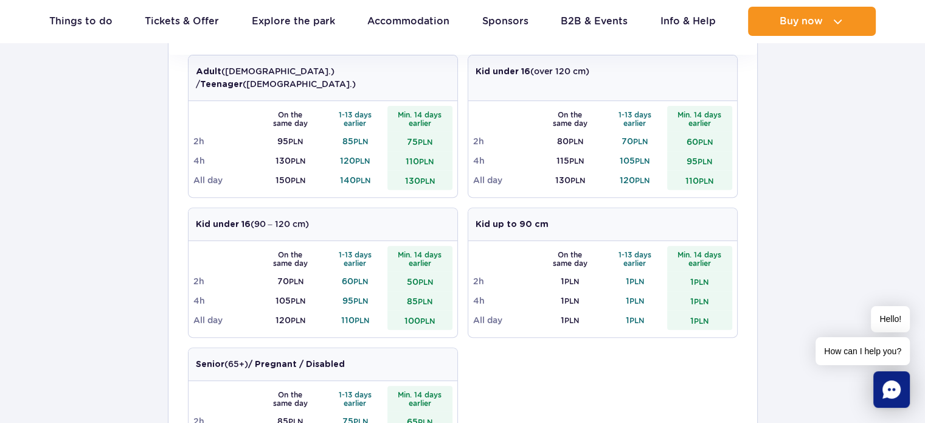
scroll to position [426, 0]
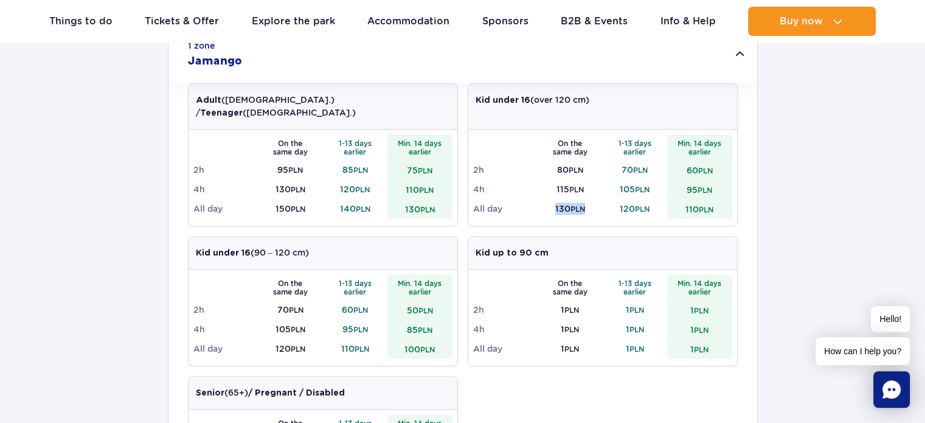
drag, startPoint x: 559, startPoint y: 199, endPoint x: 586, endPoint y: 199, distance: 26.8
click at [586, 199] on td "130 PLN" at bounding box center [570, 208] width 65 height 19
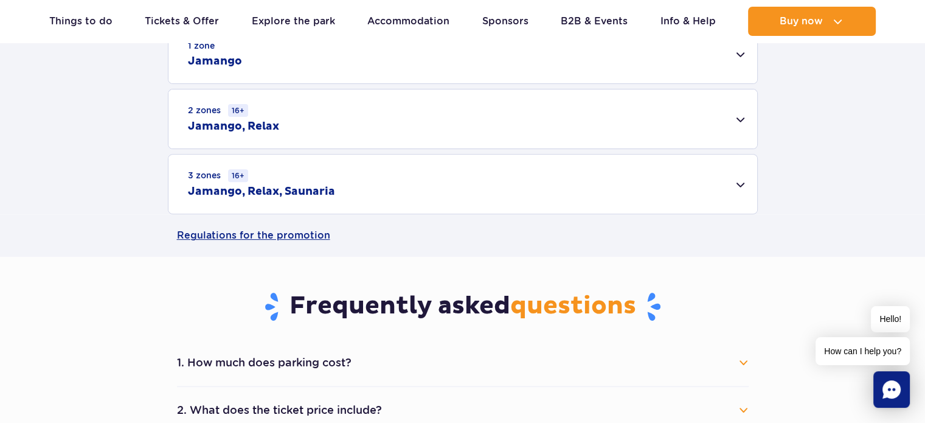
click at [679, 72] on div "1 zone Jamango" at bounding box center [462, 54] width 589 height 58
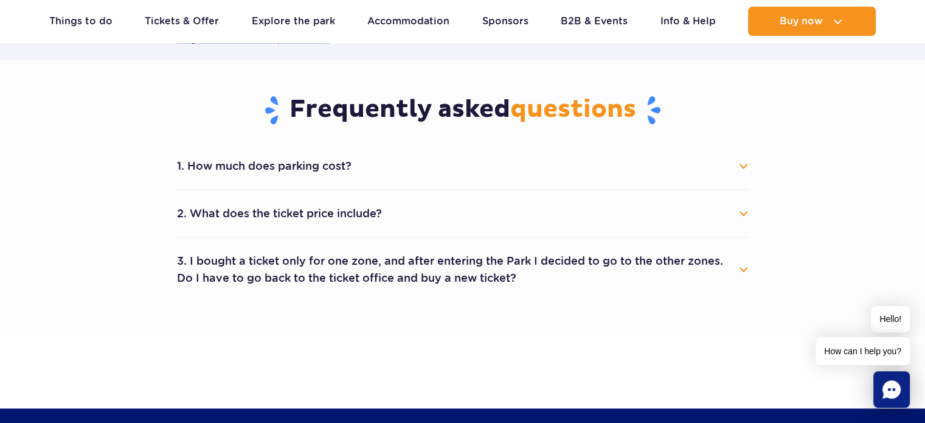
scroll to position [1095, 0]
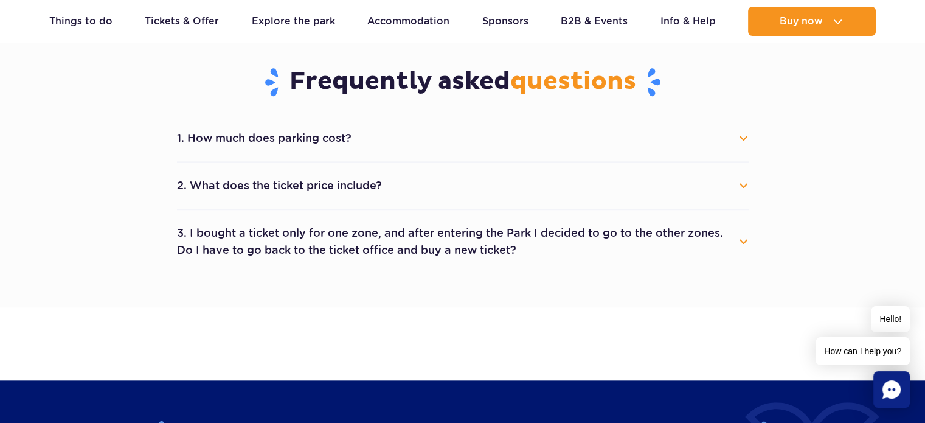
click at [261, 139] on button "1. How much does parking cost?" at bounding box center [463, 138] width 572 height 27
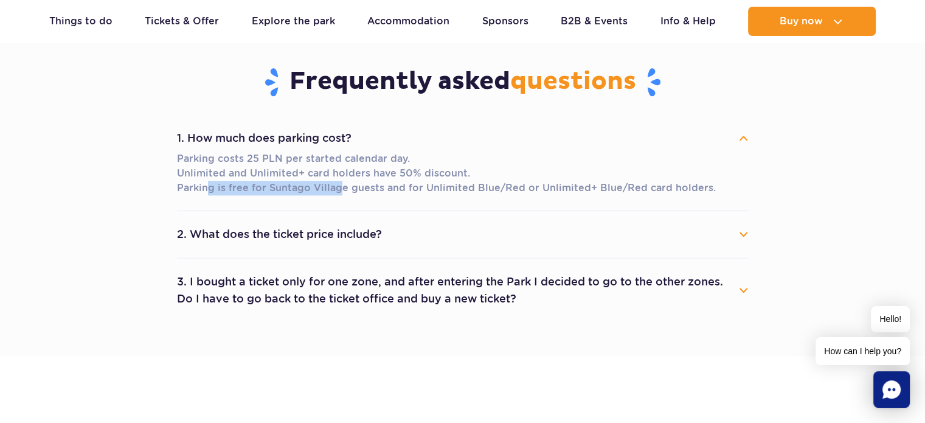
drag, startPoint x: 204, startPoint y: 185, endPoint x: 338, endPoint y: 185, distance: 133.8
click at [338, 185] on p "Parking costs 25 PLN per started calendar day. Unlimited and Unlimited+ card ho…" at bounding box center [463, 173] width 572 height 44
click at [350, 185] on p "Parking costs 25 PLN per started calendar day. Unlimited and Unlimited+ card ho…" at bounding box center [463, 173] width 572 height 44
click at [271, 233] on button "2. What does the ticket price include?" at bounding box center [463, 234] width 572 height 27
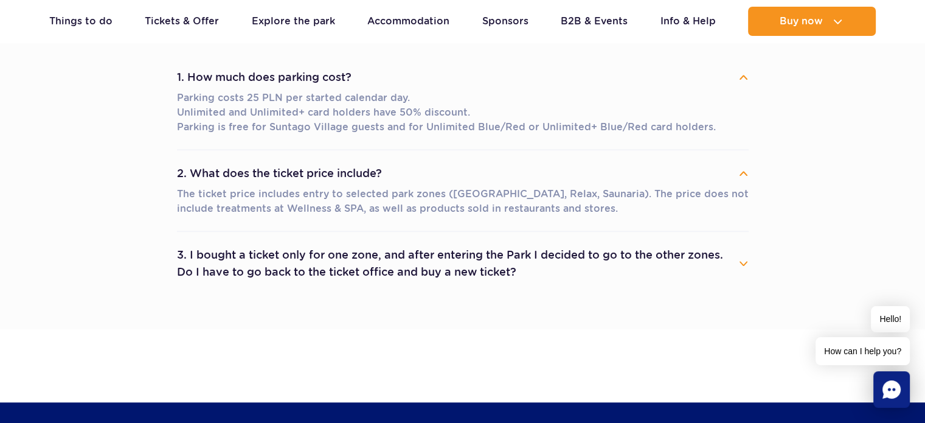
scroll to position [1216, 0]
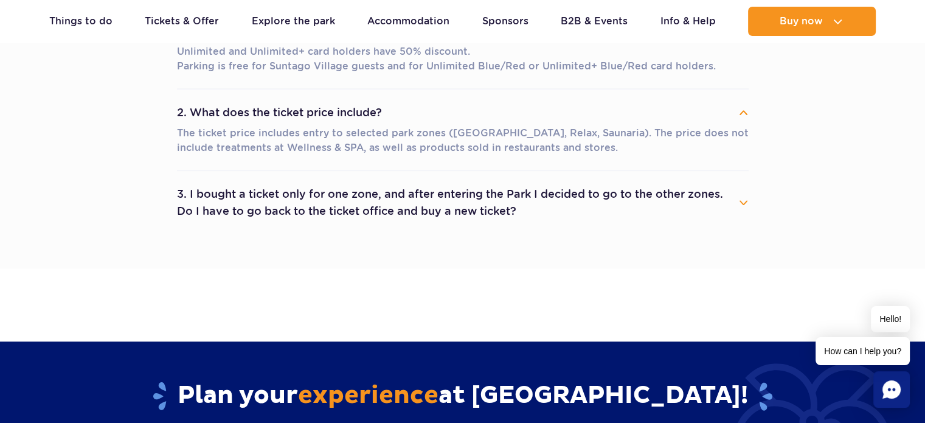
click at [287, 206] on button "3. I bought a ticket only for one zone, and after entering the Park I decided t…" at bounding box center [463, 203] width 572 height 44
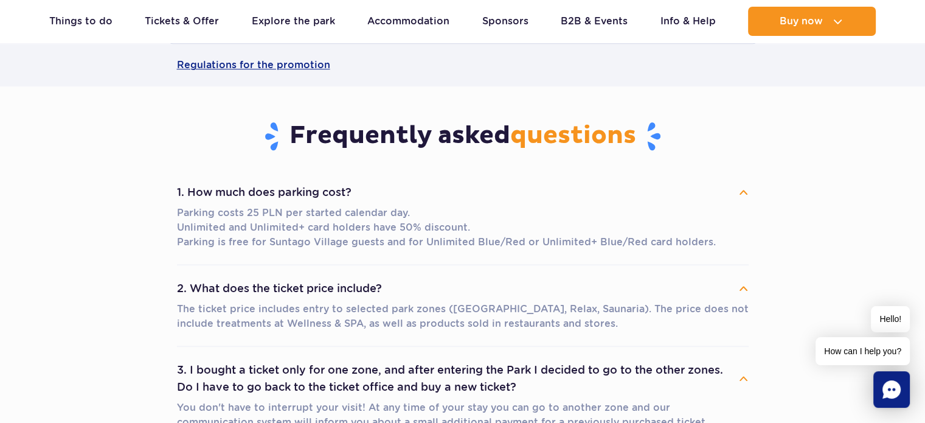
scroll to position [1034, 0]
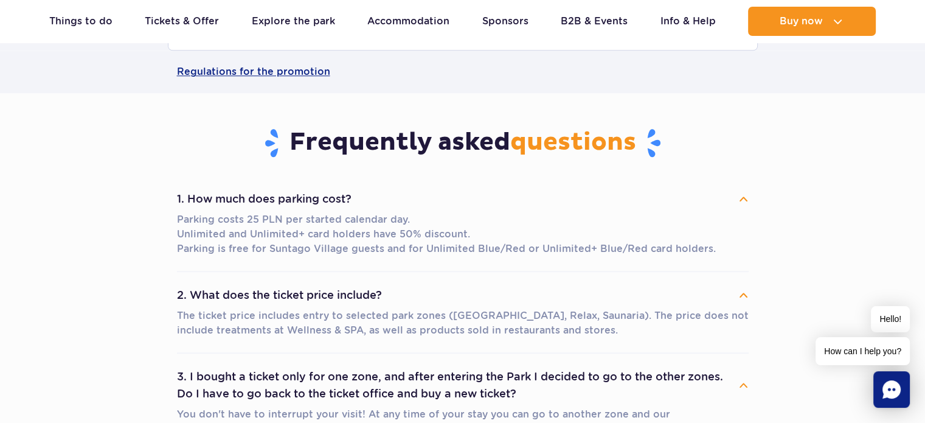
click at [742, 196] on button "1. How much does parking cost?" at bounding box center [463, 198] width 572 height 27
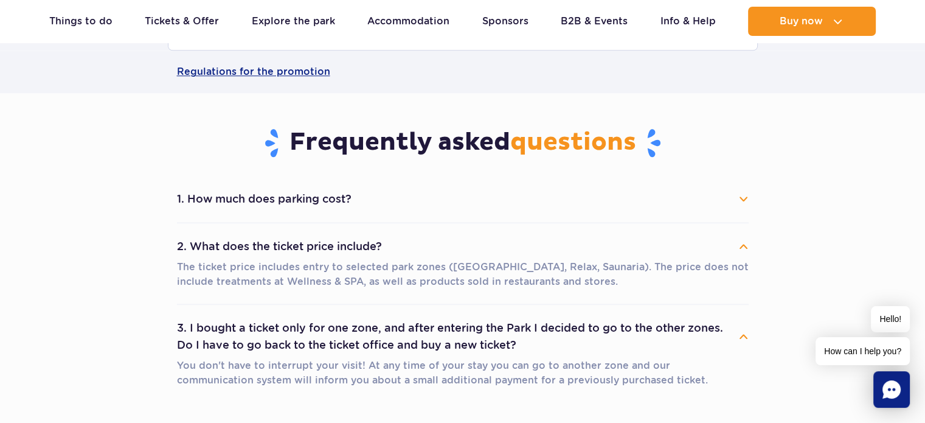
click at [745, 244] on button "2. What does the ticket price include?" at bounding box center [463, 246] width 572 height 27
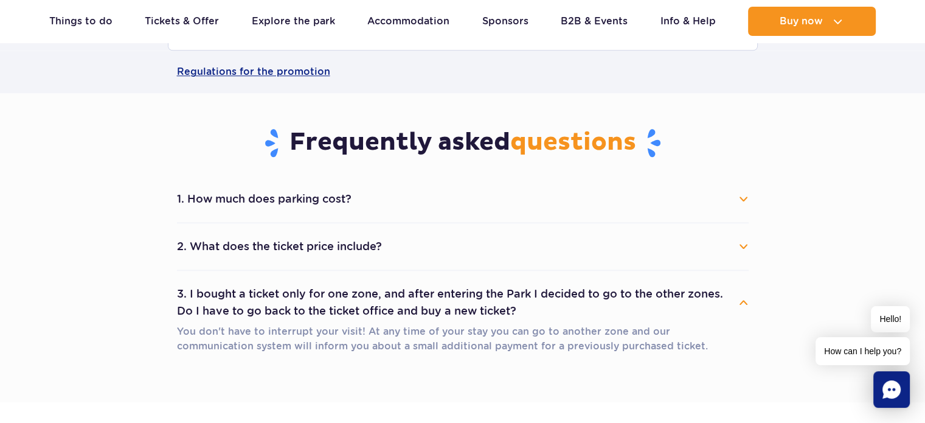
click at [749, 303] on div "1. How much does parking cost? Parking costs 25 PLN per started calendar day. U…" at bounding box center [463, 272] width 590 height 192
click at [739, 303] on button "3. I bought a ticket only for one zone, and after entering the Park I decided t…" at bounding box center [463, 302] width 572 height 44
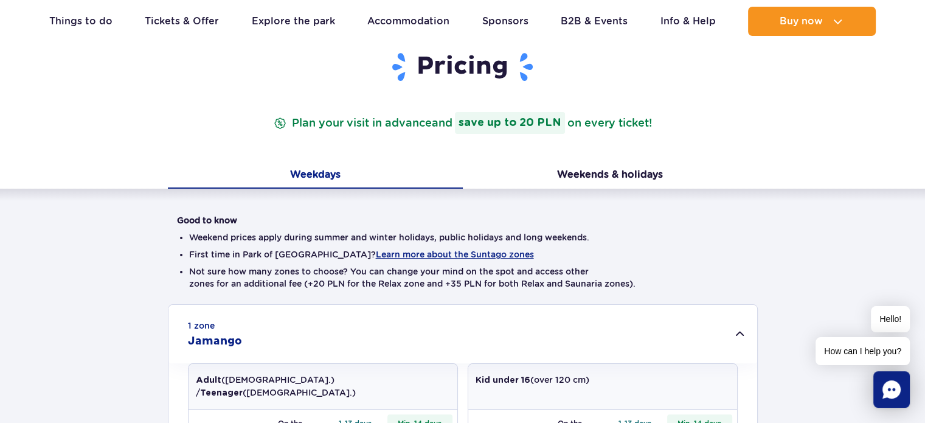
scroll to position [122, 0]
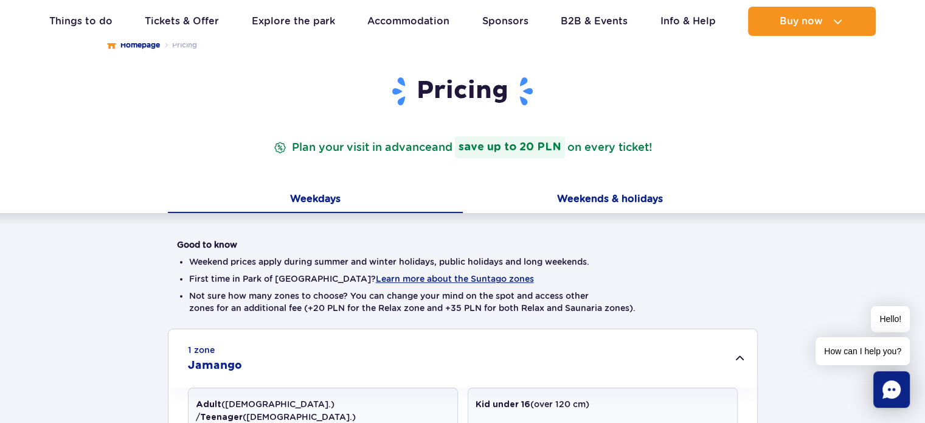
click at [613, 199] on button "Weekends & holidays" at bounding box center [610, 200] width 295 height 26
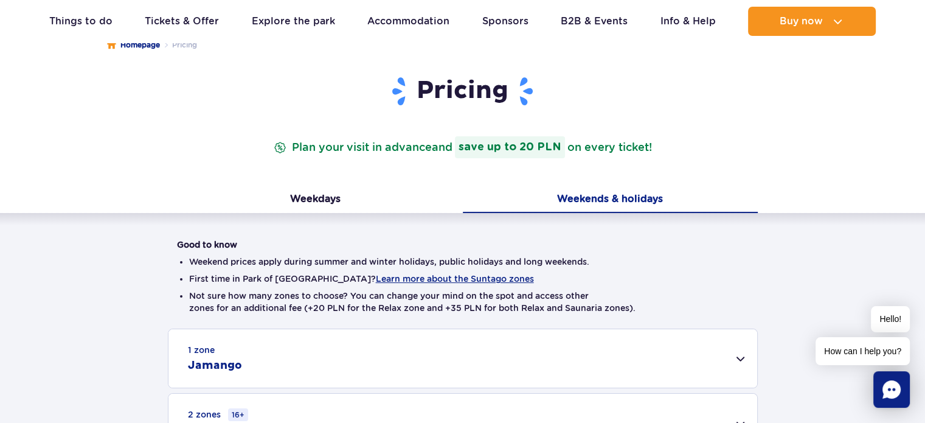
click at [205, 355] on small "1 zone" at bounding box center [201, 350] width 27 height 12
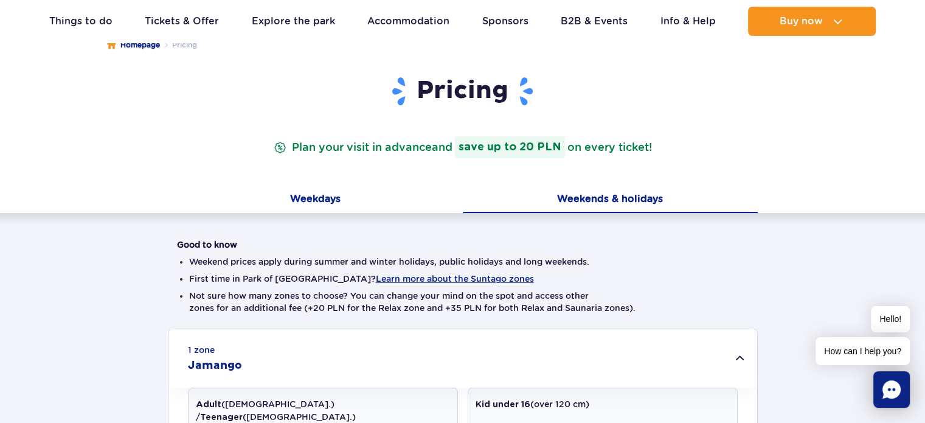
click at [319, 198] on button "Weekdays" at bounding box center [315, 200] width 295 height 26
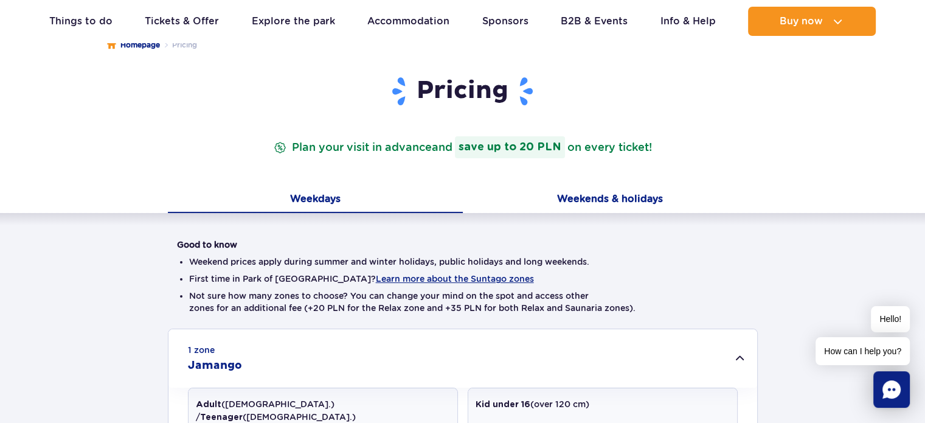
click at [609, 196] on button "Weekends & holidays" at bounding box center [610, 200] width 295 height 26
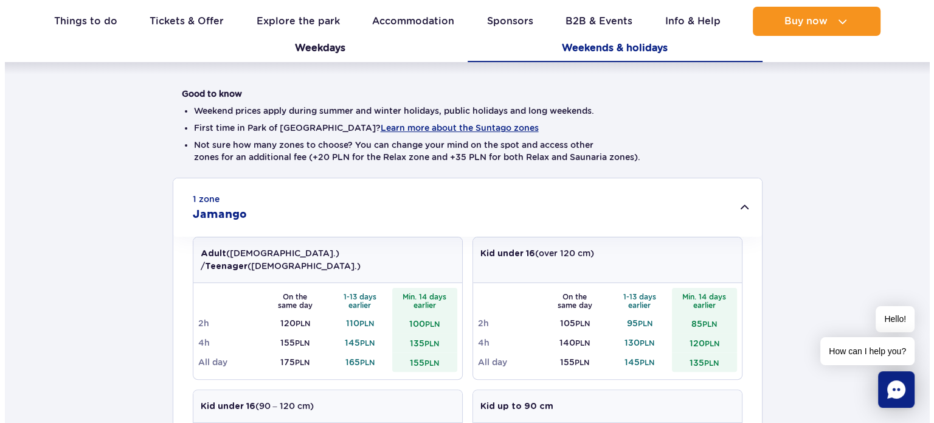
scroll to position [243, 0]
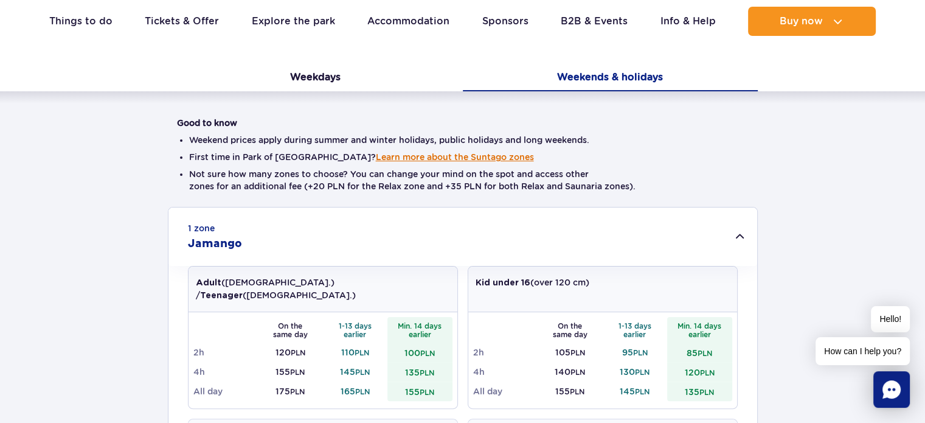
click at [396, 155] on button "Learn more about the Suntago zones" at bounding box center [455, 157] width 158 height 10
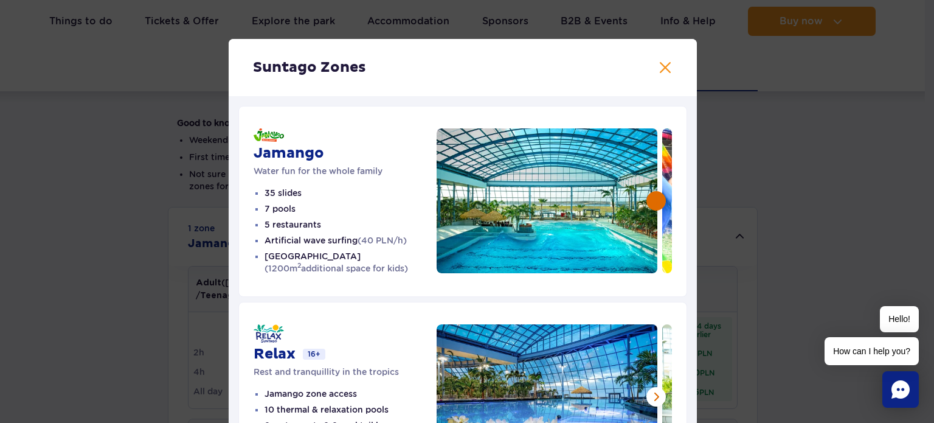
click at [656, 201] on button at bounding box center [655, 200] width 19 height 19
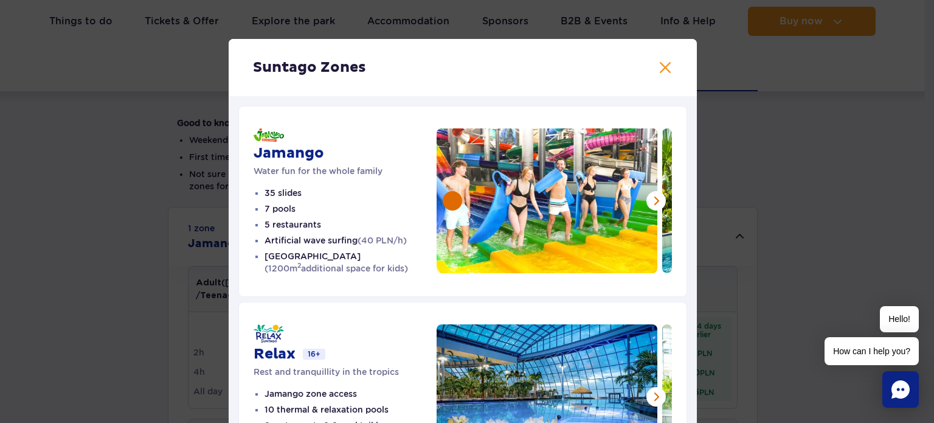
click at [454, 202] on button at bounding box center [452, 200] width 19 height 19
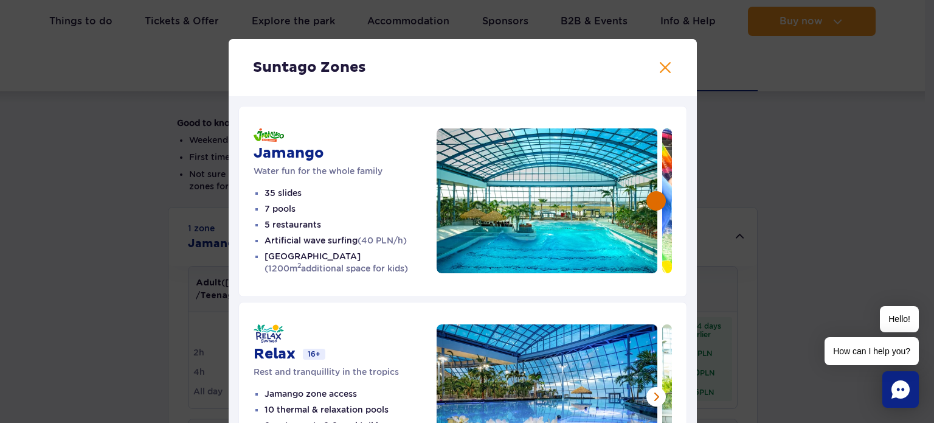
click at [646, 198] on button at bounding box center [655, 200] width 19 height 19
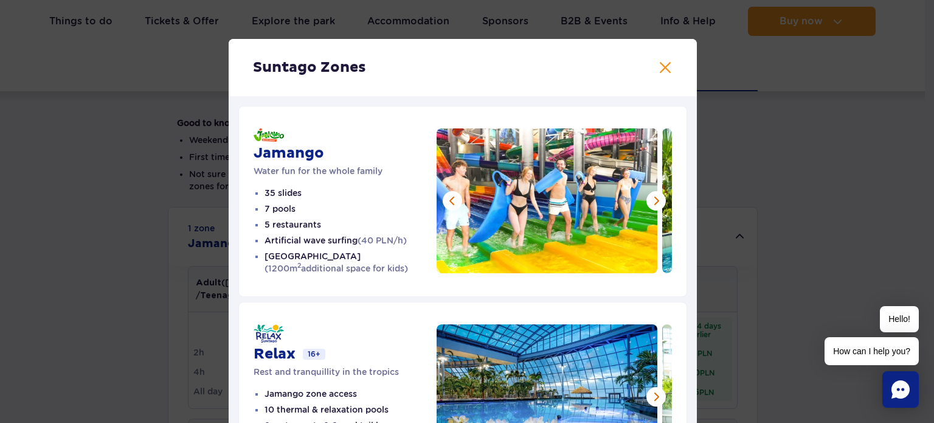
click at [453, 198] on button at bounding box center [452, 200] width 19 height 19
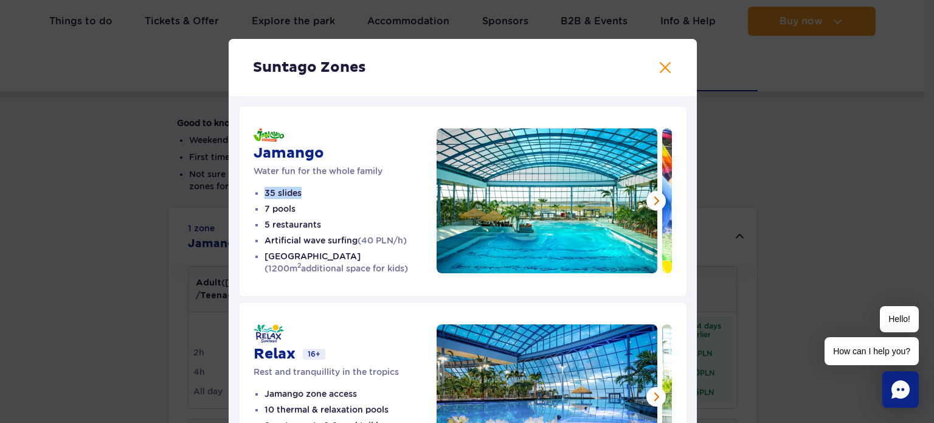
drag, startPoint x: 259, startPoint y: 191, endPoint x: 299, endPoint y: 187, distance: 40.4
click at [299, 187] on li "35 slides" at bounding box center [351, 193] width 172 height 12
drag, startPoint x: 258, startPoint y: 205, endPoint x: 295, endPoint y: 205, distance: 36.5
click at [295, 205] on ul "35 slides 7 pools 5 restaurants Artificial wave surfing (40 PLN/h) Crocodile Is…" at bounding box center [345, 231] width 183 height 88
click at [281, 191] on li "35 slides" at bounding box center [351, 193] width 172 height 12
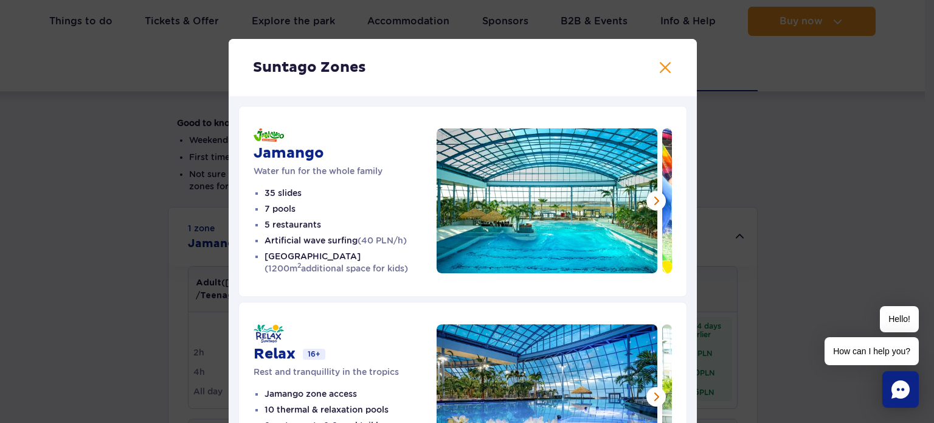
click at [281, 191] on li "35 slides" at bounding box center [351, 193] width 172 height 12
click at [278, 207] on li "7 pools" at bounding box center [351, 208] width 172 height 12
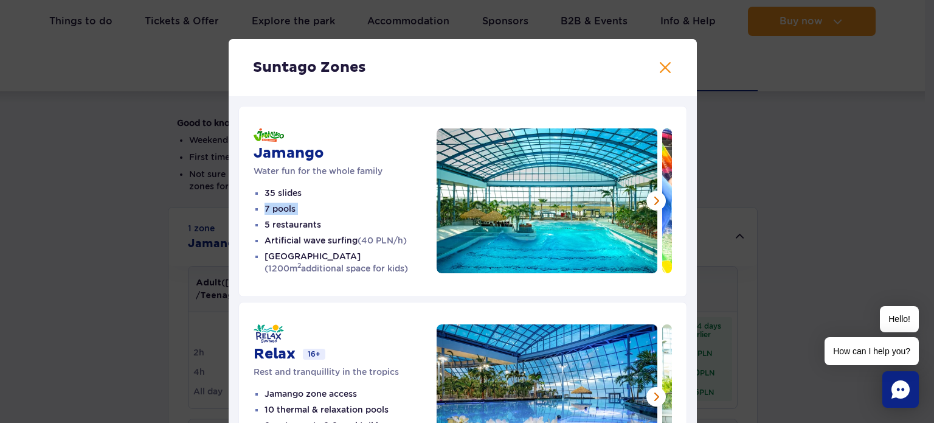
click at [288, 223] on li "5 restaurants" at bounding box center [351, 224] width 172 height 12
click at [647, 196] on button at bounding box center [655, 200] width 19 height 19
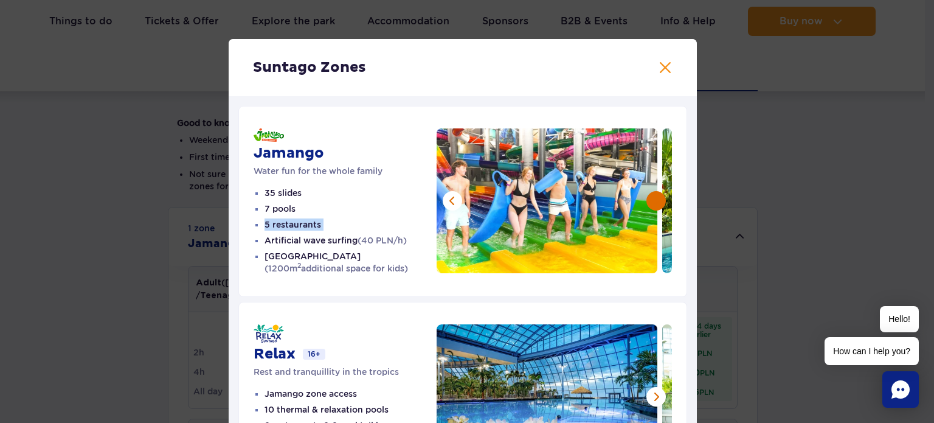
click at [652, 198] on button at bounding box center [655, 200] width 19 height 19
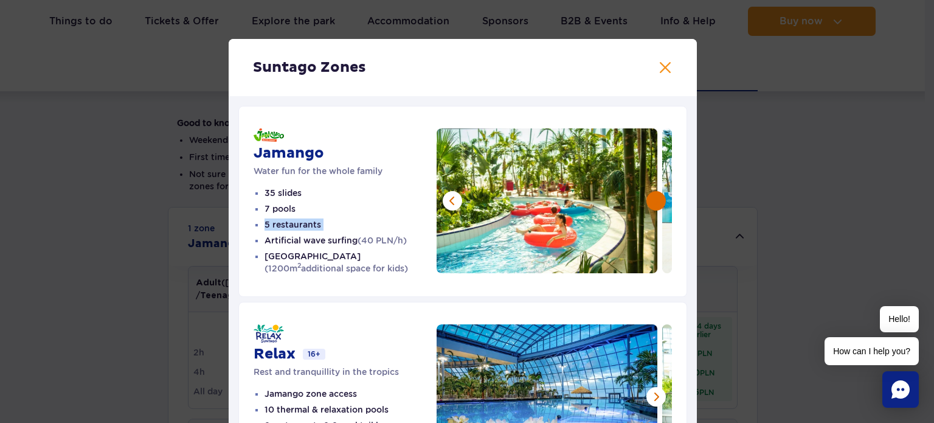
click at [651, 201] on button at bounding box center [655, 200] width 19 height 19
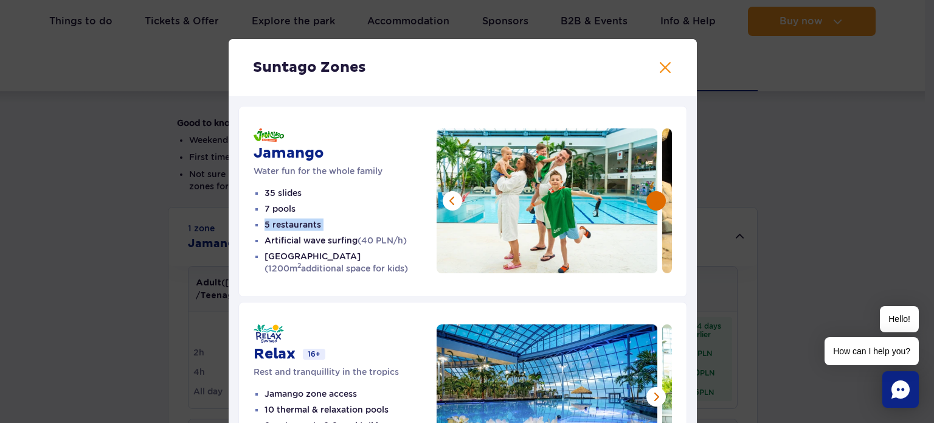
click at [649, 201] on button at bounding box center [655, 200] width 19 height 19
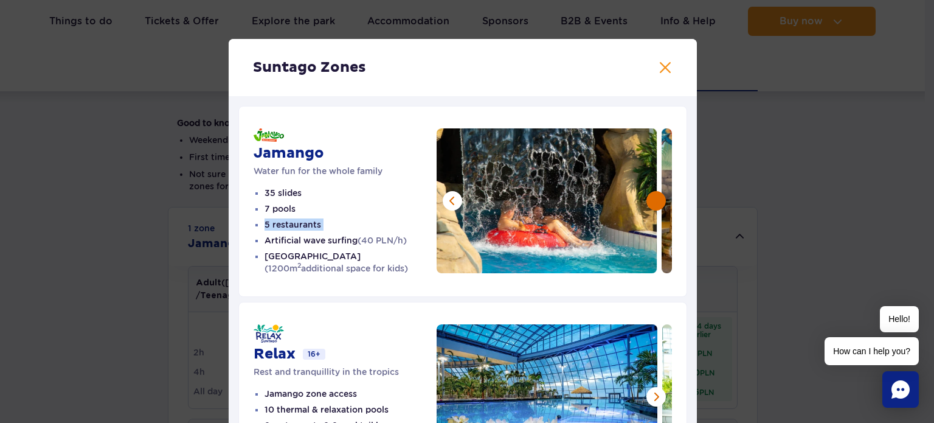
click at [650, 196] on button at bounding box center [655, 200] width 19 height 19
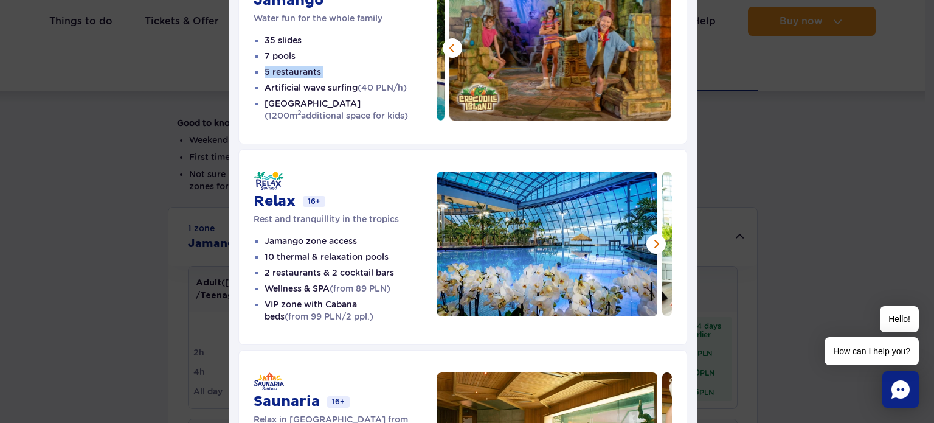
scroll to position [182, 0]
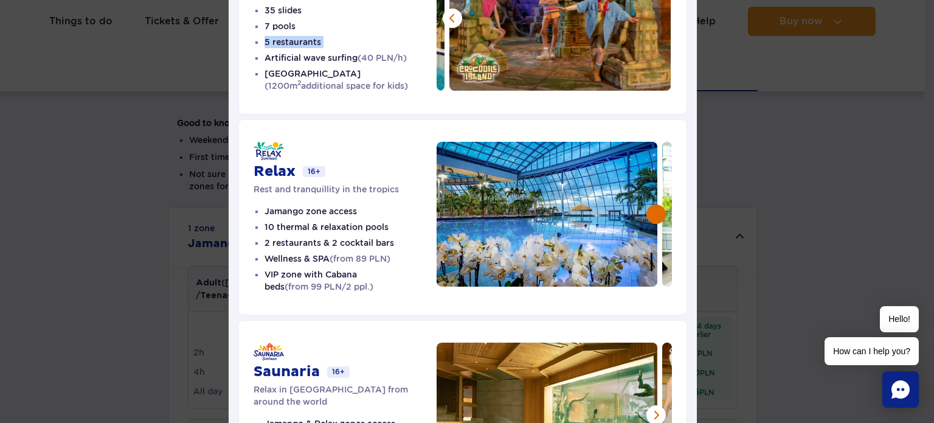
click at [651, 212] on button at bounding box center [655, 213] width 19 height 19
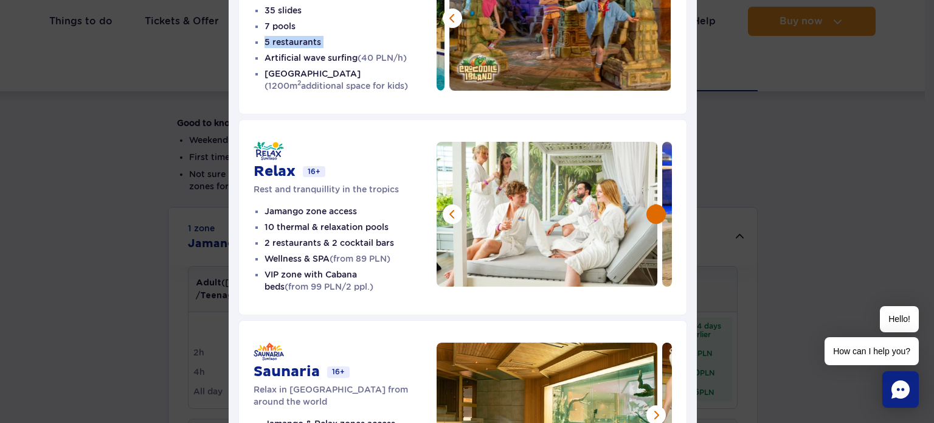
click at [652, 213] on button at bounding box center [655, 213] width 19 height 19
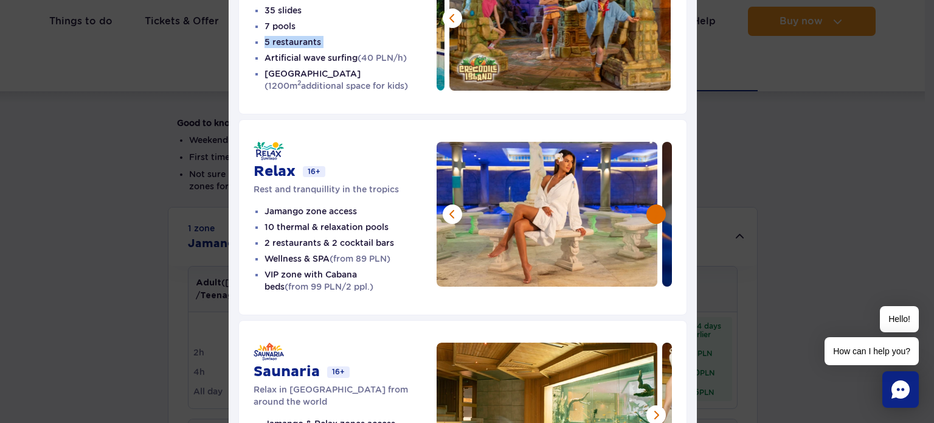
click at [646, 216] on button at bounding box center [655, 213] width 19 height 19
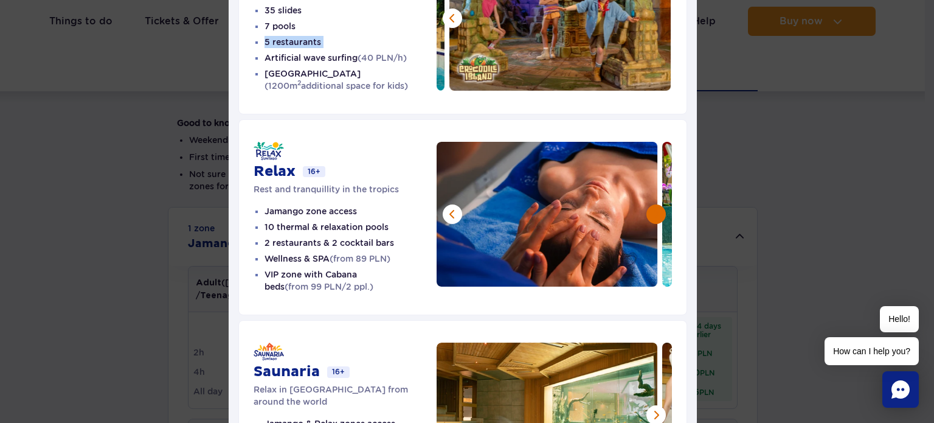
click at [648, 209] on button at bounding box center [655, 213] width 19 height 19
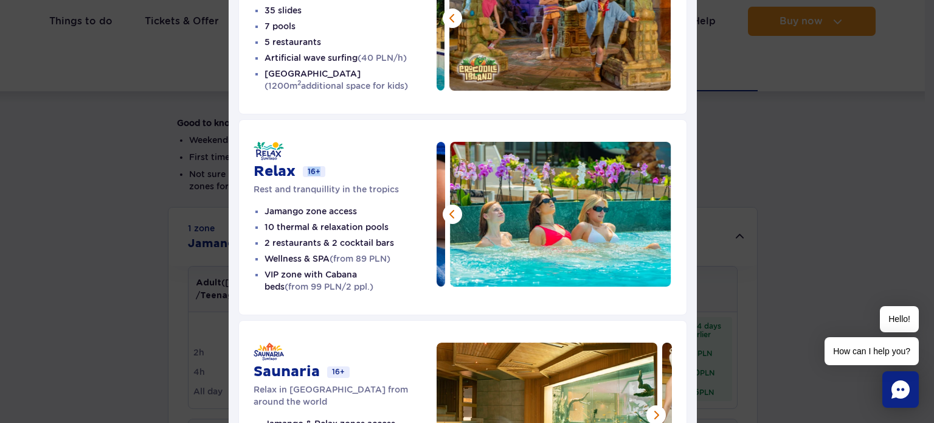
drag, startPoint x: 303, startPoint y: 170, endPoint x: 317, endPoint y: 170, distance: 14.0
click at [317, 170] on span "16+" at bounding box center [314, 171] width 22 height 11
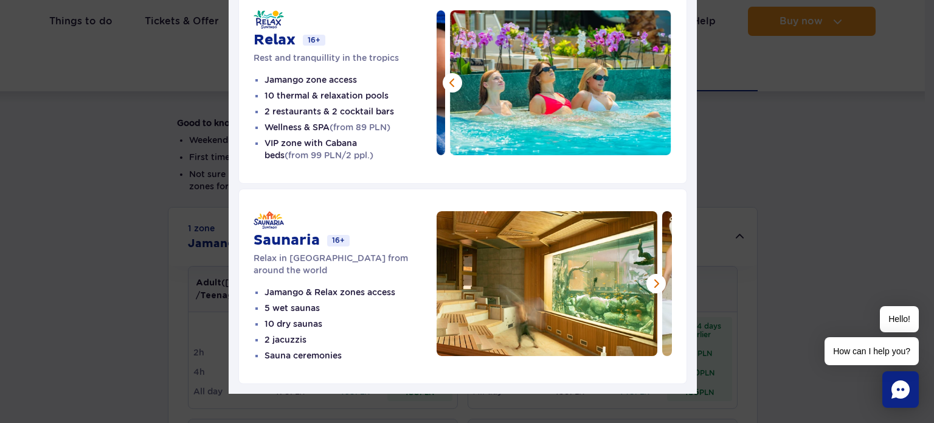
scroll to position [317, 0]
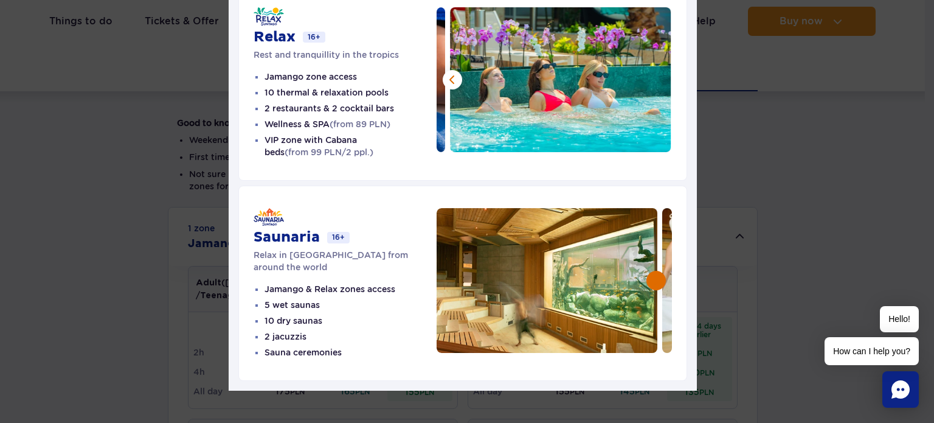
click at [649, 276] on button at bounding box center [655, 280] width 19 height 19
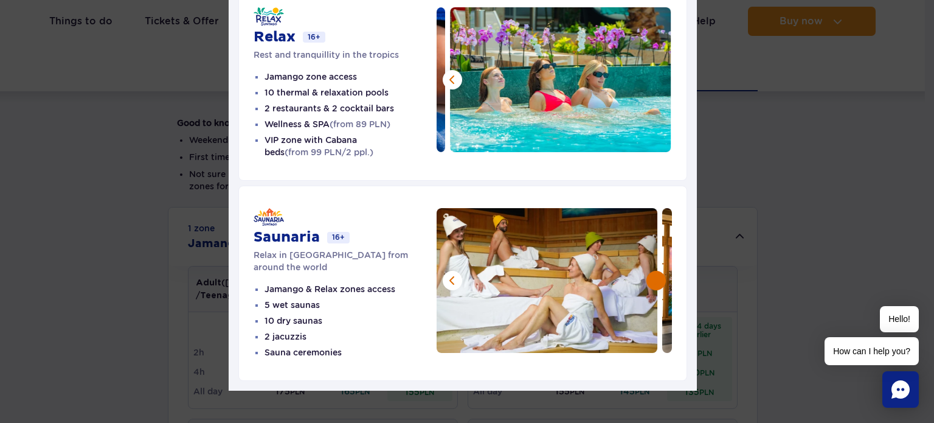
click at [649, 276] on button at bounding box center [655, 280] width 19 height 19
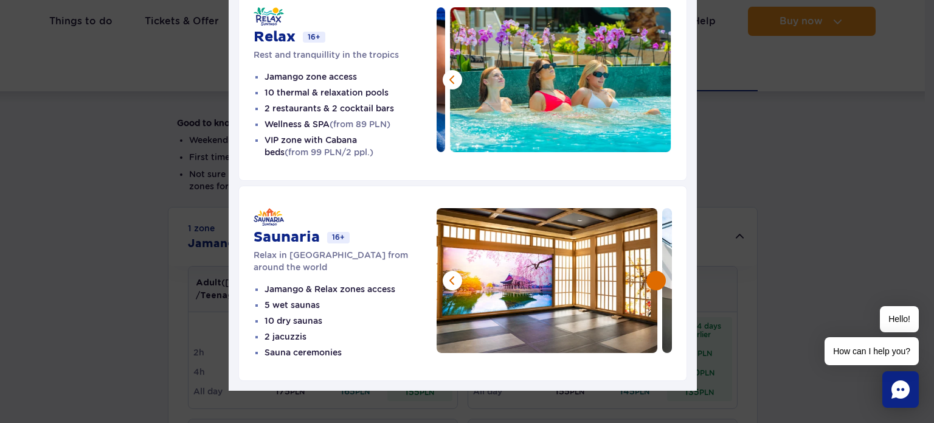
click at [649, 276] on button at bounding box center [655, 280] width 19 height 19
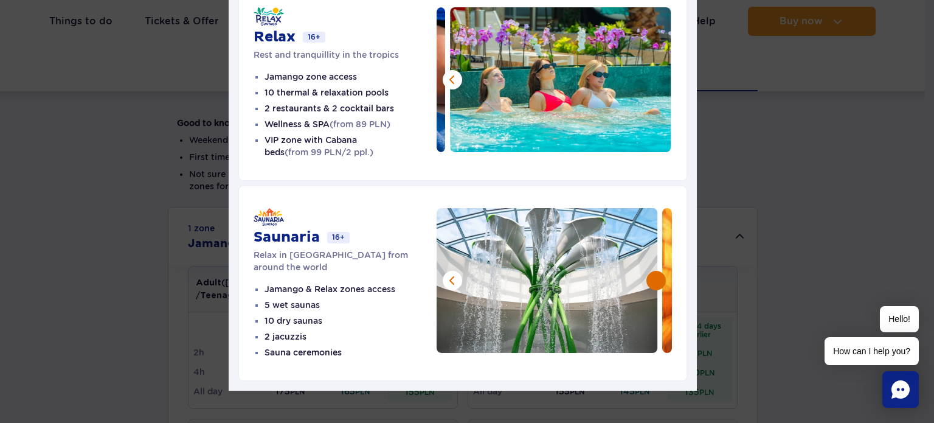
click at [649, 276] on button at bounding box center [655, 280] width 19 height 19
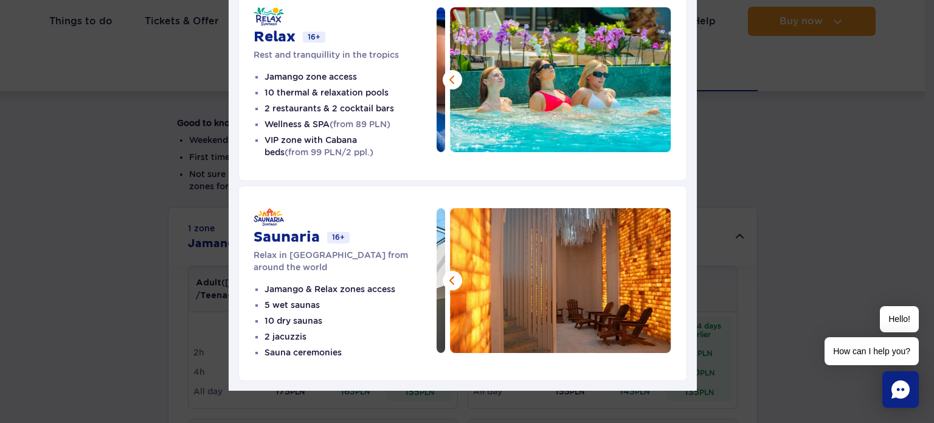
click at [649, 276] on img at bounding box center [560, 280] width 221 height 145
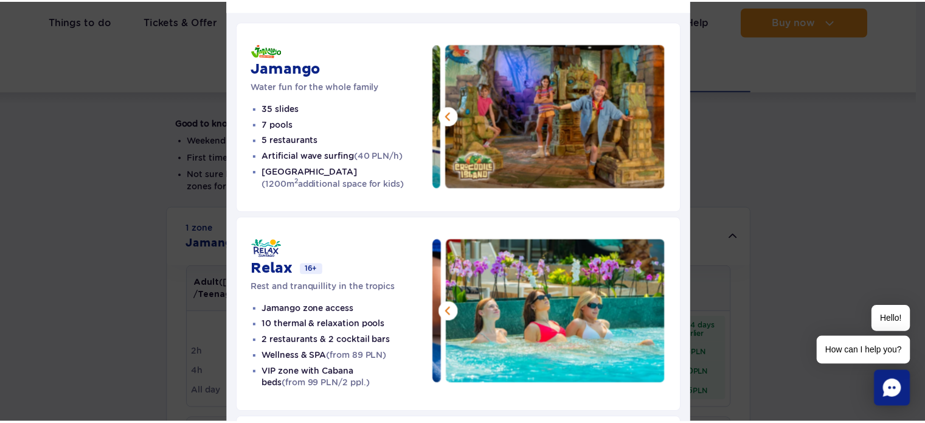
scroll to position [0, 0]
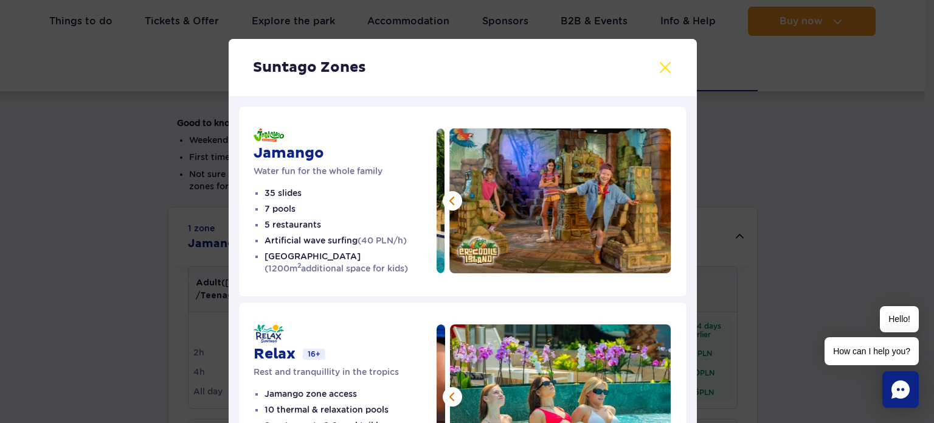
click at [659, 72] on button at bounding box center [665, 67] width 15 height 15
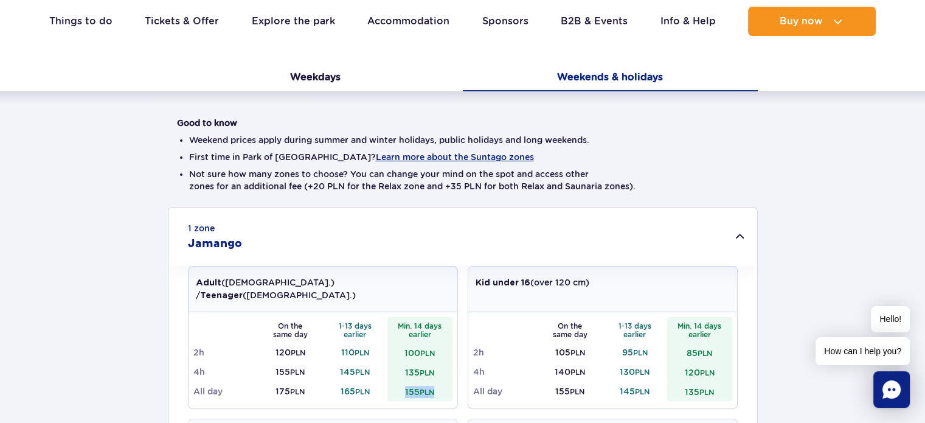
drag, startPoint x: 404, startPoint y: 380, endPoint x: 446, endPoint y: 380, distance: 41.3
click at [446, 381] on td "155 PLN" at bounding box center [419, 390] width 65 height 19
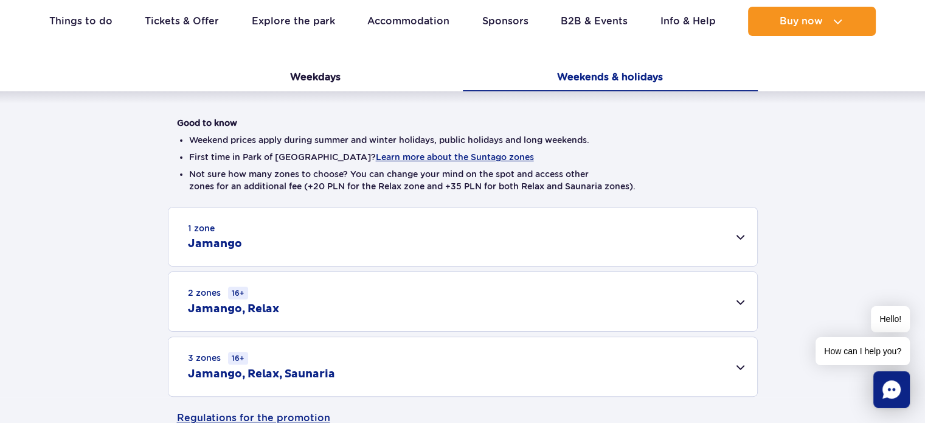
click at [361, 247] on div "1 zone Jamango" at bounding box center [462, 236] width 589 height 58
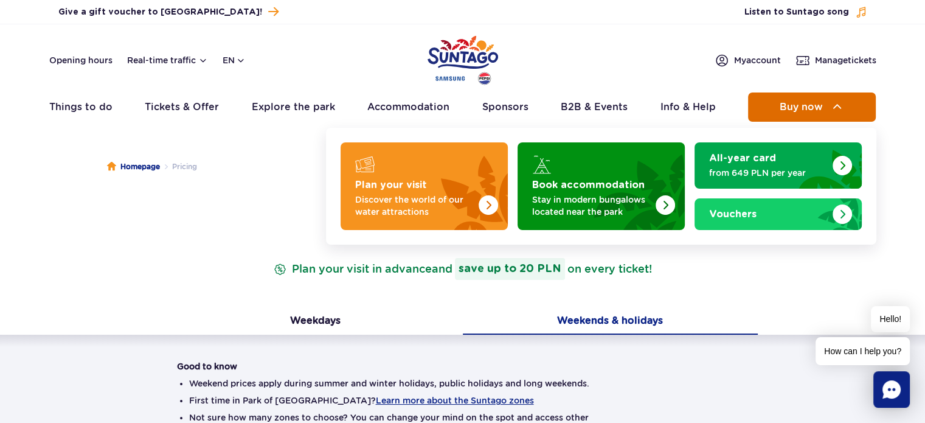
click at [800, 104] on span "Buy now" at bounding box center [801, 107] width 43 height 11
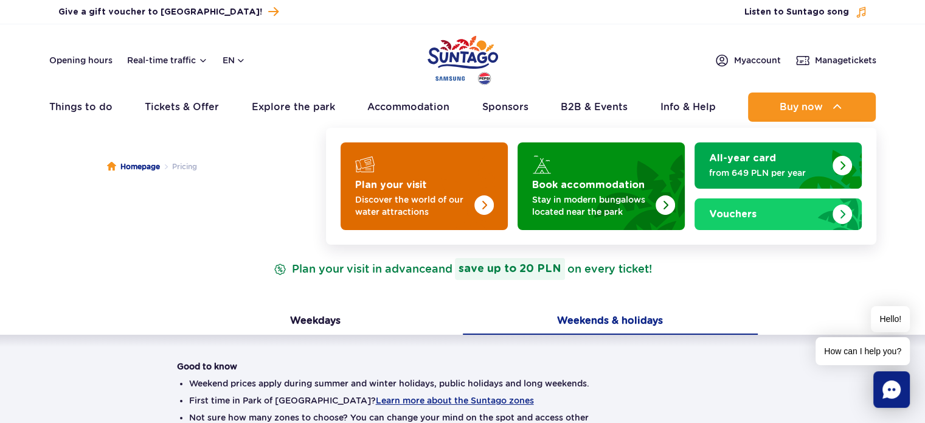
click at [361, 193] on p "Discover the world of our water attractions" at bounding box center [414, 205] width 119 height 24
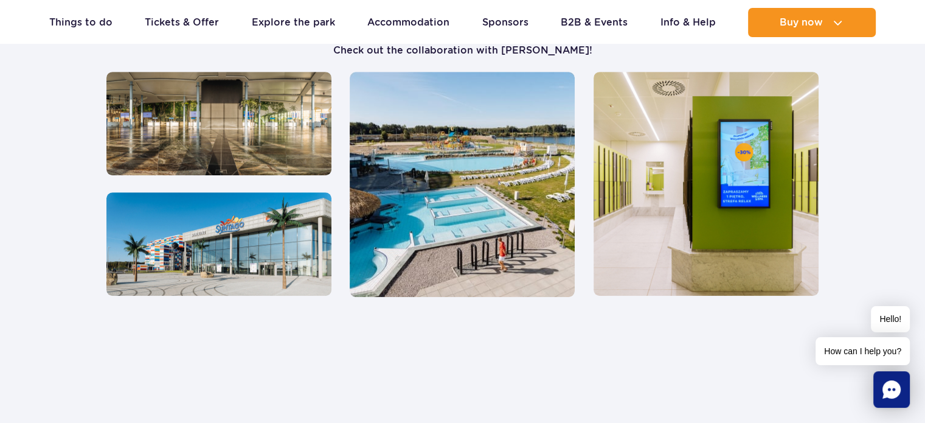
scroll to position [547, 0]
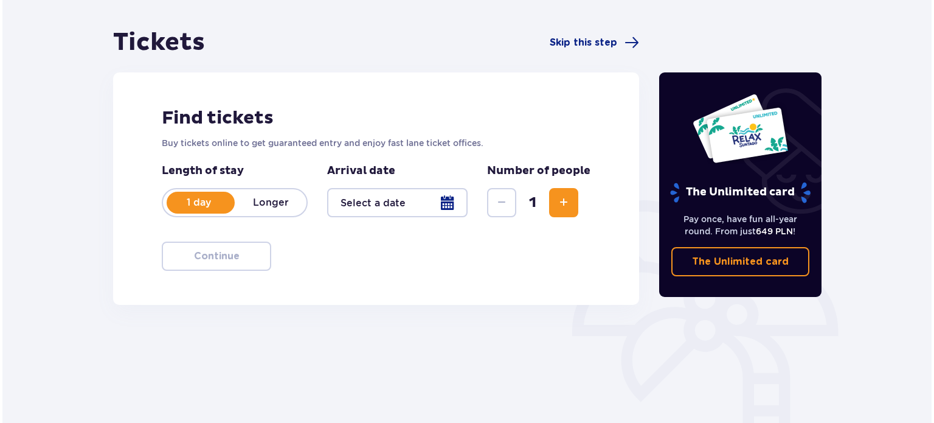
scroll to position [122, 0]
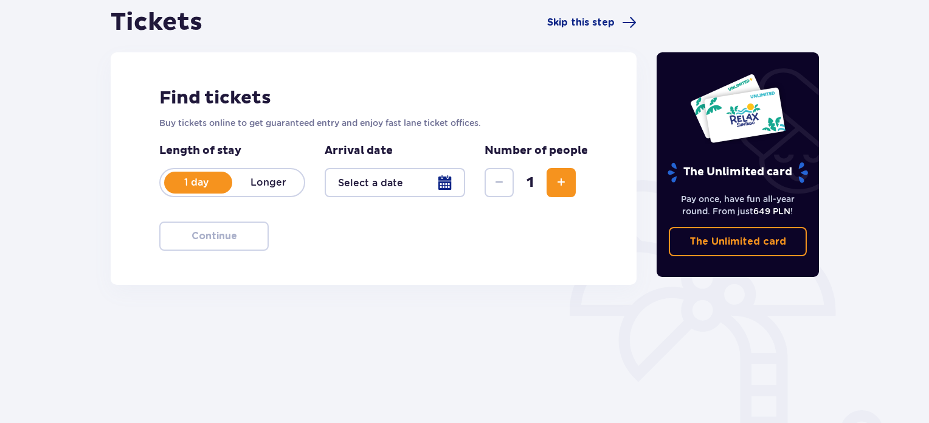
click at [251, 190] on div "1 day Longer" at bounding box center [232, 182] width 146 height 29
click at [448, 178] on div at bounding box center [395, 182] width 140 height 29
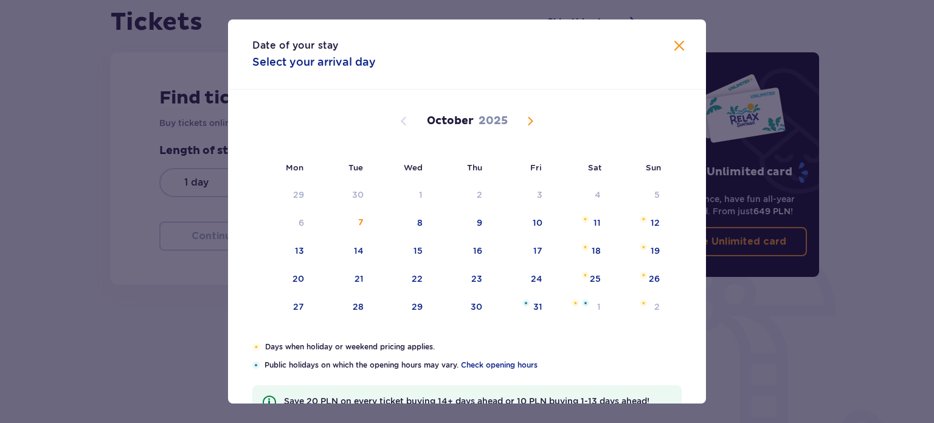
click at [528, 124] on span "Next month" at bounding box center [530, 121] width 15 height 15
click at [528, 123] on span "Next month" at bounding box center [530, 121] width 15 height 15
click at [502, 364] on span "Check opening hours" at bounding box center [499, 364] width 77 height 11
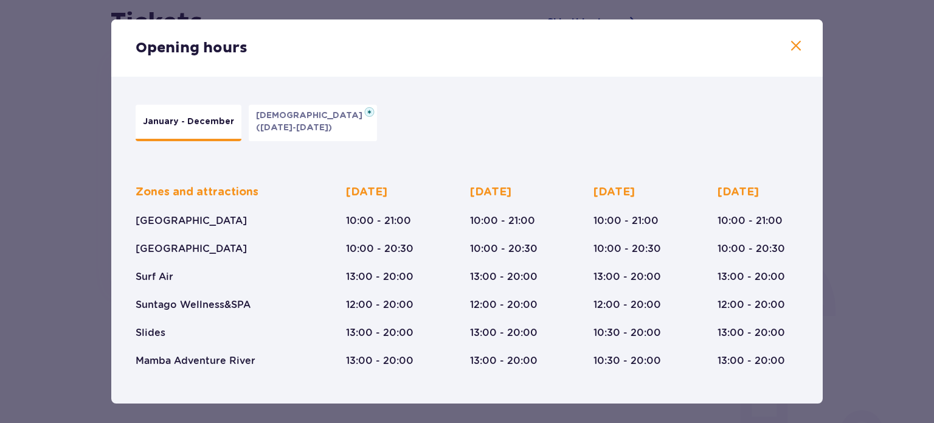
click at [790, 51] on span at bounding box center [796, 46] width 15 height 15
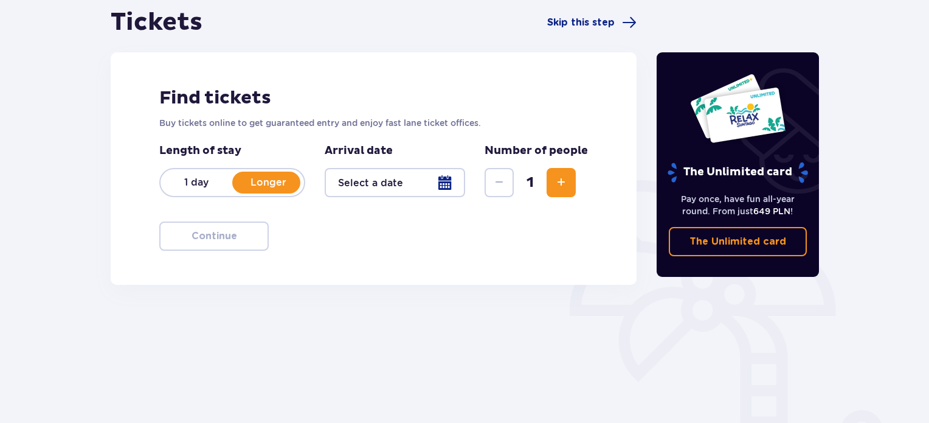
click at [436, 176] on div at bounding box center [395, 182] width 140 height 29
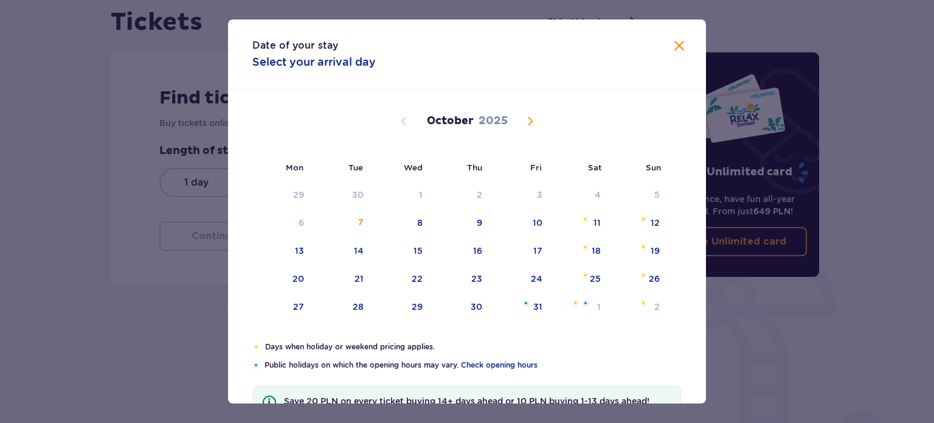
click at [527, 127] on span "Next month" at bounding box center [530, 121] width 15 height 15
click at [528, 114] on span "Next month" at bounding box center [530, 121] width 15 height 15
click at [396, 123] on span "Previous month" at bounding box center [403, 121] width 15 height 15
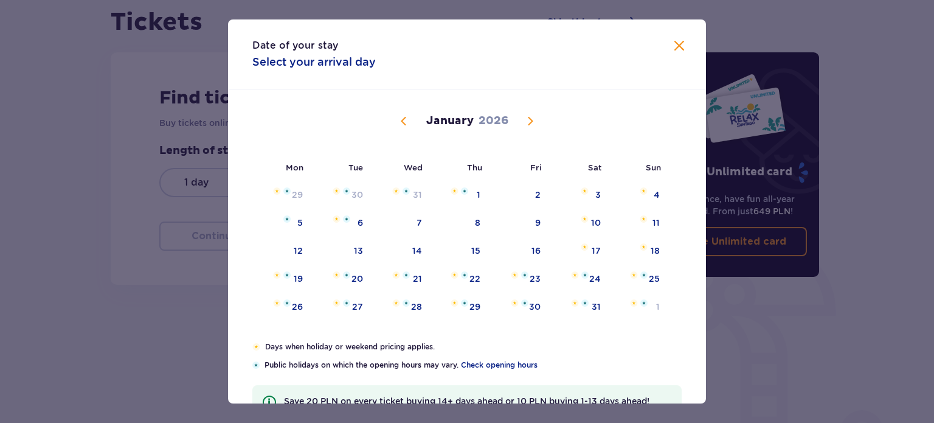
click at [399, 123] on span "Previous month" at bounding box center [403, 121] width 15 height 15
click at [672, 45] on span "Close" at bounding box center [679, 46] width 15 height 15
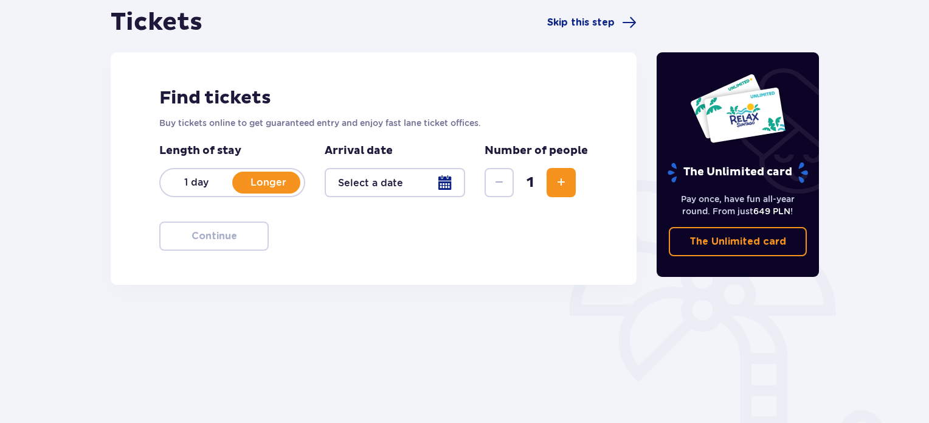
click at [448, 188] on div at bounding box center [395, 182] width 140 height 29
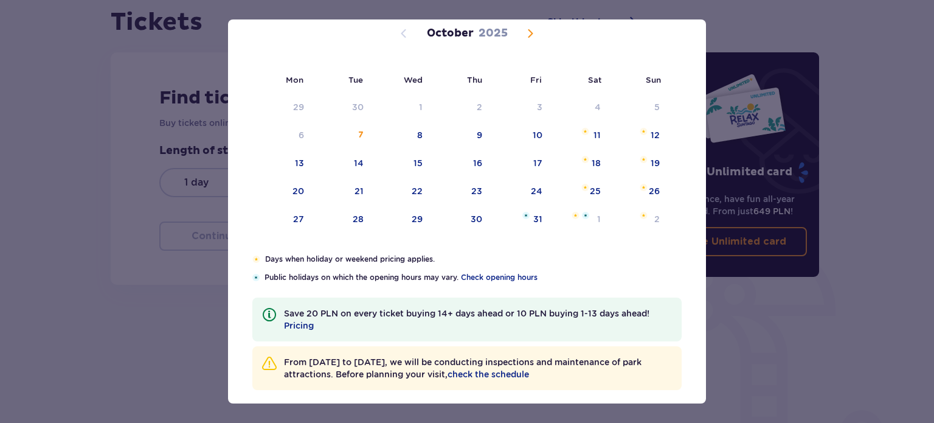
scroll to position [98, 0]
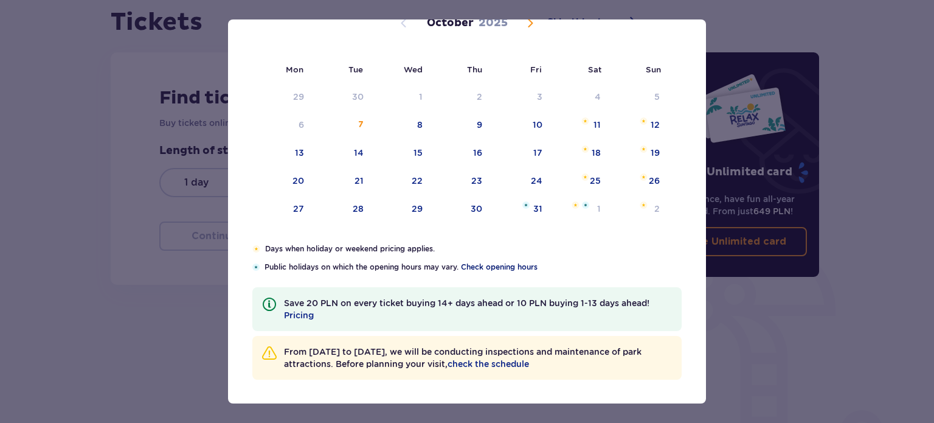
click at [509, 266] on span "Check opening hours" at bounding box center [499, 266] width 77 height 11
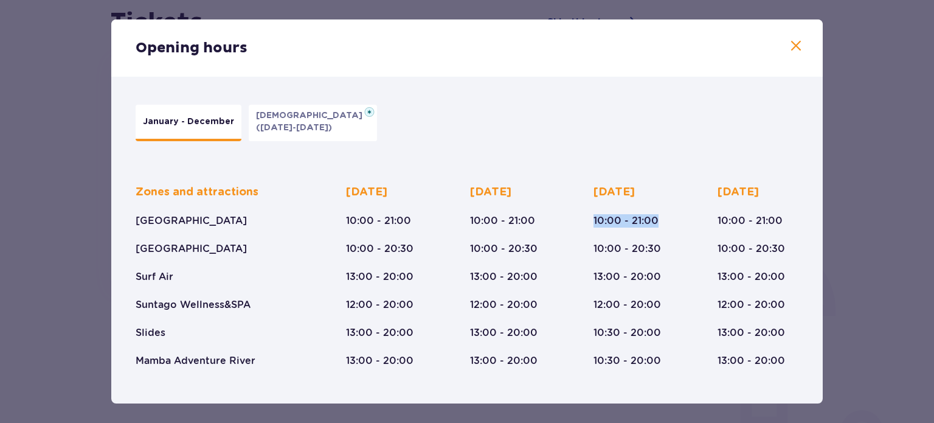
drag, startPoint x: 591, startPoint y: 220, endPoint x: 659, endPoint y: 220, distance: 68.1
click at [659, 220] on div "Zones and attractions Suntago Water Park Crocodile Island Surf Air Suntago Well…" at bounding box center [467, 266] width 663 height 202
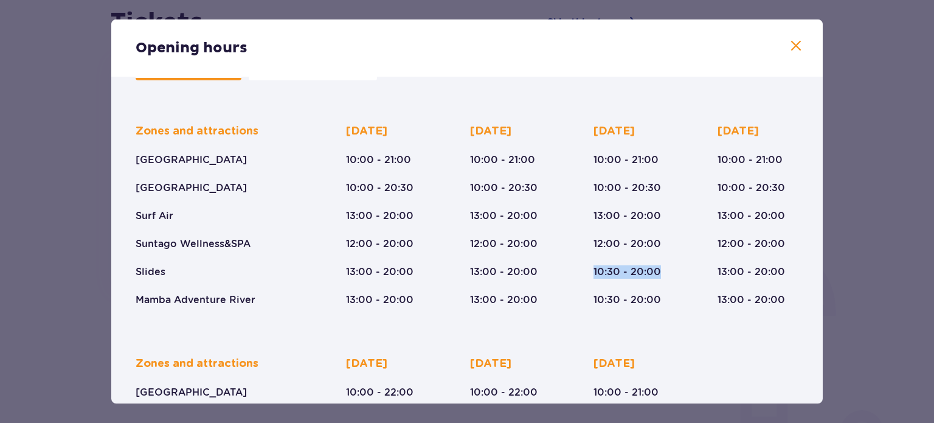
drag, startPoint x: 592, startPoint y: 271, endPoint x: 640, endPoint y: 271, distance: 47.4
click at [659, 271] on div "Wednesday 10:00 - 21:00 10:00 - 20:30 13:00 - 20:00 12:00 - 20:00 10:30 - 20:00…" at bounding box center [633, 215] width 81 height 182
drag, startPoint x: 590, startPoint y: 158, endPoint x: 659, endPoint y: 159, distance: 68.7
click at [659, 159] on div "Zones and attractions Suntago Water Park Crocodile Island Surf Air Suntago Well…" at bounding box center [467, 206] width 663 height 202
drag, startPoint x: 715, startPoint y: 295, endPoint x: 741, endPoint y: 296, distance: 25.6
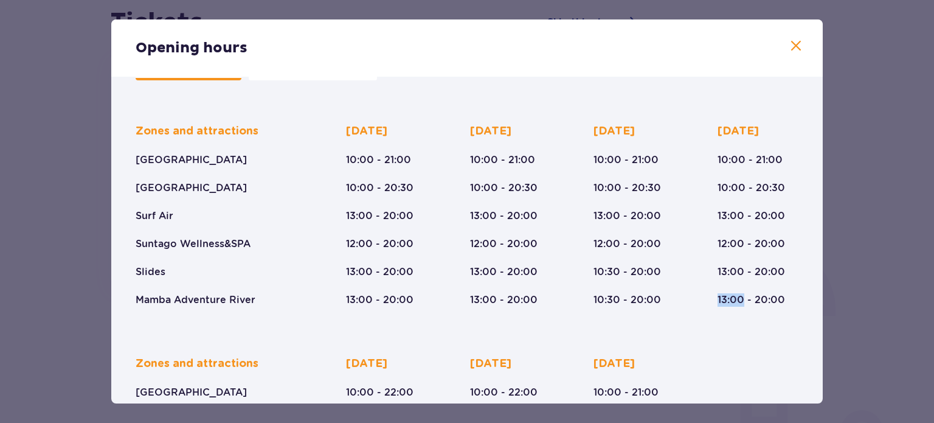
click at [741, 296] on p "13:00 - 20:00" at bounding box center [751, 299] width 67 height 13
drag, startPoint x: 715, startPoint y: 157, endPoint x: 775, endPoint y: 162, distance: 60.4
click at [775, 162] on p "10:00 - 21:00" at bounding box center [750, 159] width 65 height 13
drag, startPoint x: 136, startPoint y: 210, endPoint x: 176, endPoint y: 216, distance: 40.5
click at [176, 216] on div "Zones and attractions Suntago Water Park Crocodile Island Surf Air Suntago Well…" at bounding box center [220, 215] width 168 height 182
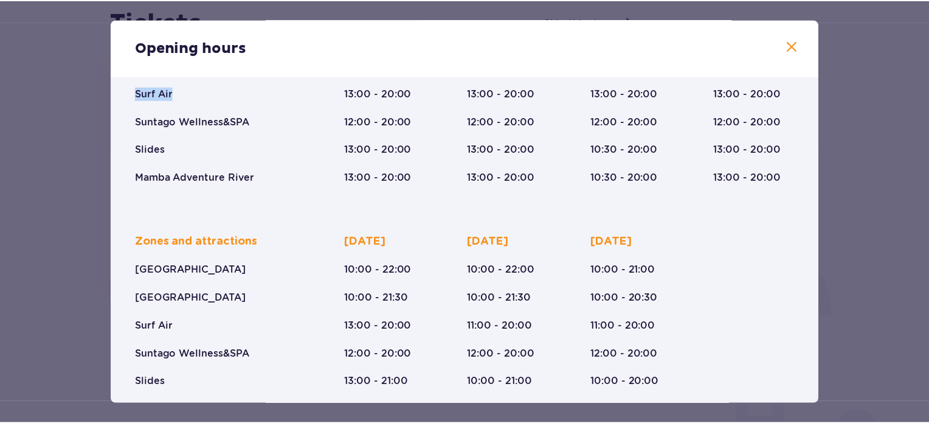
scroll to position [221, 0]
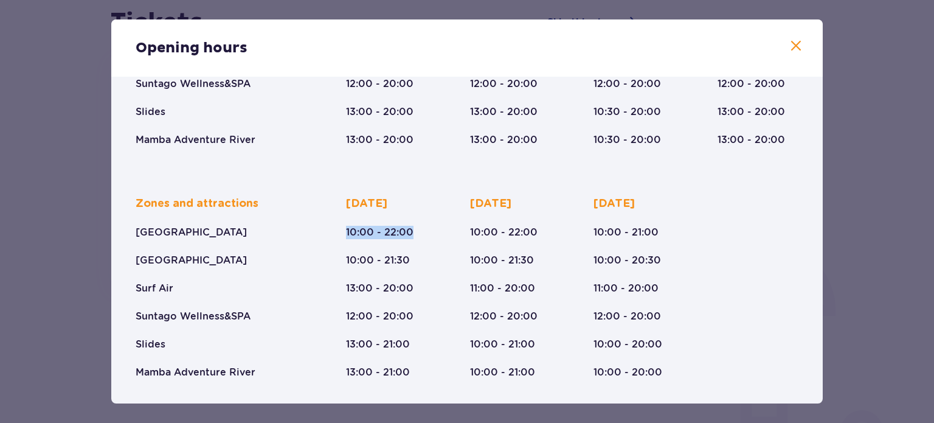
drag, startPoint x: 367, startPoint y: 230, endPoint x: 417, endPoint y: 231, distance: 49.3
click at [417, 231] on div "Friday 10:00 - 22:00 10:00 - 21:30 13:00 - 20:00 12:00 - 20:00 13:00 - 21:00 13…" at bounding box center [386, 287] width 81 height 182
click at [802, 48] on div "Opening hours" at bounding box center [466, 47] width 711 height 57
click at [790, 48] on span at bounding box center [796, 46] width 15 height 15
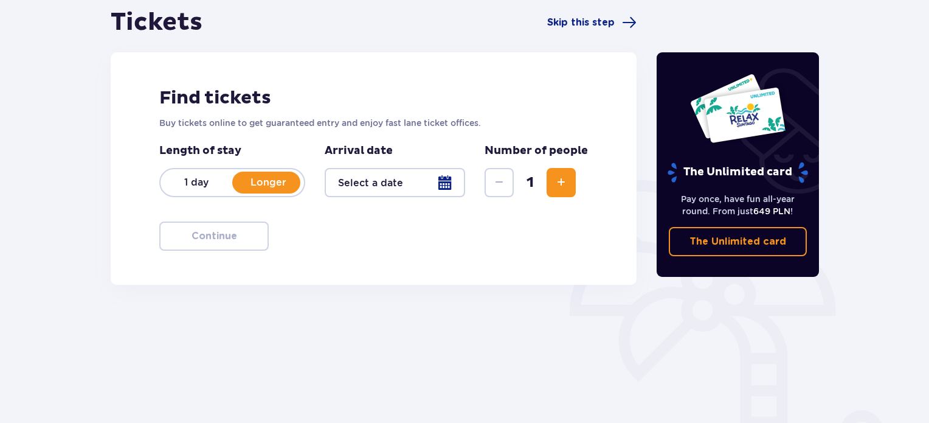
click at [444, 188] on div at bounding box center [395, 182] width 140 height 29
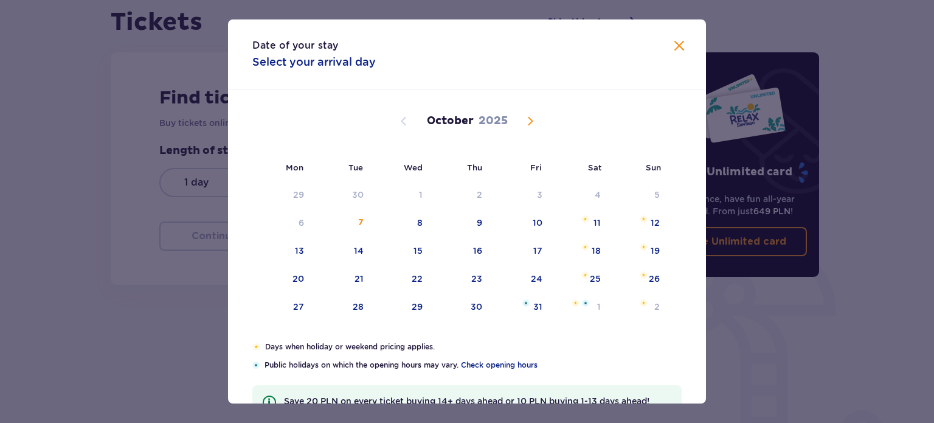
click at [528, 121] on span "Next month" at bounding box center [530, 121] width 15 height 15
click at [412, 311] on div "31" at bounding box center [402, 307] width 60 height 27
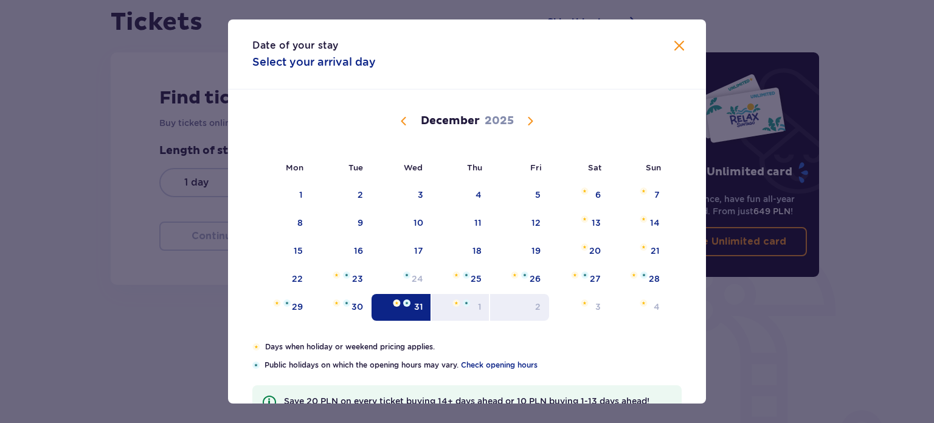
click at [538, 309] on div "2" at bounding box center [537, 306] width 5 height 12
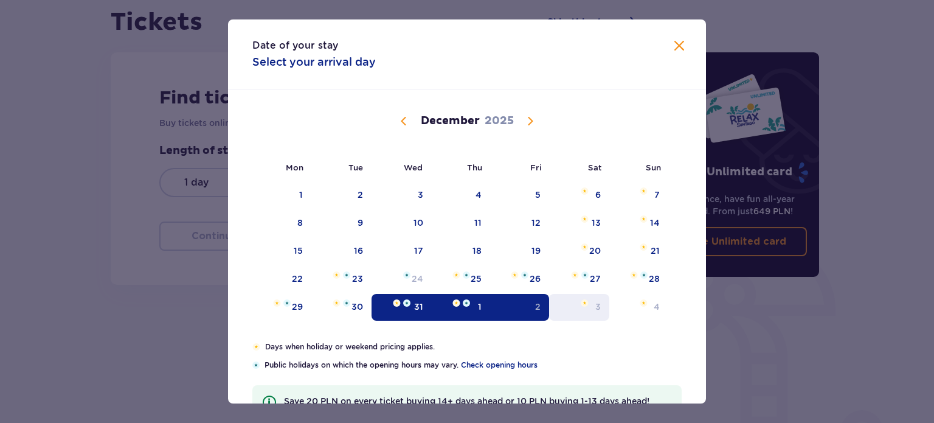
type input "31.12.25 - 02.01.26"
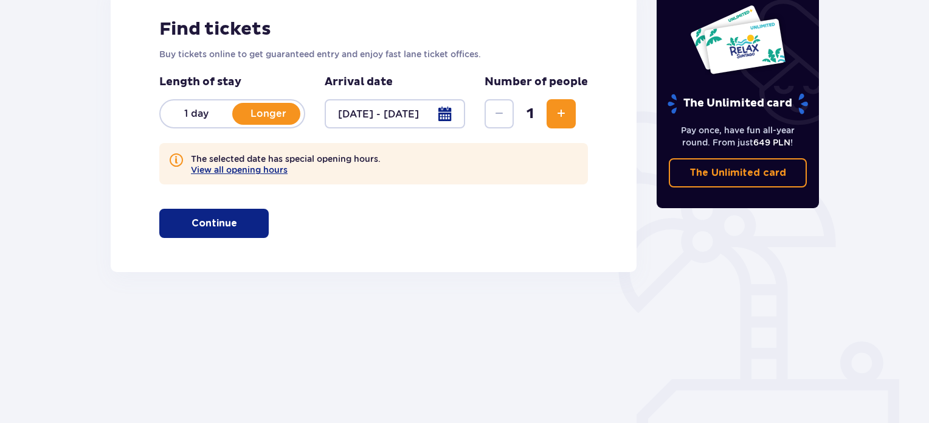
scroll to position [197, 0]
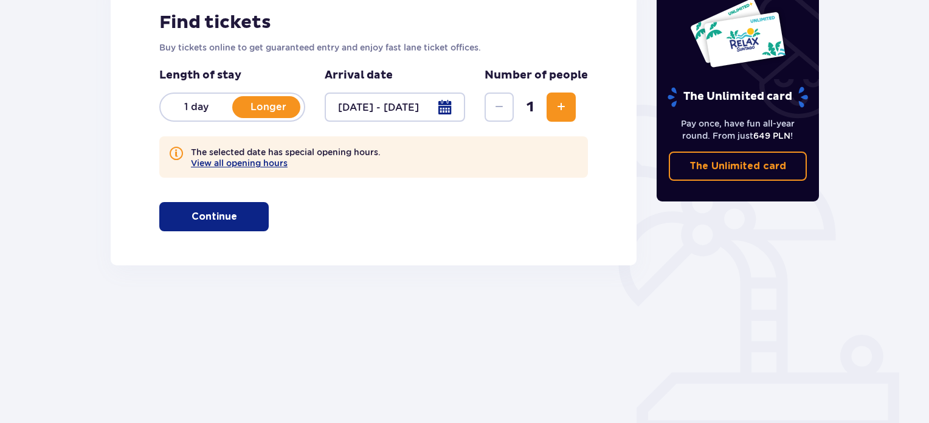
click at [565, 100] on span "Increase" at bounding box center [561, 107] width 15 height 15
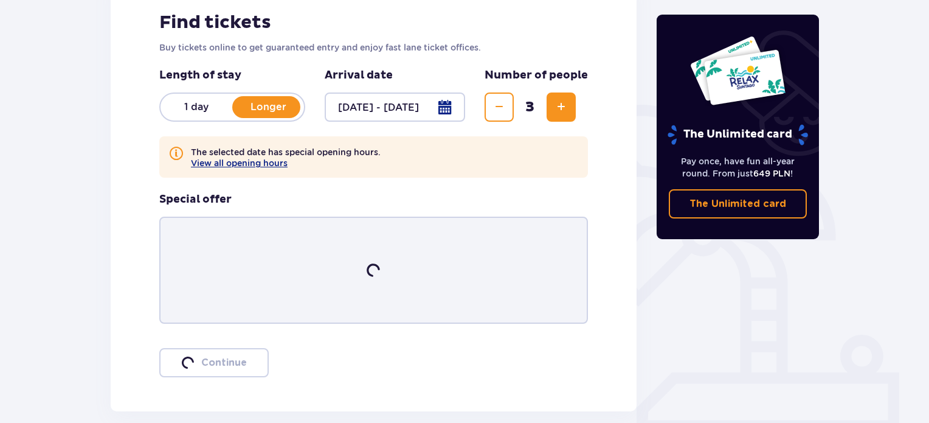
click at [565, 100] on span "Increase" at bounding box center [561, 107] width 15 height 15
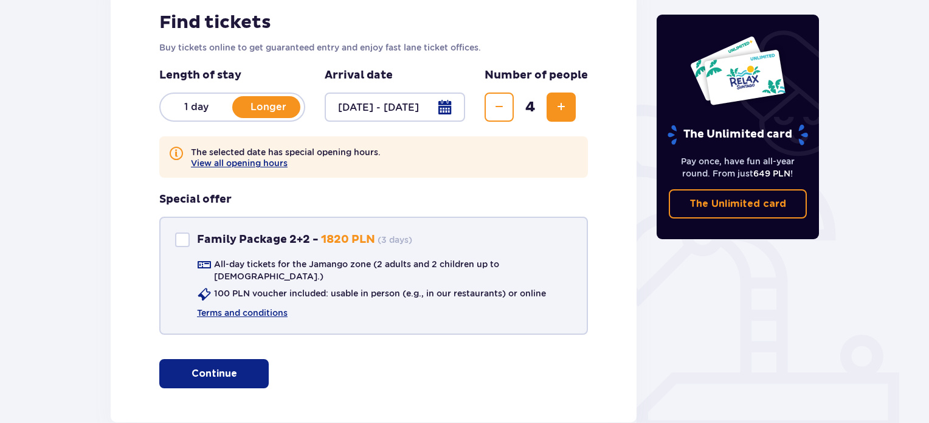
click at [182, 240] on div "Family Package 2+2" at bounding box center [182, 239] width 15 height 15
click at [341, 234] on p "1820 PLN" at bounding box center [348, 239] width 54 height 15
click at [187, 240] on div "Family Package 2+2" at bounding box center [182, 239] width 15 height 15
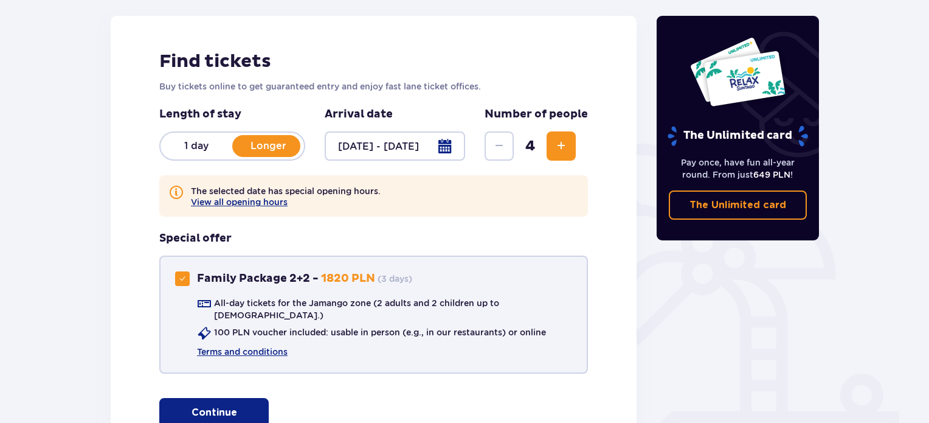
scroll to position [182, 0]
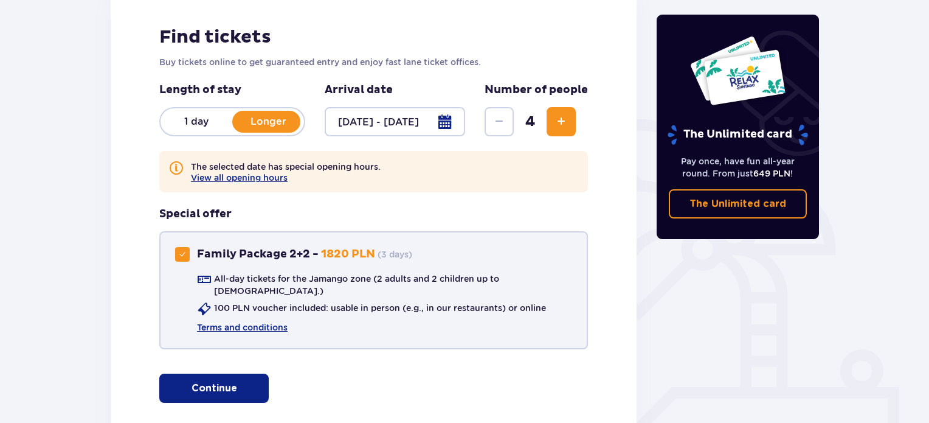
click at [178, 255] on div "Family Package 2+2" at bounding box center [182, 254] width 15 height 15
checkbox input "false"
click at [209, 381] on p "Continue" at bounding box center [215, 387] width 46 height 13
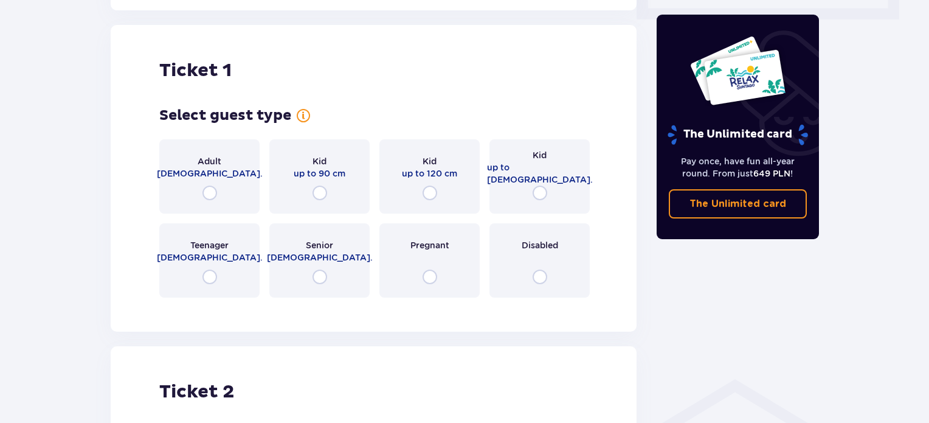
scroll to position [609, 0]
click at [207, 187] on input "radio" at bounding box center [209, 192] width 15 height 15
radio input "true"
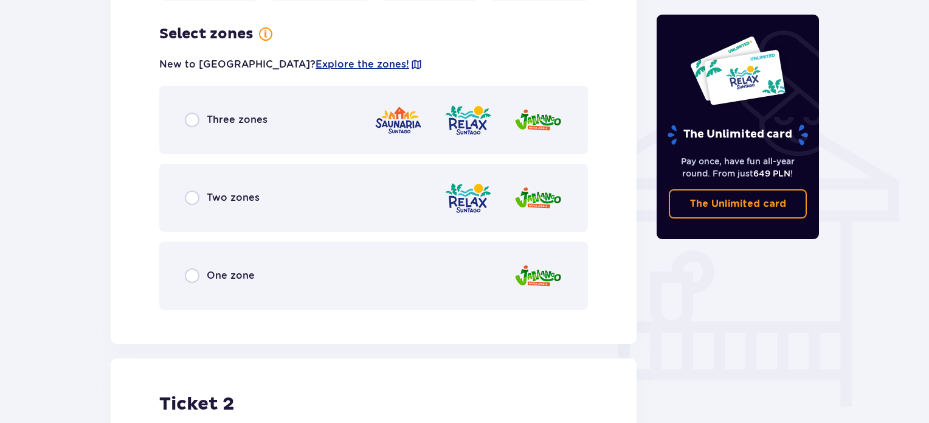
scroll to position [906, 0]
click at [194, 268] on input "radio" at bounding box center [192, 275] width 15 height 15
radio input "true"
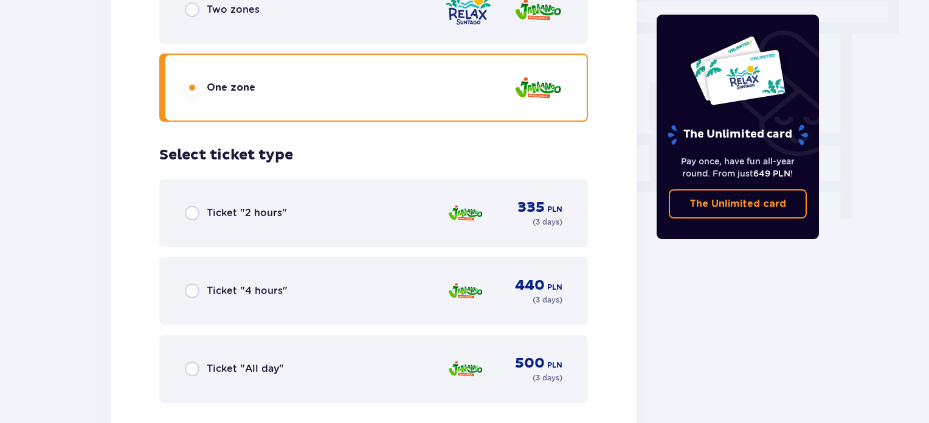
scroll to position [1154, 0]
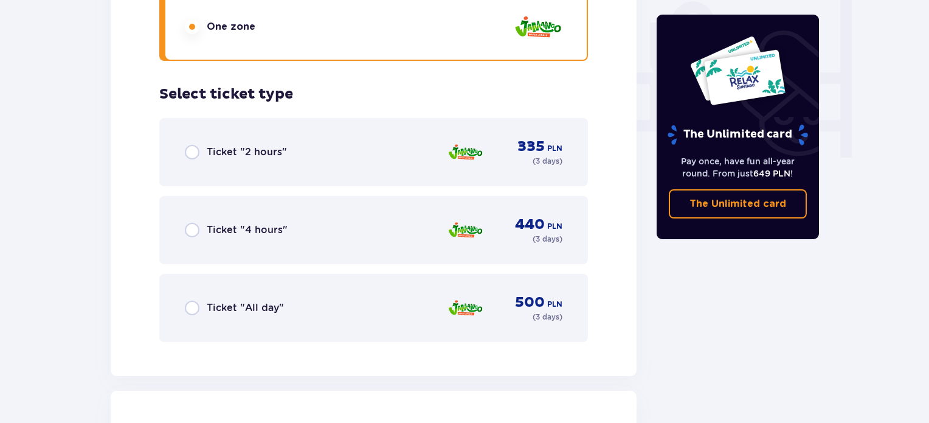
click at [194, 300] on input "radio" at bounding box center [192, 307] width 15 height 15
radio input "true"
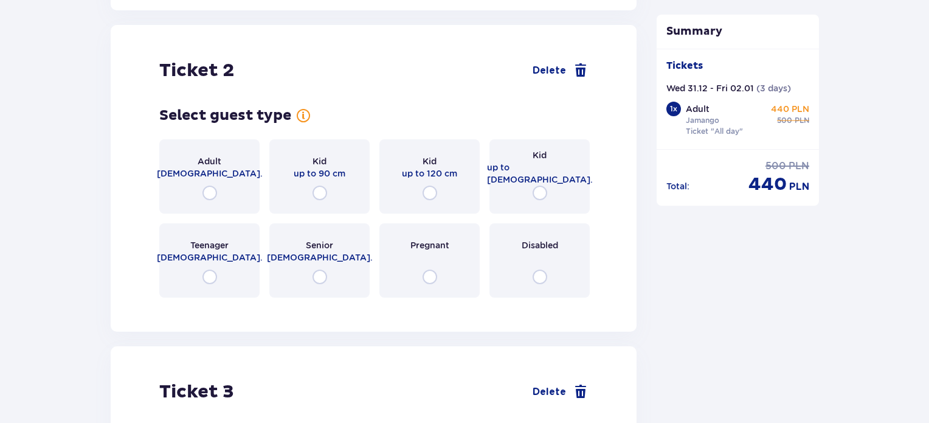
scroll to position [1520, 0]
click at [210, 185] on input "radio" at bounding box center [209, 192] width 15 height 15
radio input "true"
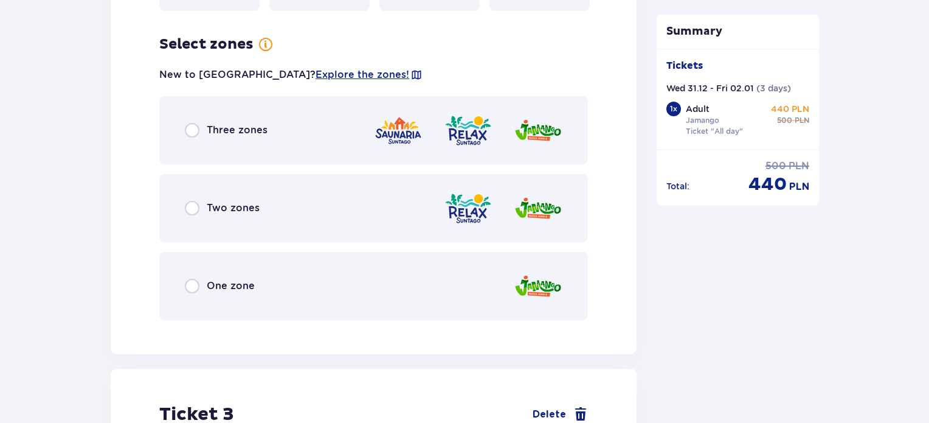
scroll to position [1817, 0]
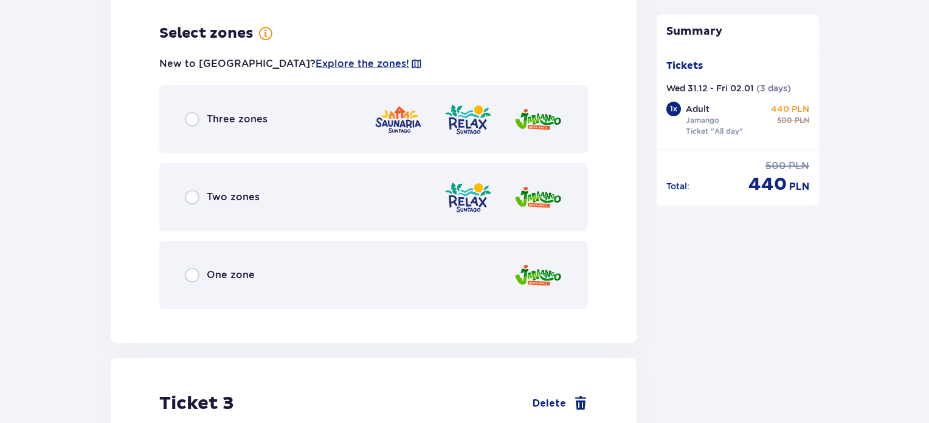
click at [193, 268] on input "radio" at bounding box center [192, 275] width 15 height 15
radio input "true"
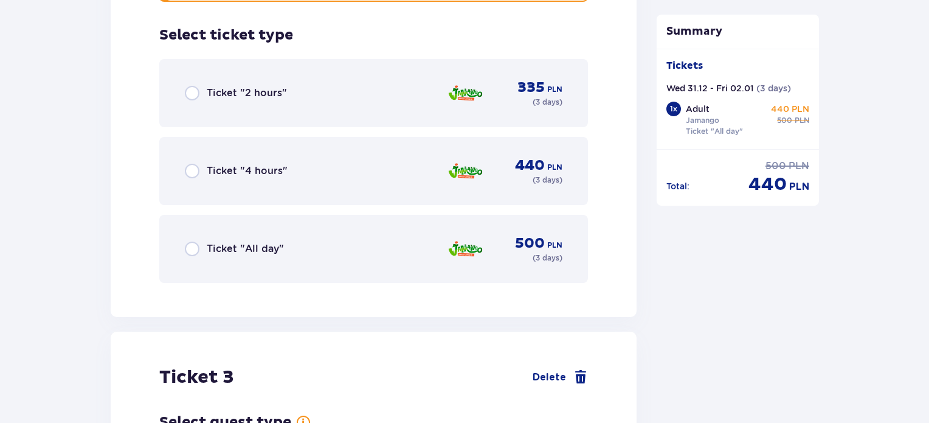
scroll to position [2126, 0]
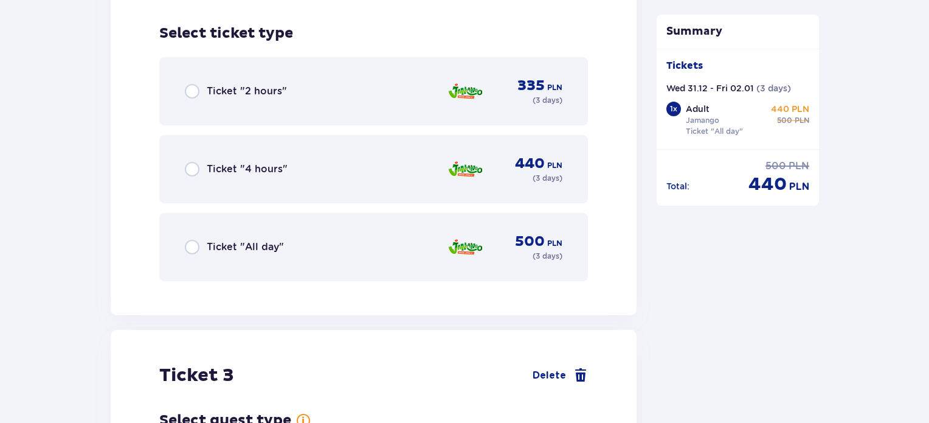
click at [192, 240] on input "radio" at bounding box center [192, 247] width 15 height 15
radio input "true"
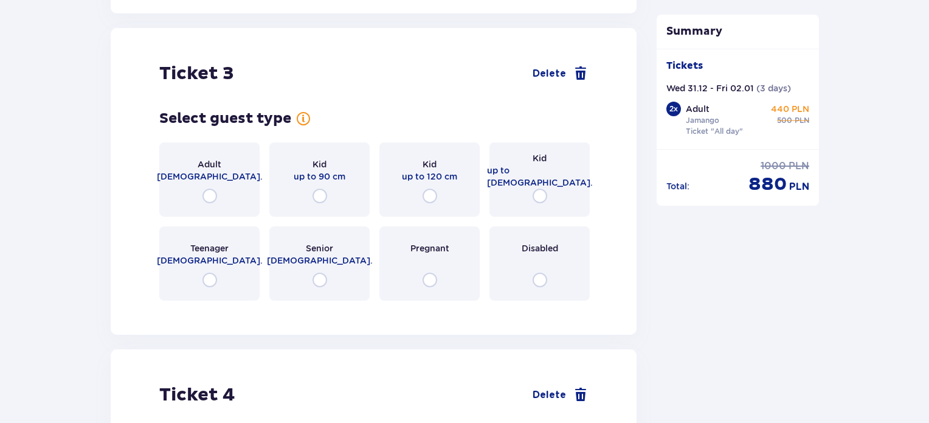
scroll to position [2431, 0]
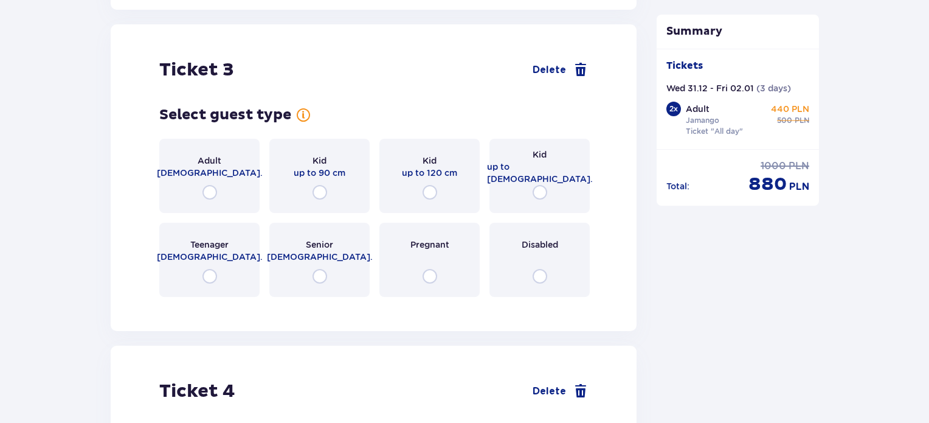
click at [431, 185] on input "radio" at bounding box center [430, 192] width 15 height 15
radio input "true"
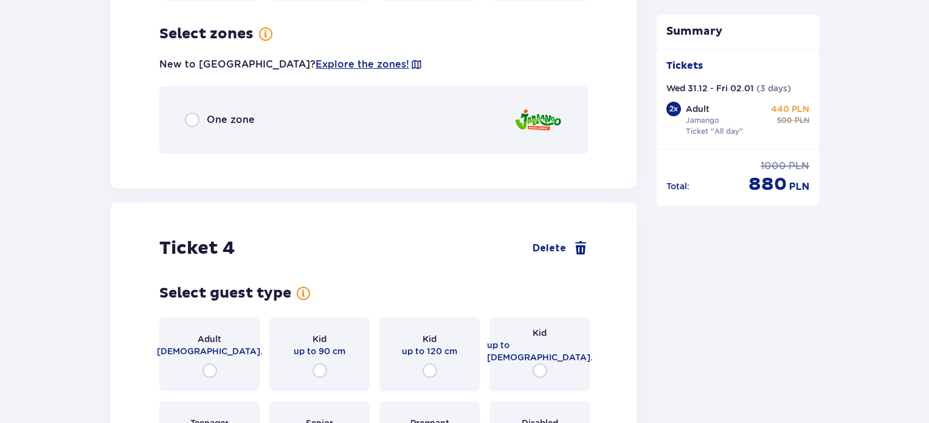
scroll to position [2728, 0]
click at [191, 112] on input "radio" at bounding box center [192, 119] width 15 height 15
radio input "true"
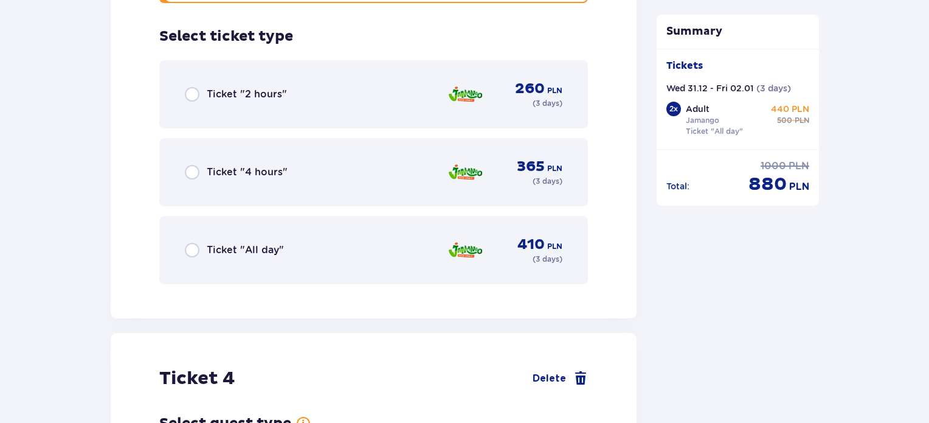
scroll to position [2881, 0]
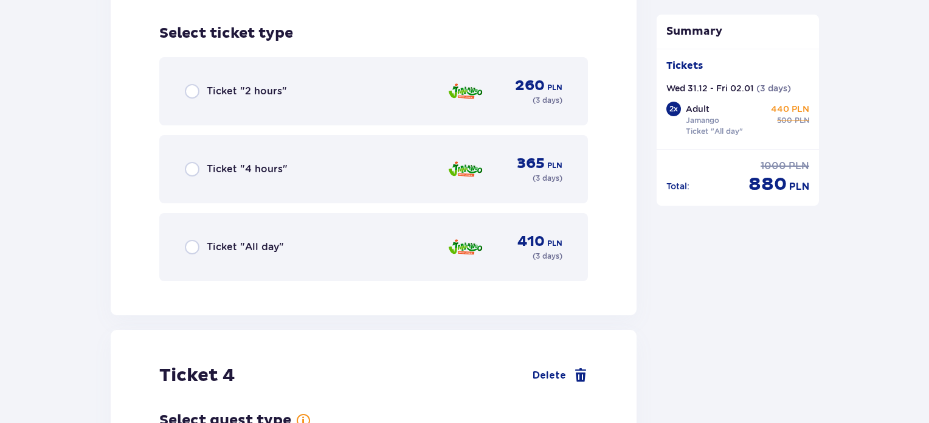
click at [192, 240] on input "radio" at bounding box center [192, 247] width 15 height 15
radio input "true"
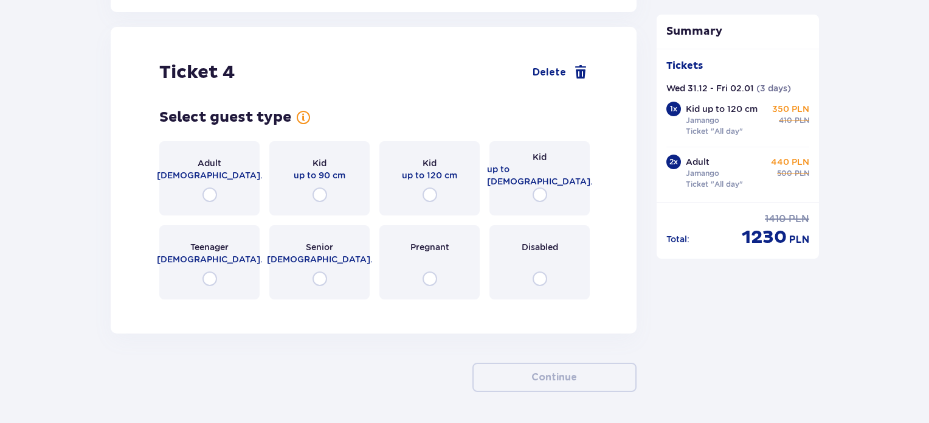
scroll to position [3186, 0]
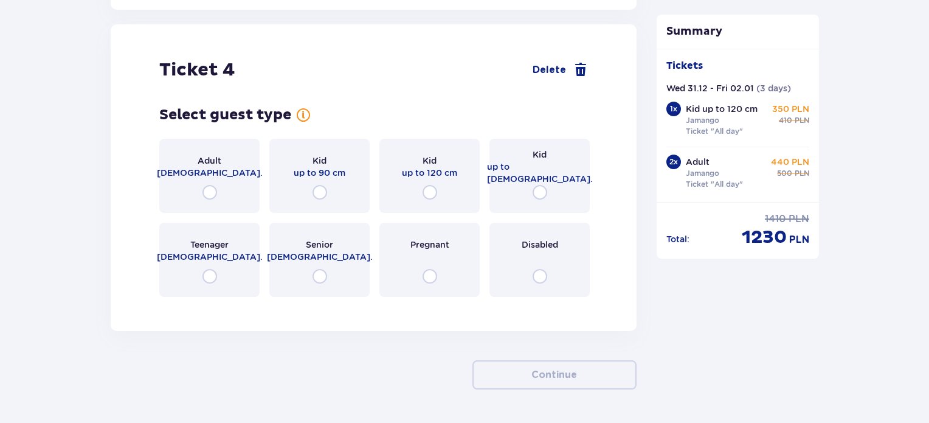
click at [537, 185] on input "radio" at bounding box center [540, 192] width 15 height 15
radio input "true"
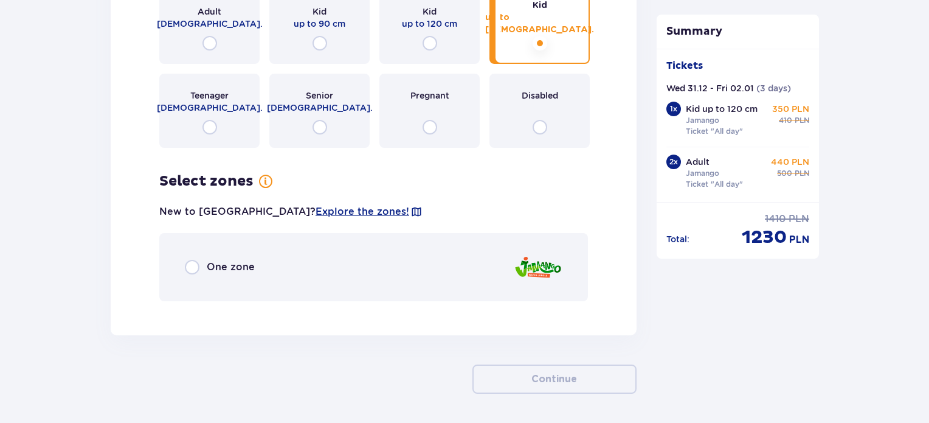
scroll to position [3308, 0]
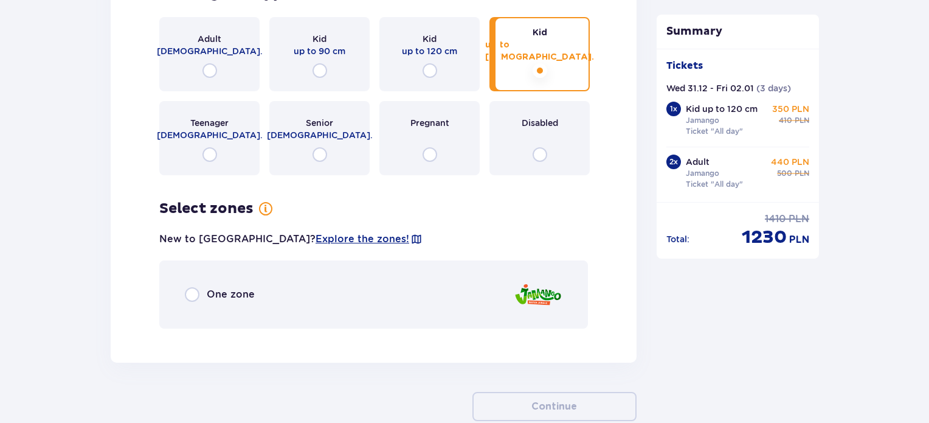
click at [194, 287] on input "radio" at bounding box center [192, 294] width 15 height 15
radio input "true"
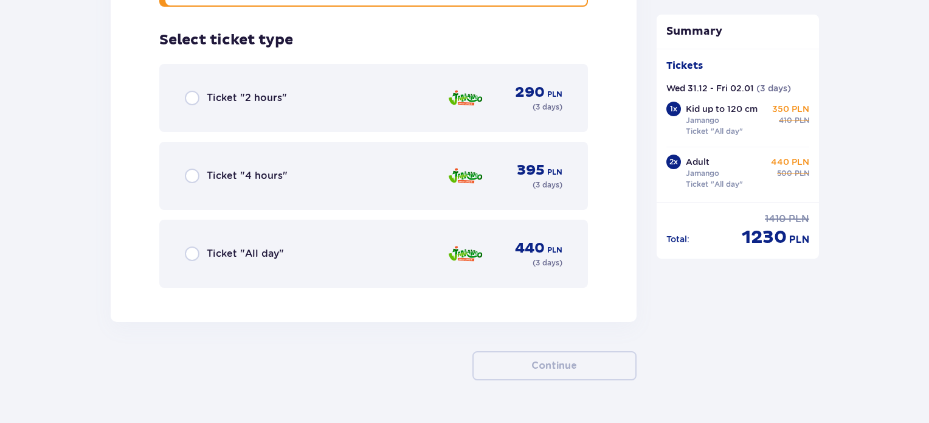
scroll to position [3636, 0]
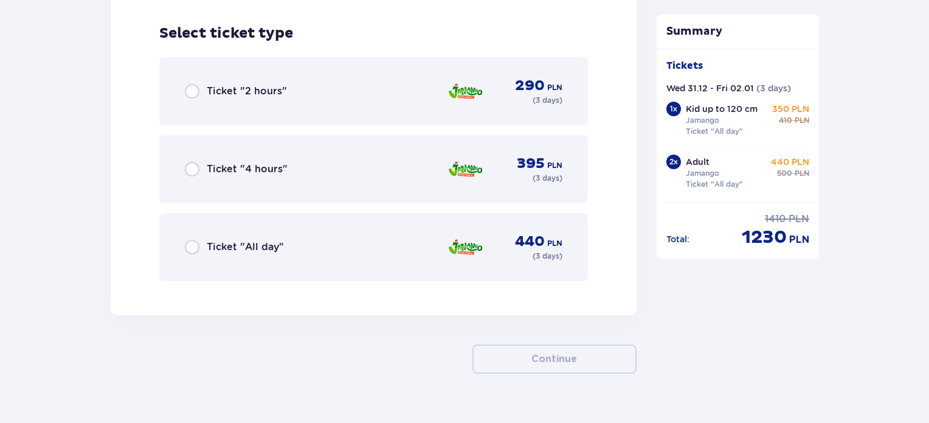
click at [195, 240] on input "radio" at bounding box center [192, 247] width 15 height 15
radio input "true"
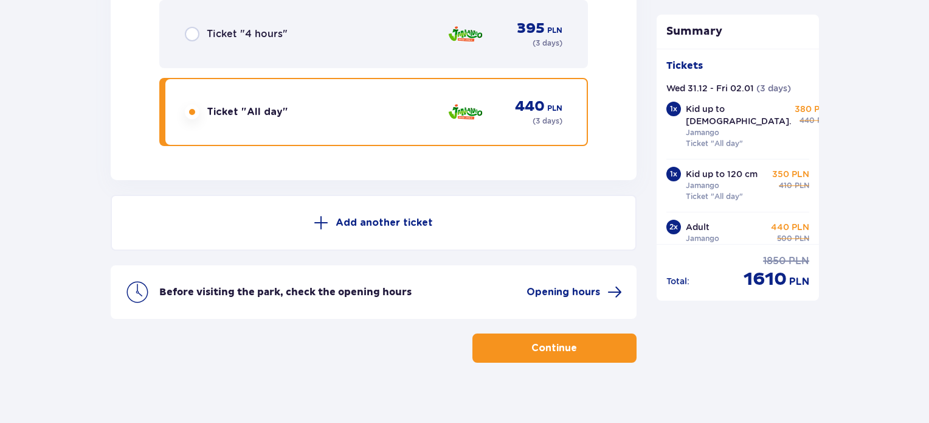
scroll to position [3774, 0]
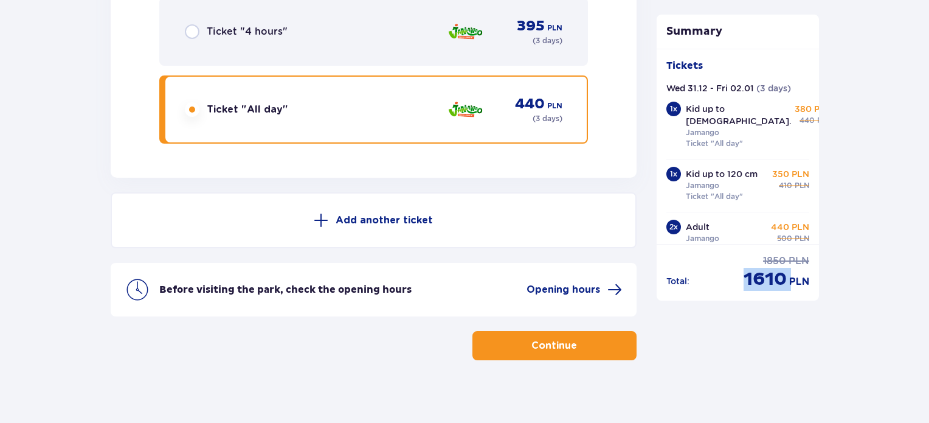
drag, startPoint x: 742, startPoint y: 279, endPoint x: 789, endPoint y: 275, distance: 47.0
click at [789, 275] on div "discounted price 1610 PLN" at bounding box center [777, 279] width 66 height 23
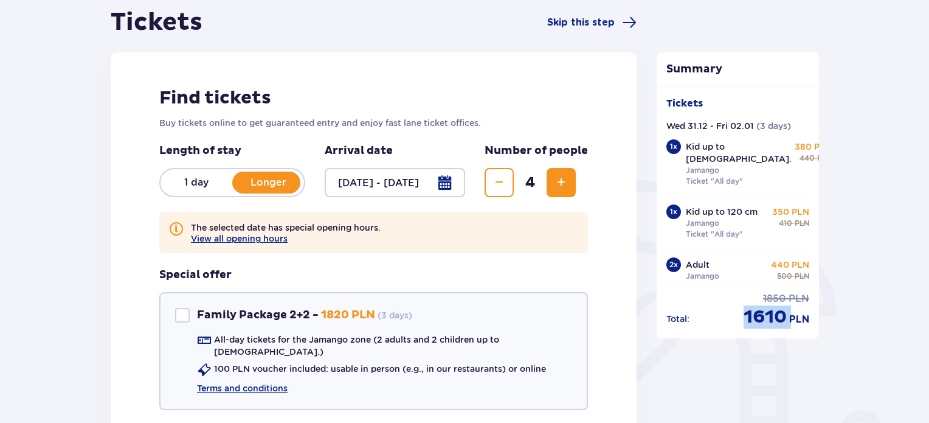
scroll to position [182, 0]
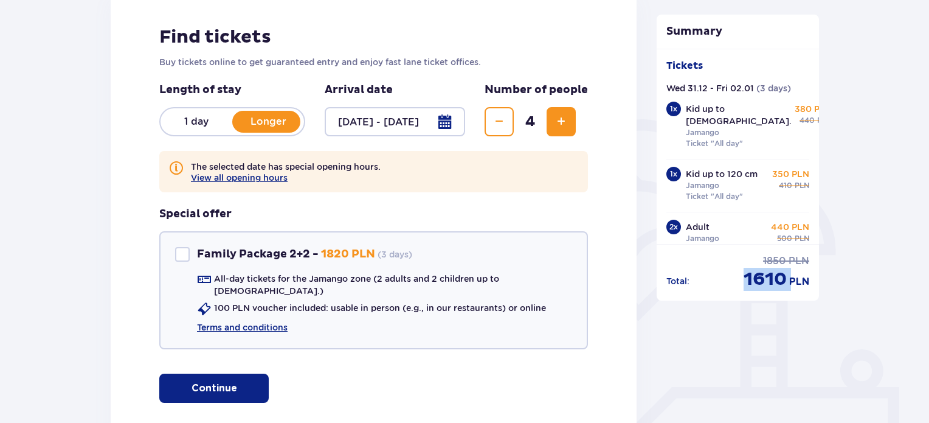
click at [196, 120] on p "1 day" at bounding box center [197, 121] width 72 height 13
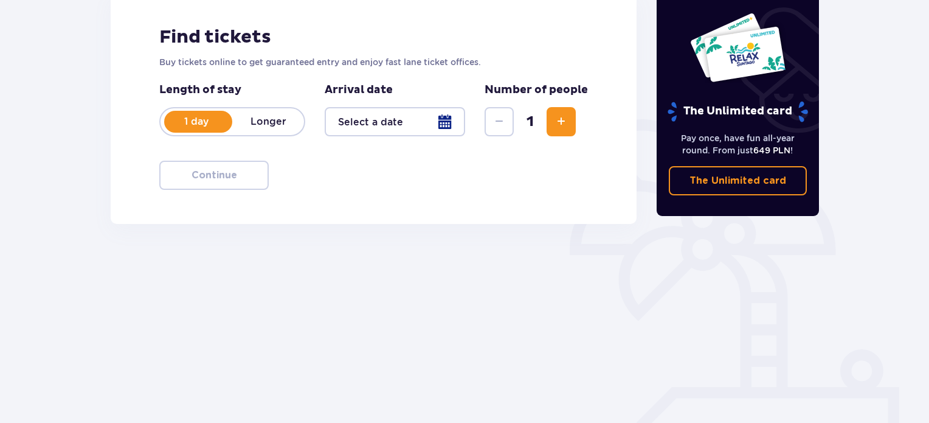
click at [447, 120] on div at bounding box center [395, 121] width 140 height 29
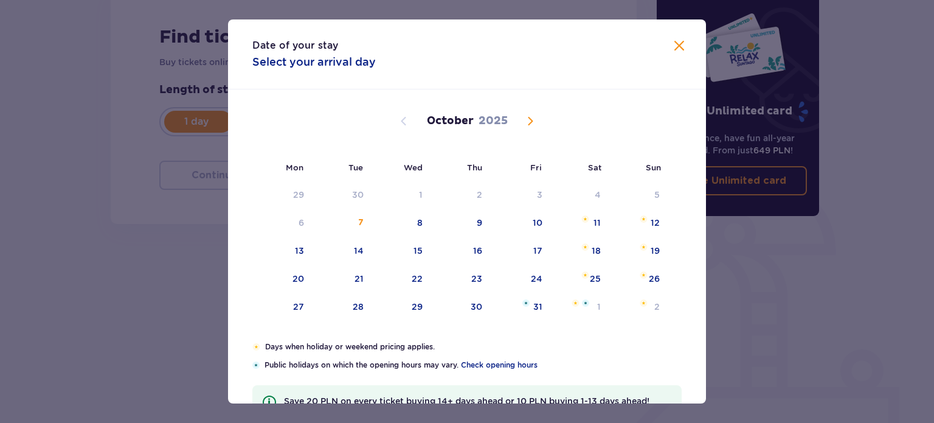
click at [527, 126] on span "Next month" at bounding box center [530, 121] width 15 height 15
click at [529, 121] on span "Next month" at bounding box center [530, 121] width 15 height 15
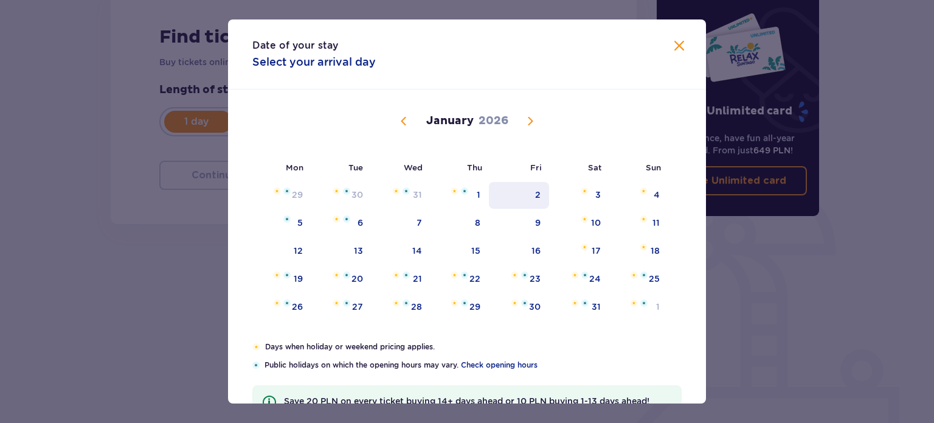
click at [535, 199] on div "2" at bounding box center [537, 194] width 5 height 12
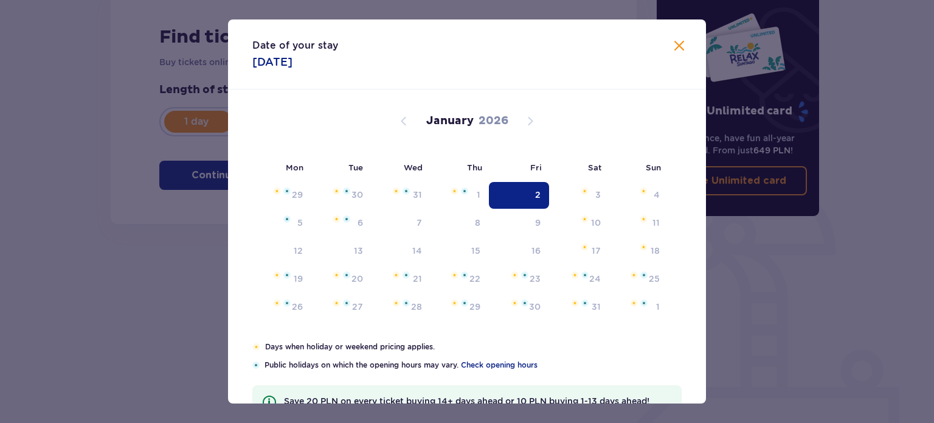
type input "02.01.26"
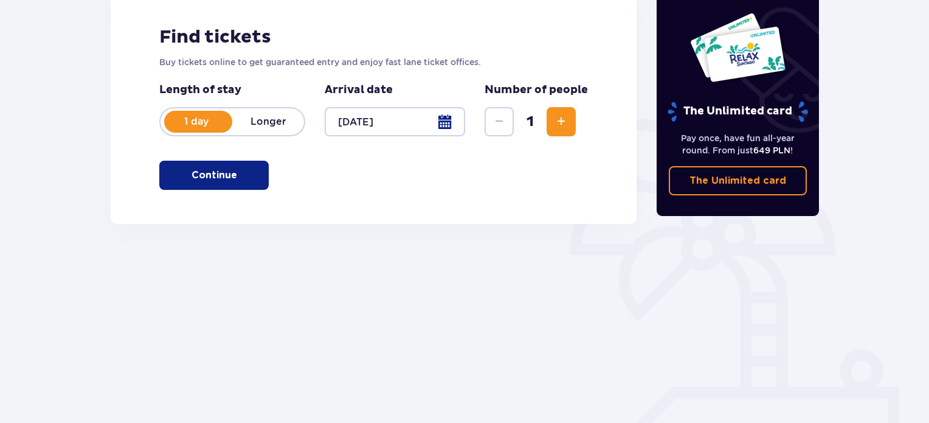
click at [564, 118] on span "Increase" at bounding box center [561, 121] width 15 height 15
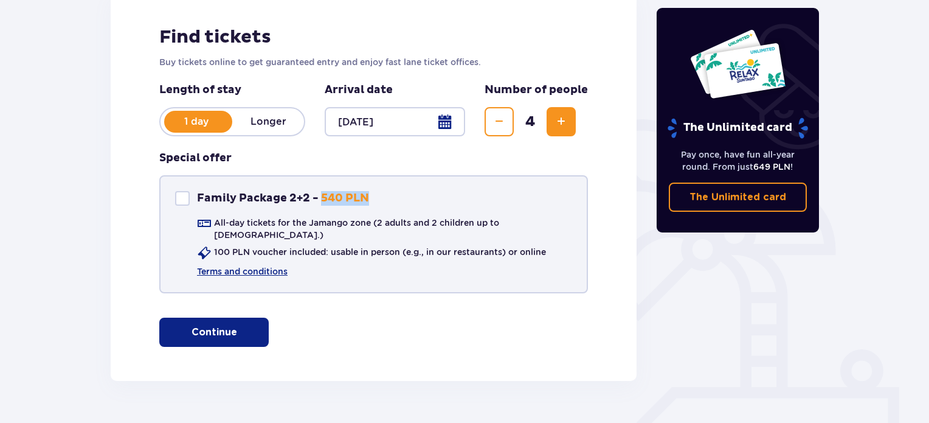
drag, startPoint x: 319, startPoint y: 196, endPoint x: 376, endPoint y: 192, distance: 57.9
click at [376, 192] on div "Family Package 2+2 Family Package 2+2 - 540 PLN All-day tickets for the Jamango…" at bounding box center [373, 234] width 429 height 118
click at [218, 325] on p "Continue" at bounding box center [215, 331] width 46 height 13
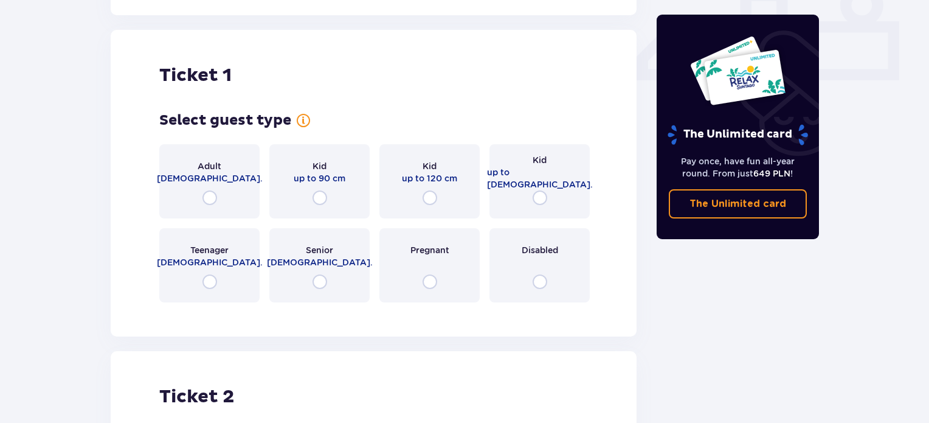
scroll to position [553, 0]
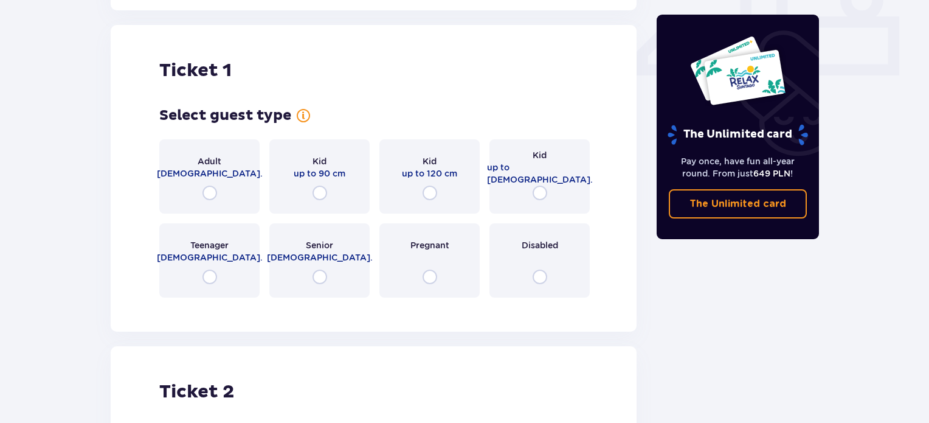
click at [208, 185] on input "radio" at bounding box center [209, 192] width 15 height 15
radio input "true"
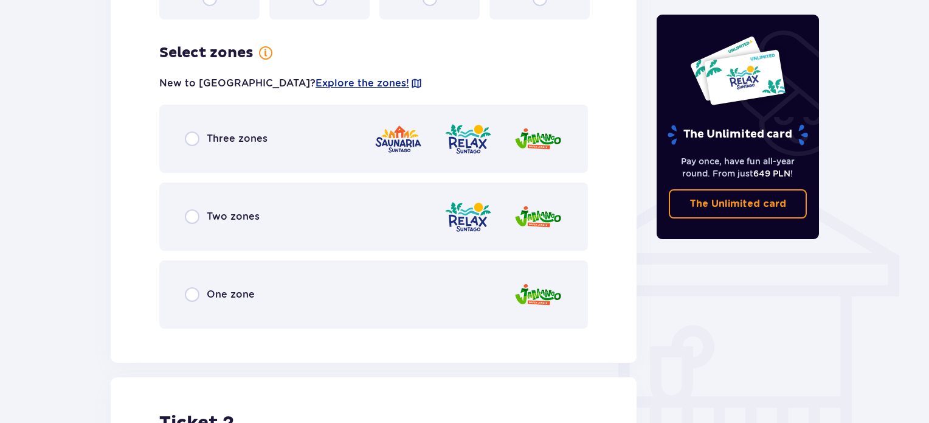
scroll to position [849, 0]
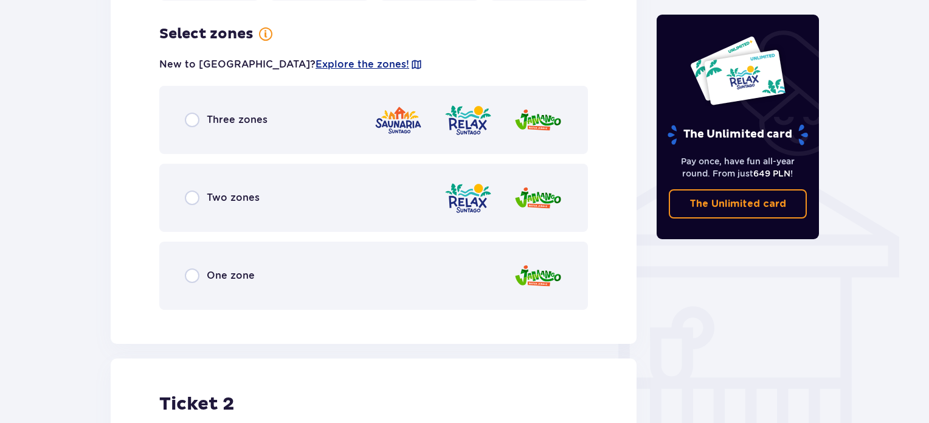
click at [196, 270] on input "radio" at bounding box center [192, 275] width 15 height 15
radio input "true"
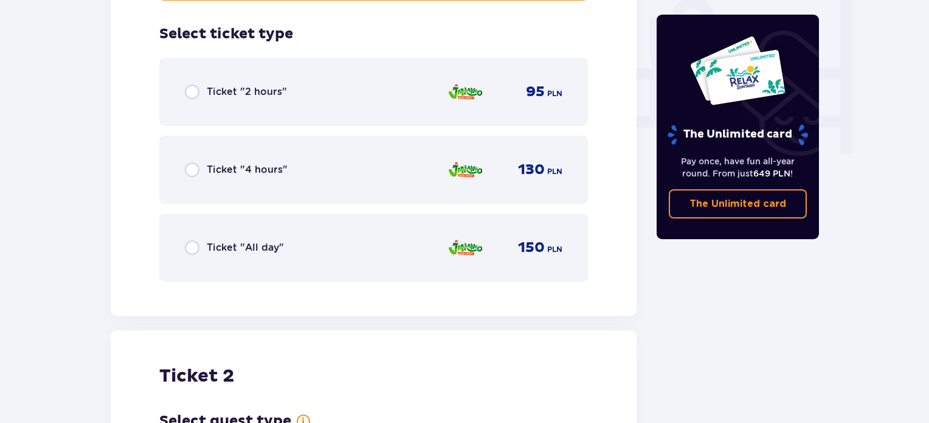
click at [190, 240] on input "radio" at bounding box center [192, 247] width 15 height 15
radio input "true"
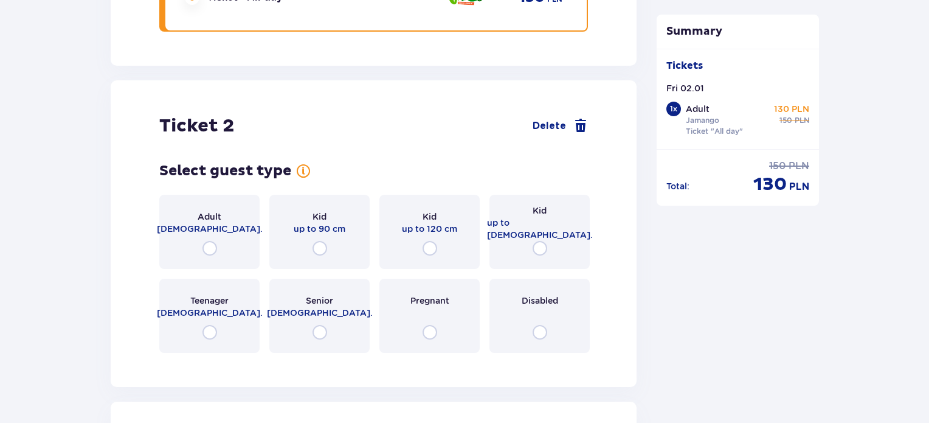
scroll to position [1464, 0]
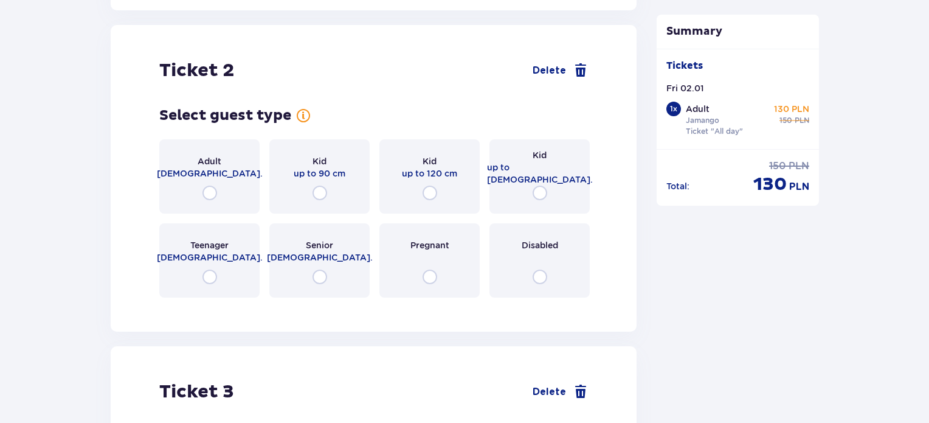
click at [206, 185] on input "radio" at bounding box center [209, 192] width 15 height 15
radio input "true"
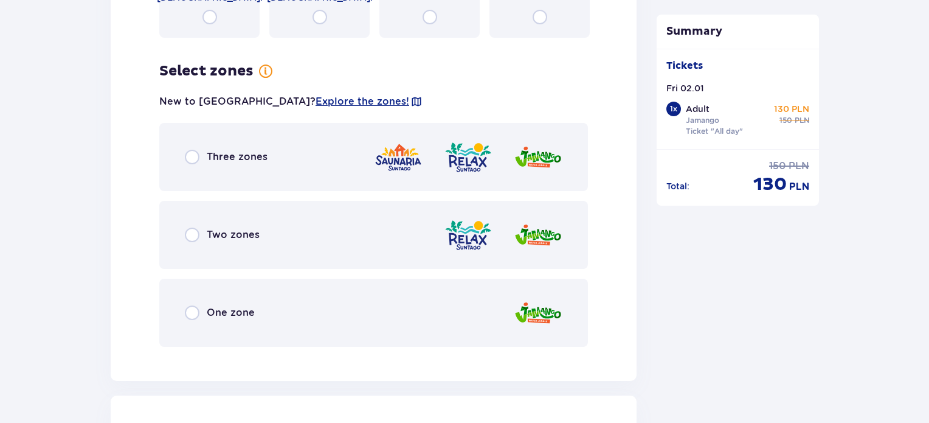
scroll to position [1760, 0]
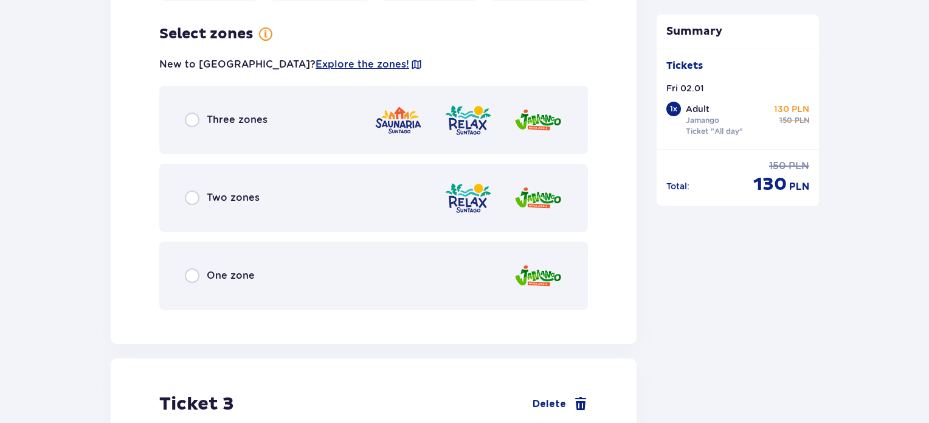
click at [185, 268] on input "radio" at bounding box center [192, 275] width 15 height 15
radio input "true"
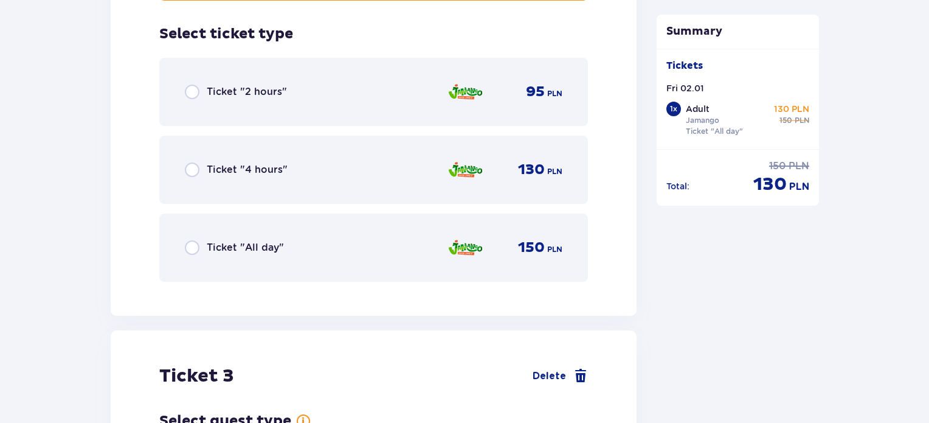
click at [196, 240] on input "radio" at bounding box center [192, 247] width 15 height 15
radio input "true"
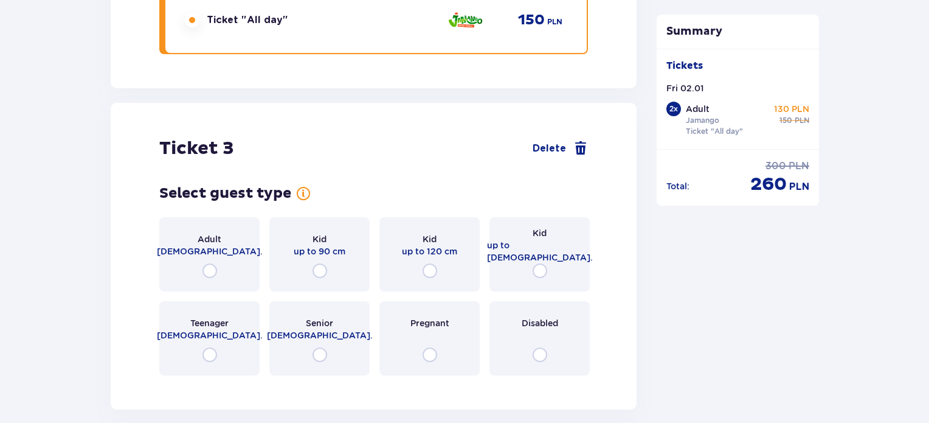
scroll to position [2374, 0]
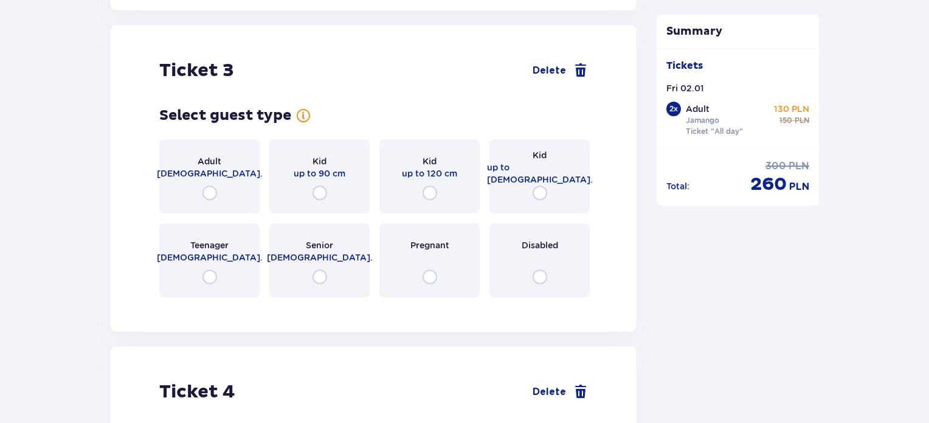
click at [427, 185] on input "radio" at bounding box center [430, 192] width 15 height 15
radio input "true"
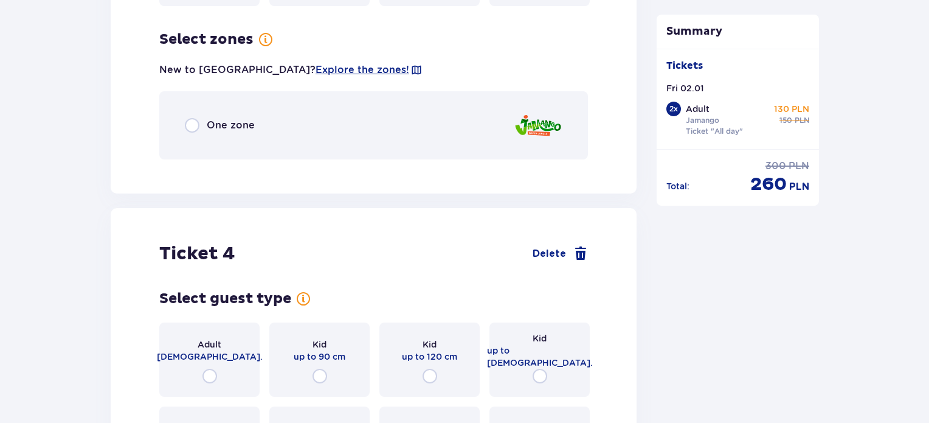
scroll to position [2671, 0]
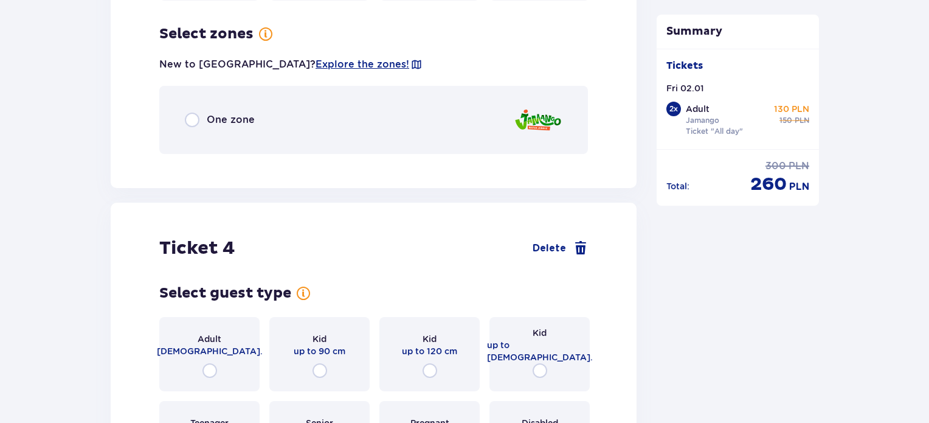
click at [190, 112] on input "radio" at bounding box center [192, 119] width 15 height 15
radio input "true"
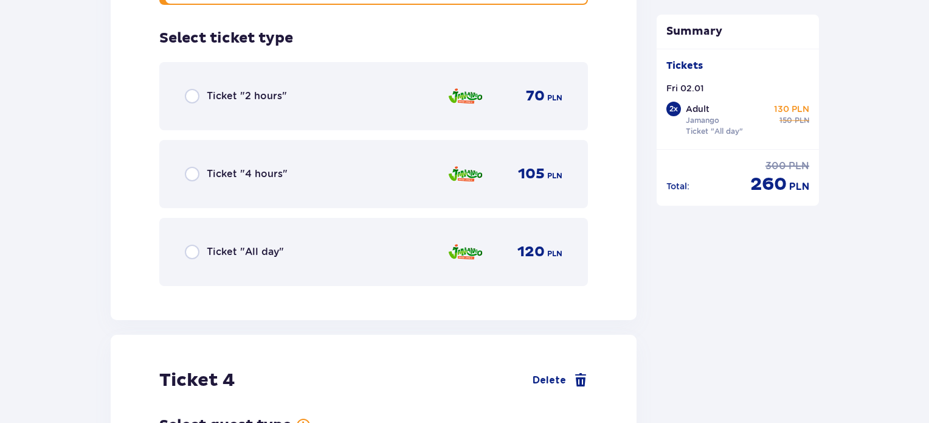
scroll to position [2824, 0]
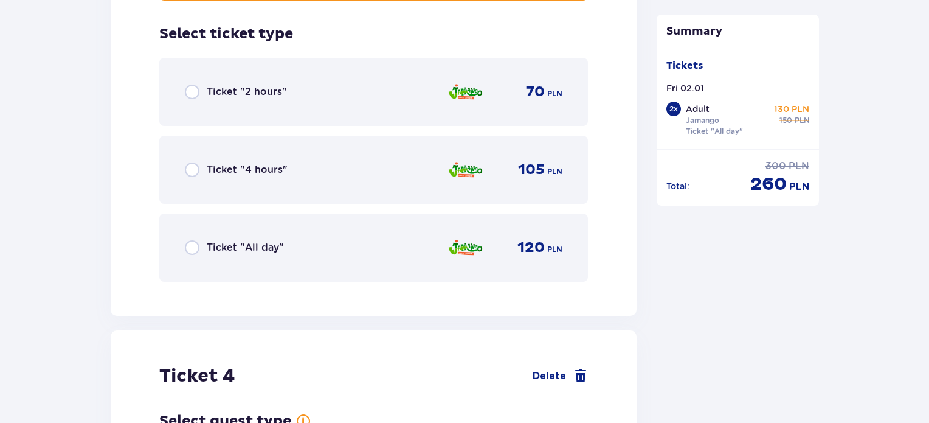
click at [193, 240] on input "radio" at bounding box center [192, 247] width 15 height 15
radio input "true"
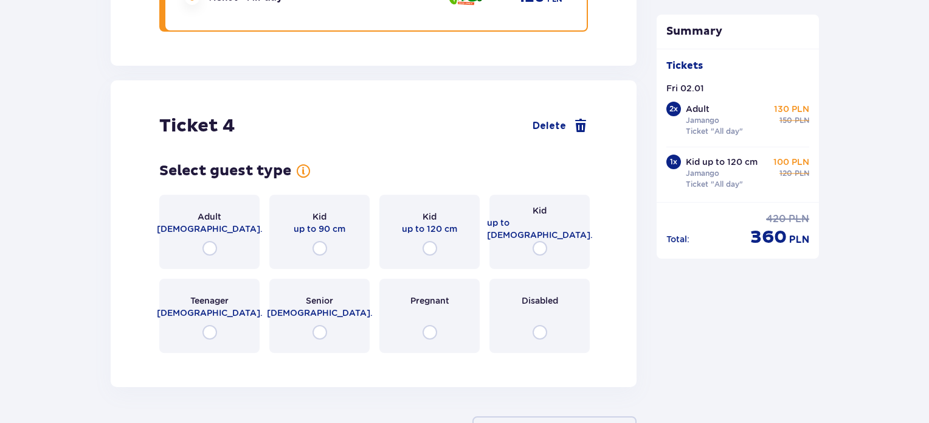
scroll to position [3130, 0]
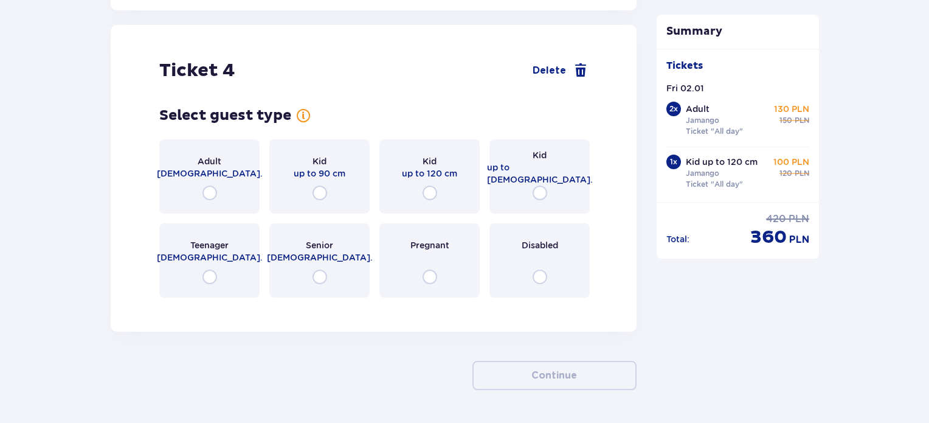
click at [536, 187] on input "radio" at bounding box center [540, 192] width 15 height 15
radio input "true"
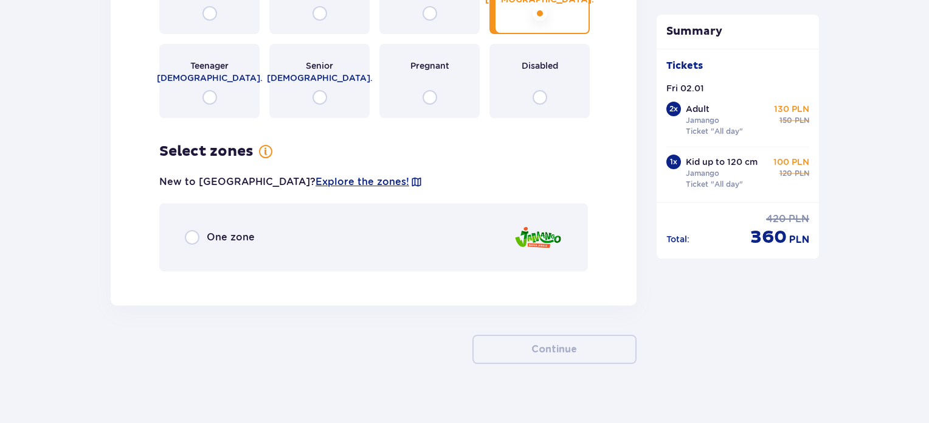
scroll to position [3313, 0]
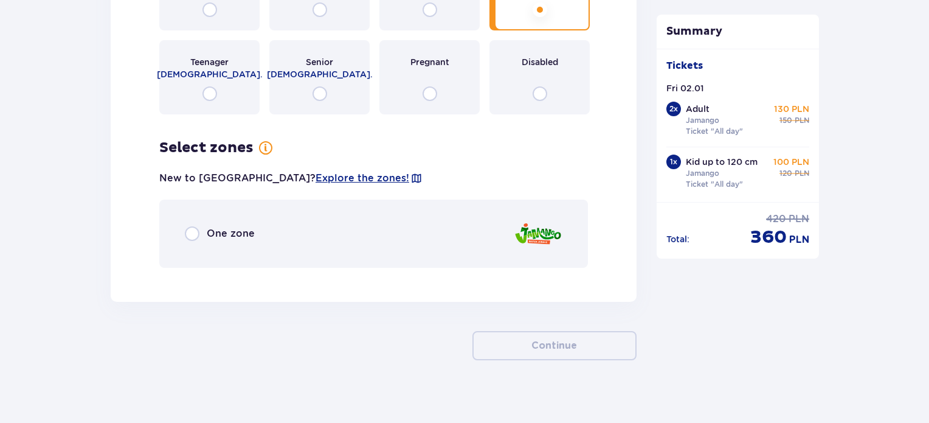
click at [188, 226] on input "radio" at bounding box center [192, 233] width 15 height 15
radio input "true"
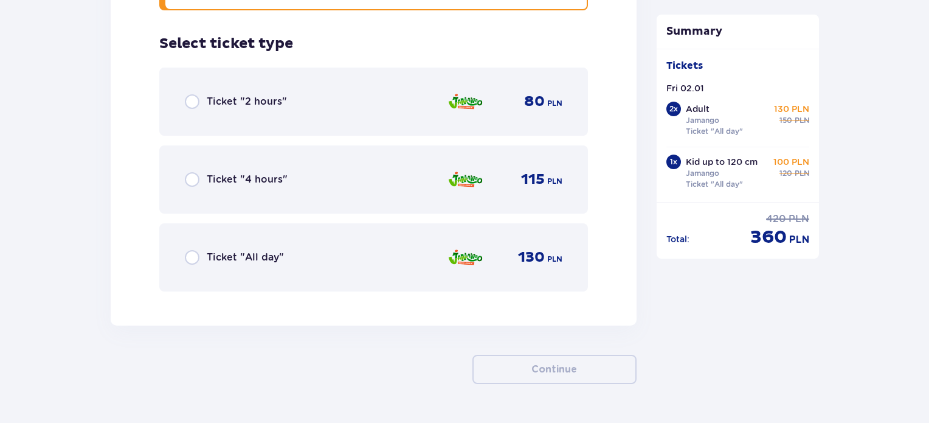
scroll to position [3580, 0]
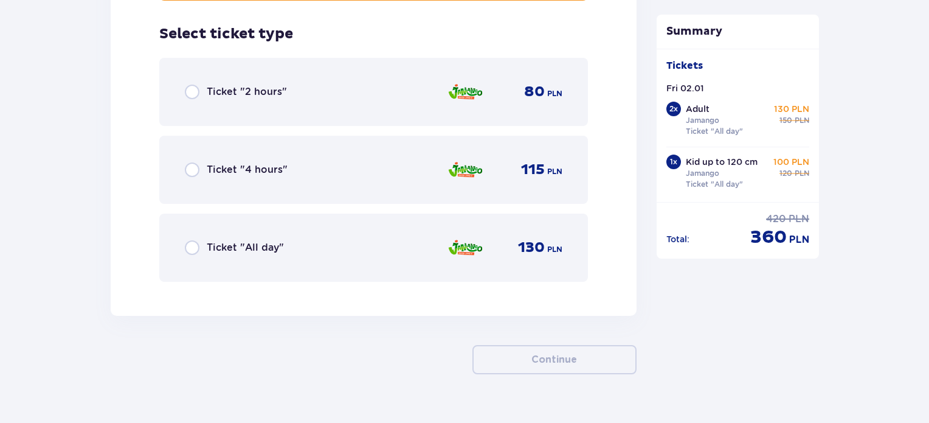
click at [192, 240] on input "radio" at bounding box center [192, 247] width 15 height 15
radio input "true"
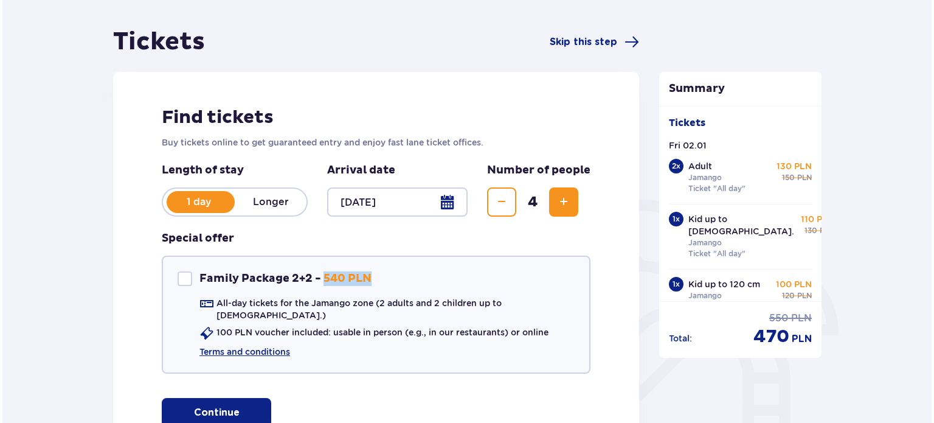
scroll to position [0, 0]
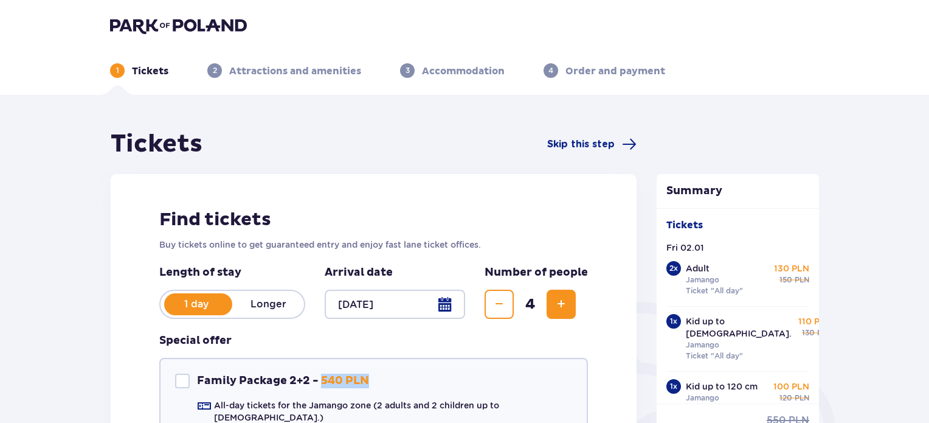
click at [277, 300] on p "Longer" at bounding box center [268, 303] width 72 height 13
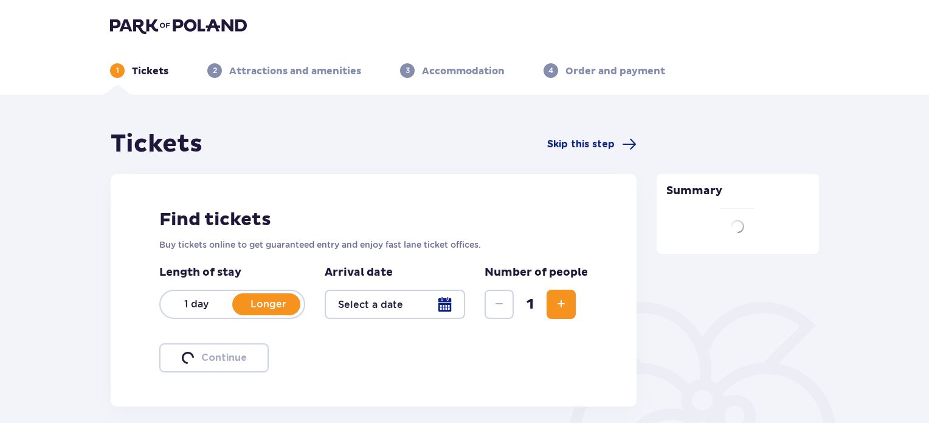
click at [378, 301] on div at bounding box center [395, 303] width 140 height 29
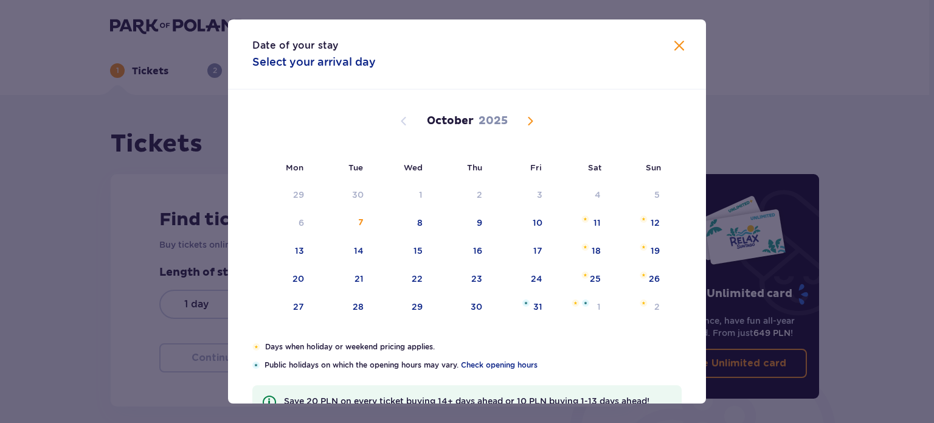
click at [530, 128] on div "October 2025" at bounding box center [467, 134] width 403 height 91
click at [530, 123] on span "Next month" at bounding box center [530, 121] width 15 height 15
click at [676, 44] on span "Close" at bounding box center [679, 46] width 15 height 15
